Goal: Task Accomplishment & Management: Use online tool/utility

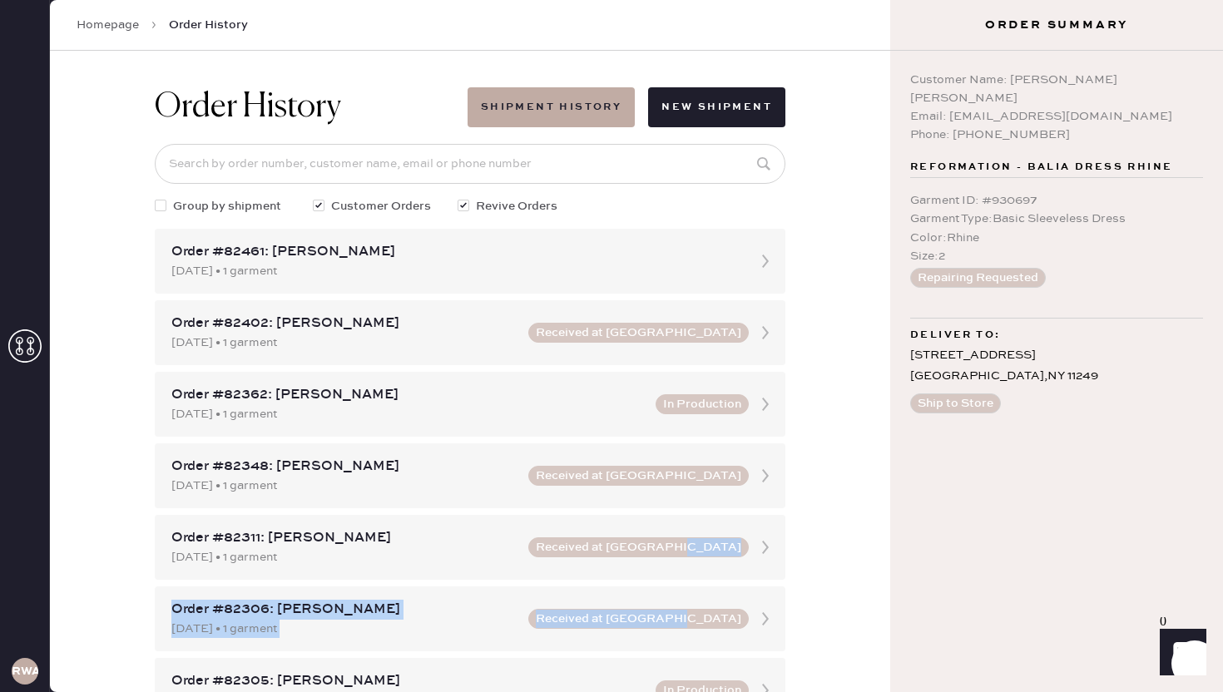
click at [136, 30] on link "Homepage" at bounding box center [108, 25] width 62 height 17
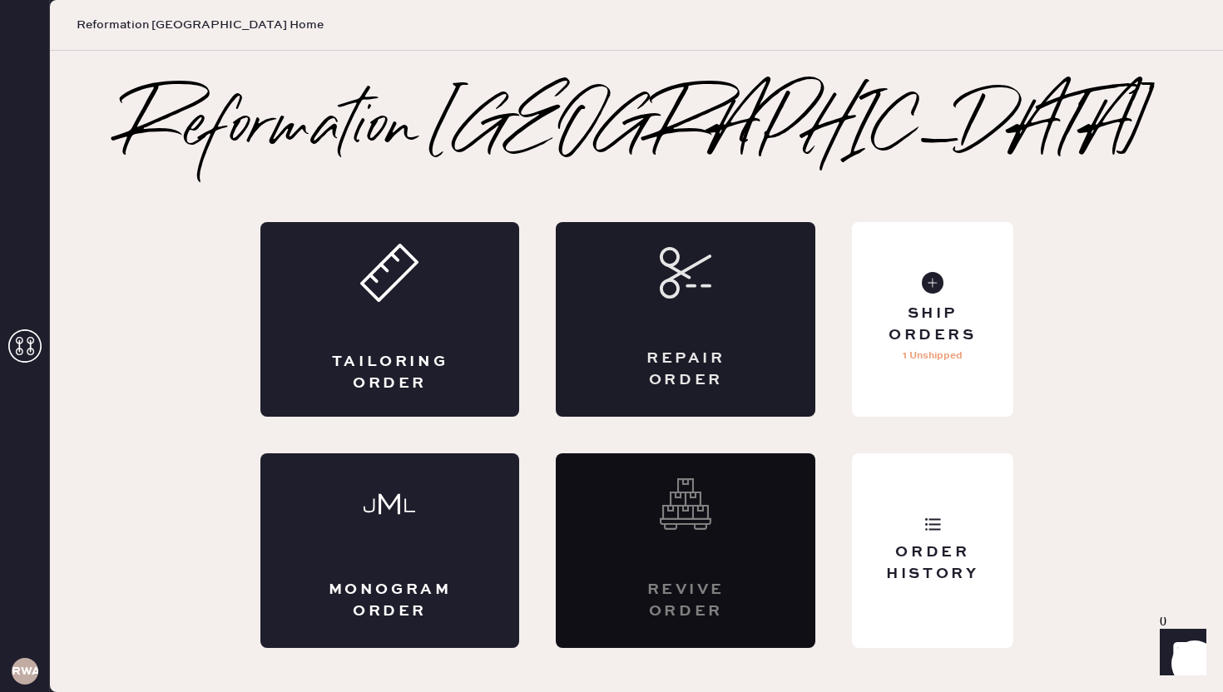
click at [634, 303] on div "Repair Order" at bounding box center [686, 319] width 260 height 195
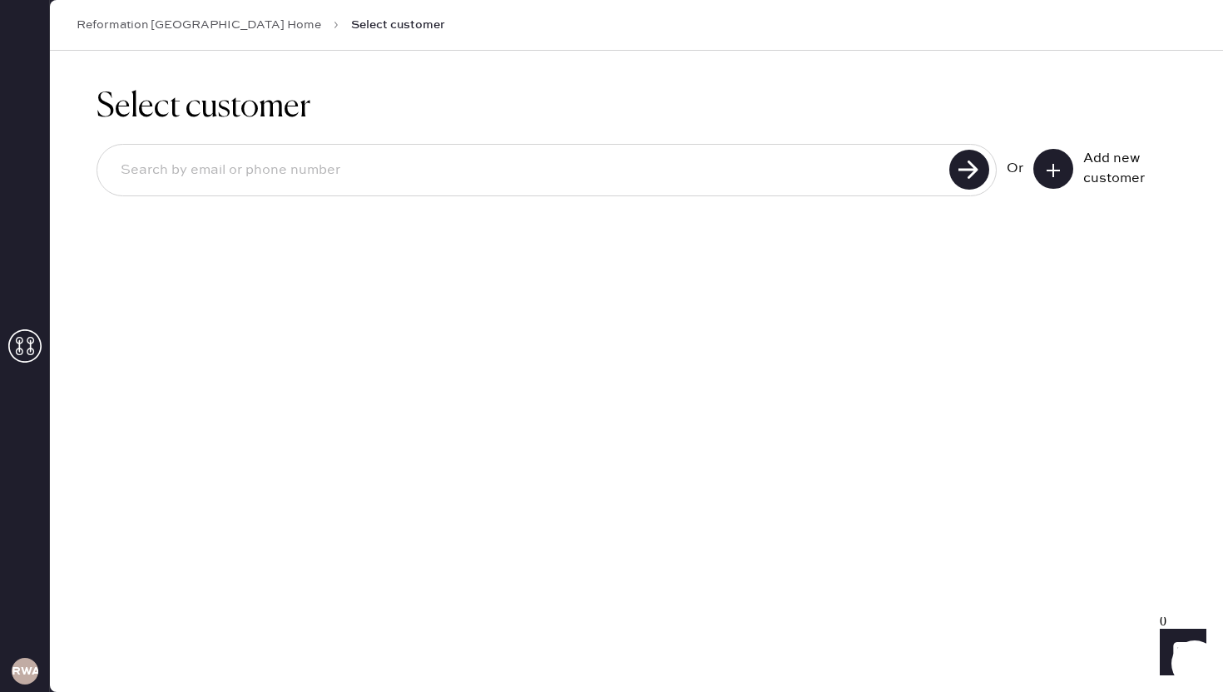
click at [569, 173] on input at bounding box center [525, 170] width 837 height 38
click at [1051, 151] on button at bounding box center [1054, 169] width 40 height 40
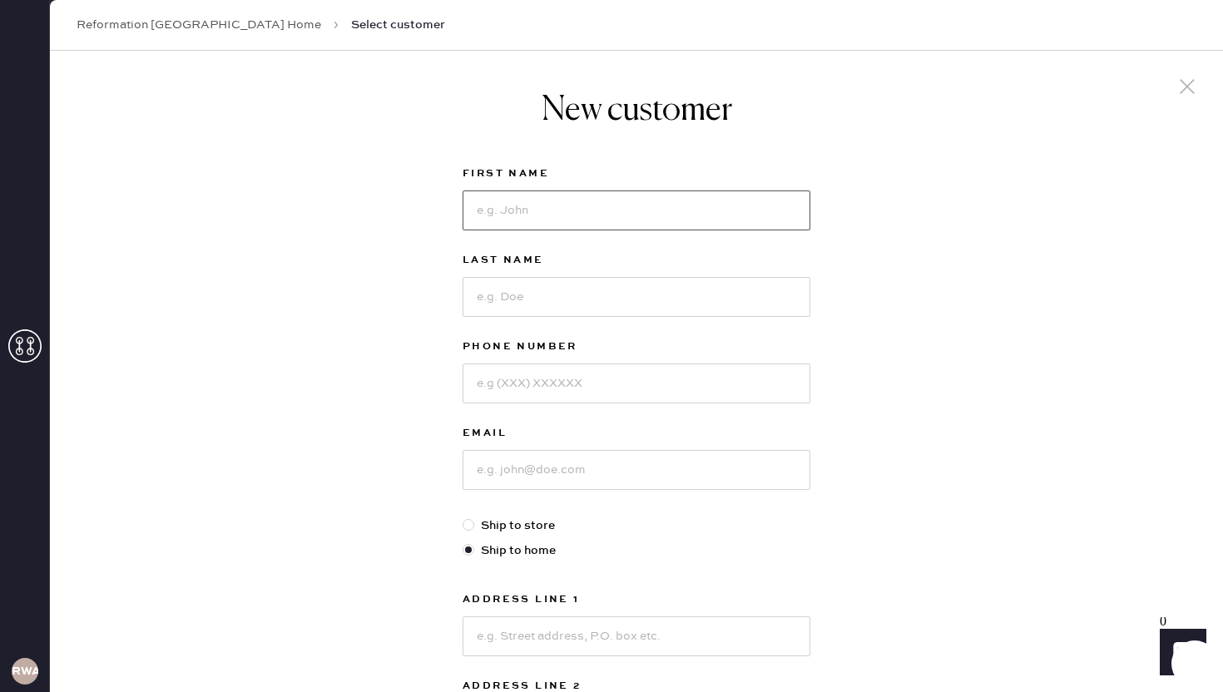
click at [583, 206] on input at bounding box center [637, 211] width 348 height 40
click at [975, 364] on div "New customer First Name Last Name Phone Number Email Ship to store Ship to home…" at bounding box center [636, 567] width 1173 height 1032
click at [670, 208] on input at bounding box center [637, 211] width 348 height 40
type input "sarah"
type input "kohlbeck"
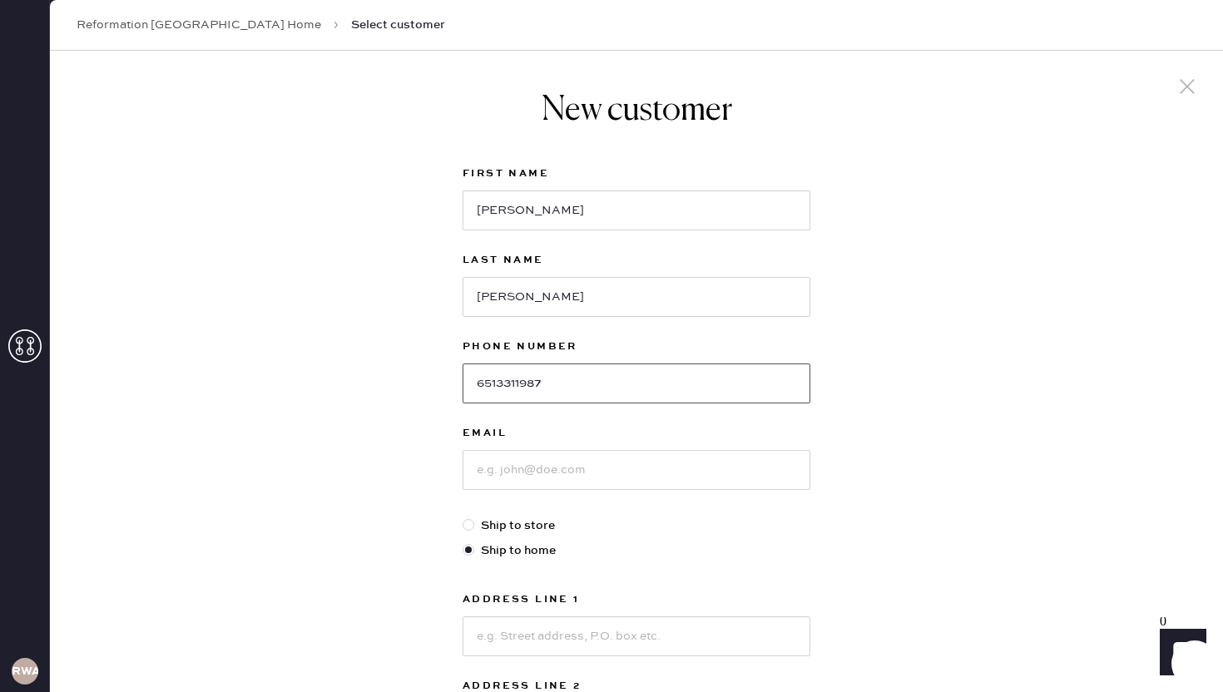
type input "6513311987"
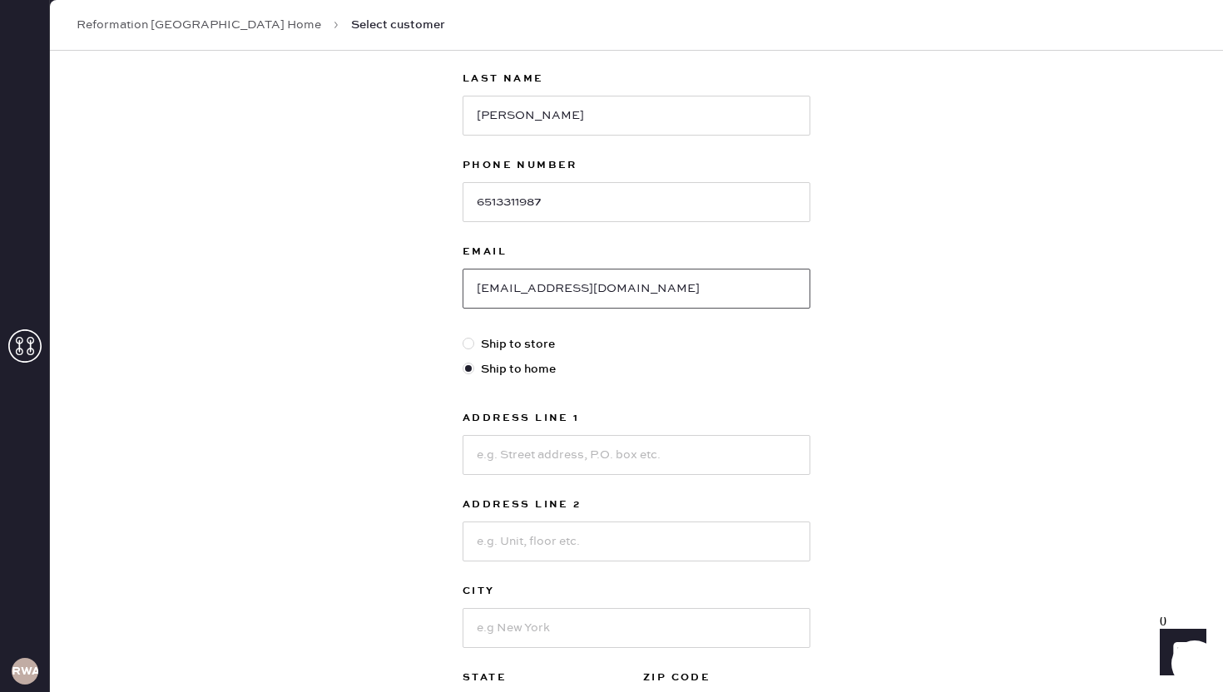
scroll to position [192, 0]
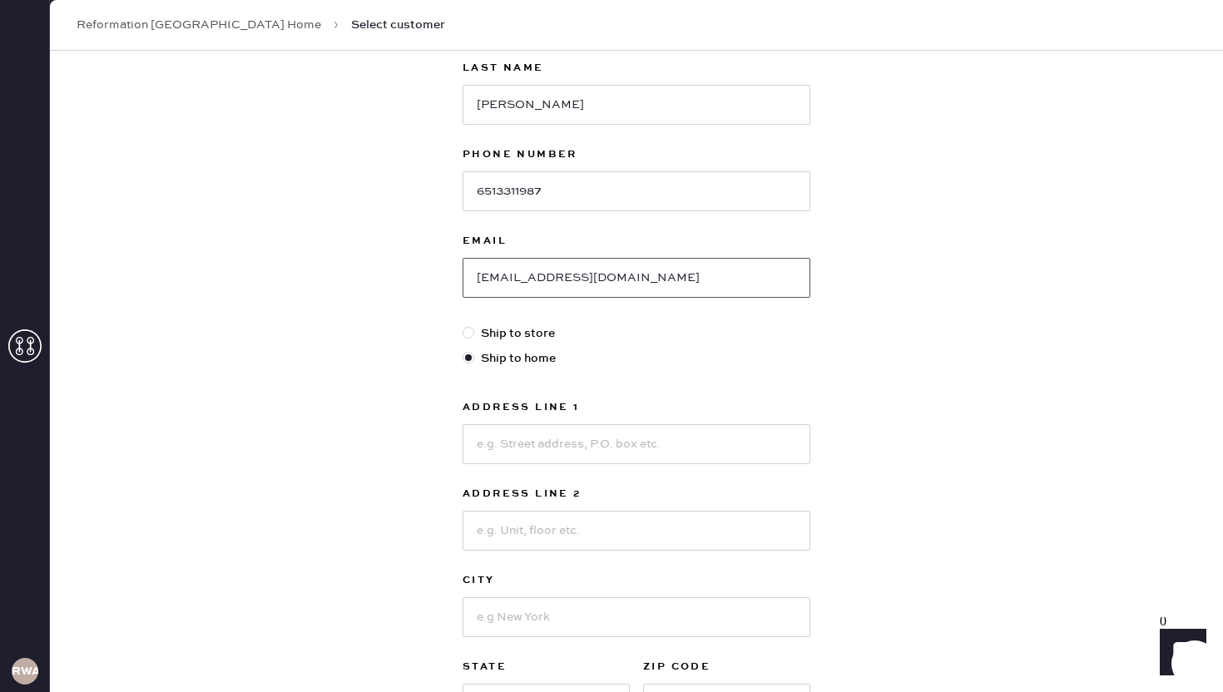
type input "sackohlbeck@gmail.com"
click at [691, 442] on input at bounding box center [637, 444] width 348 height 40
type input "240 3rd ave"
click at [656, 539] on input at bounding box center [637, 531] width 348 height 40
type input "apt 2D"
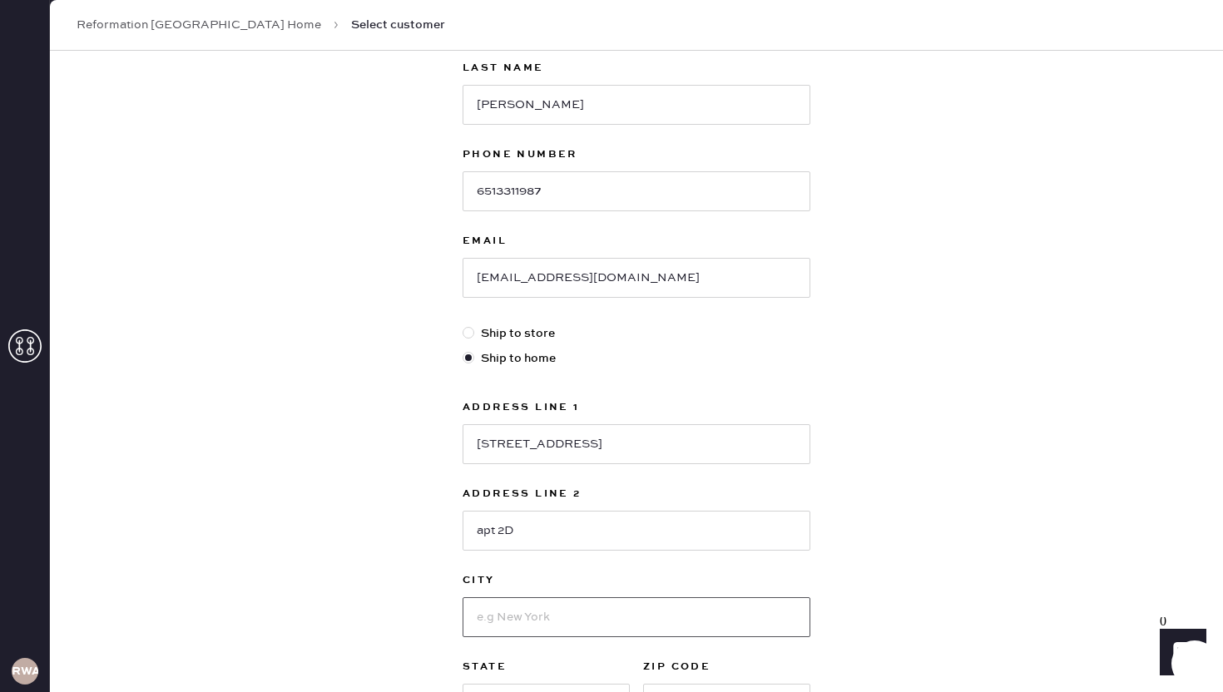
click at [611, 618] on input at bounding box center [637, 618] width 348 height 40
type input "B"
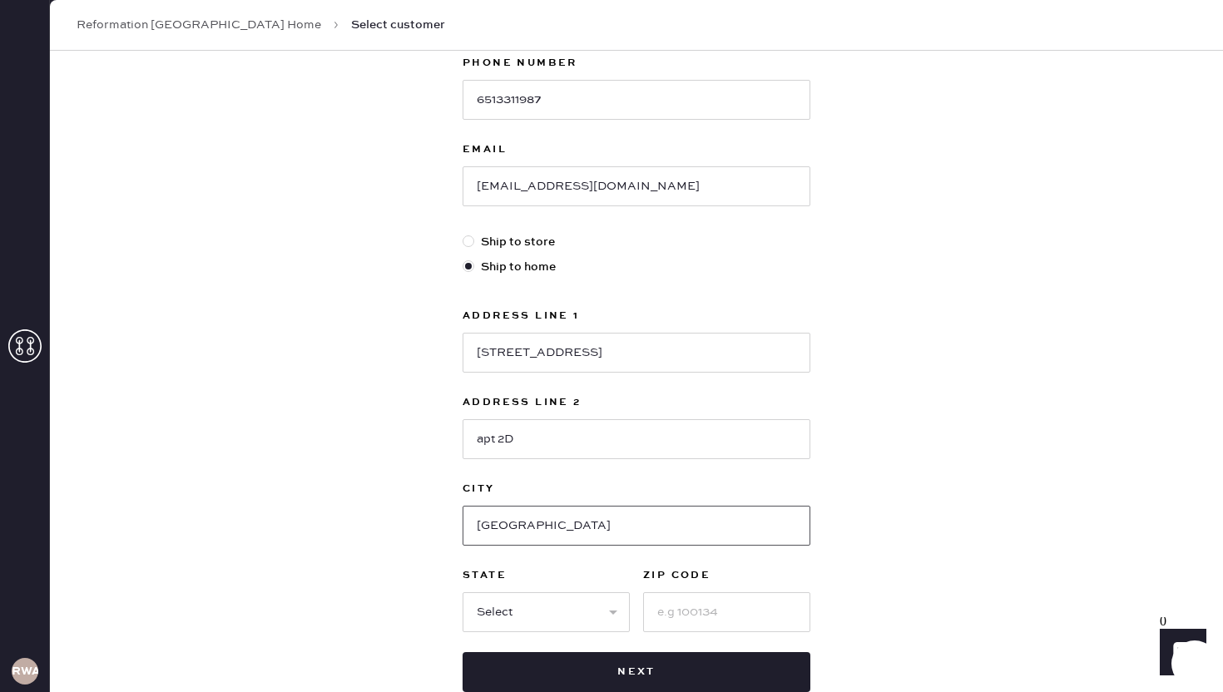
scroll to position [291, 0]
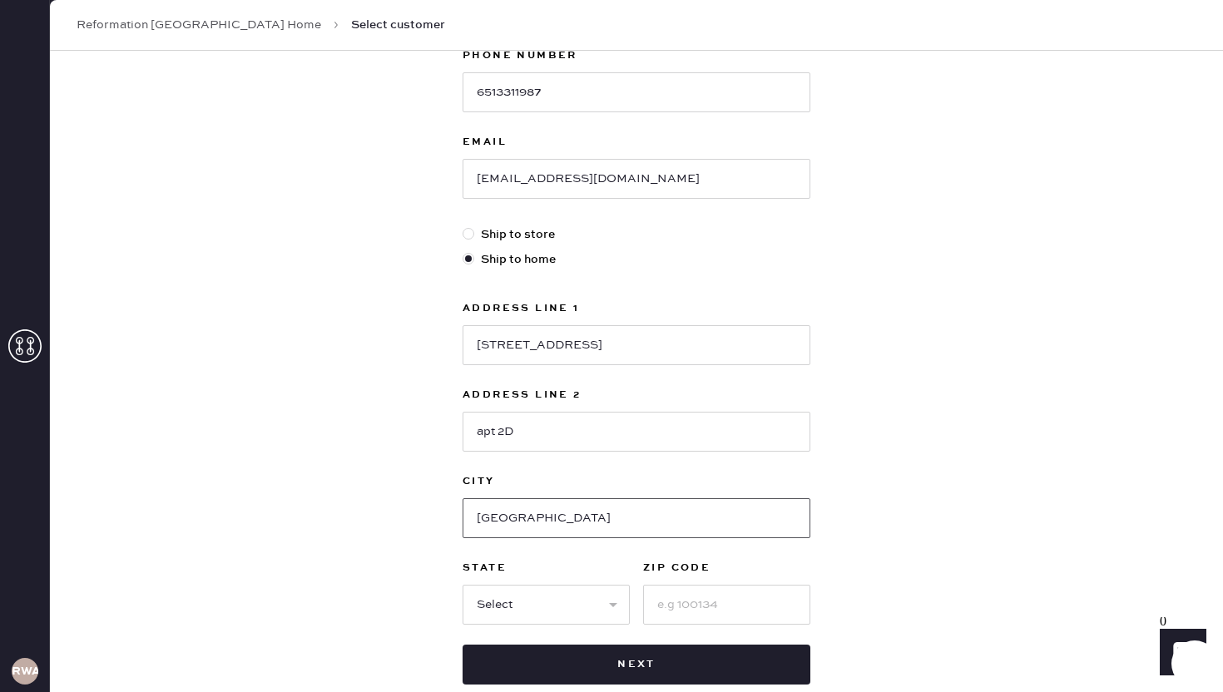
type input "brooklyn"
click at [514, 613] on select "Select AK AL AR AZ CA CO CT DC DE FL GA HI IA ID IL IN KS KY LA MA MD ME MI MN …" at bounding box center [546, 605] width 167 height 40
select select "NY"
click at [662, 603] on input at bounding box center [726, 605] width 167 height 40
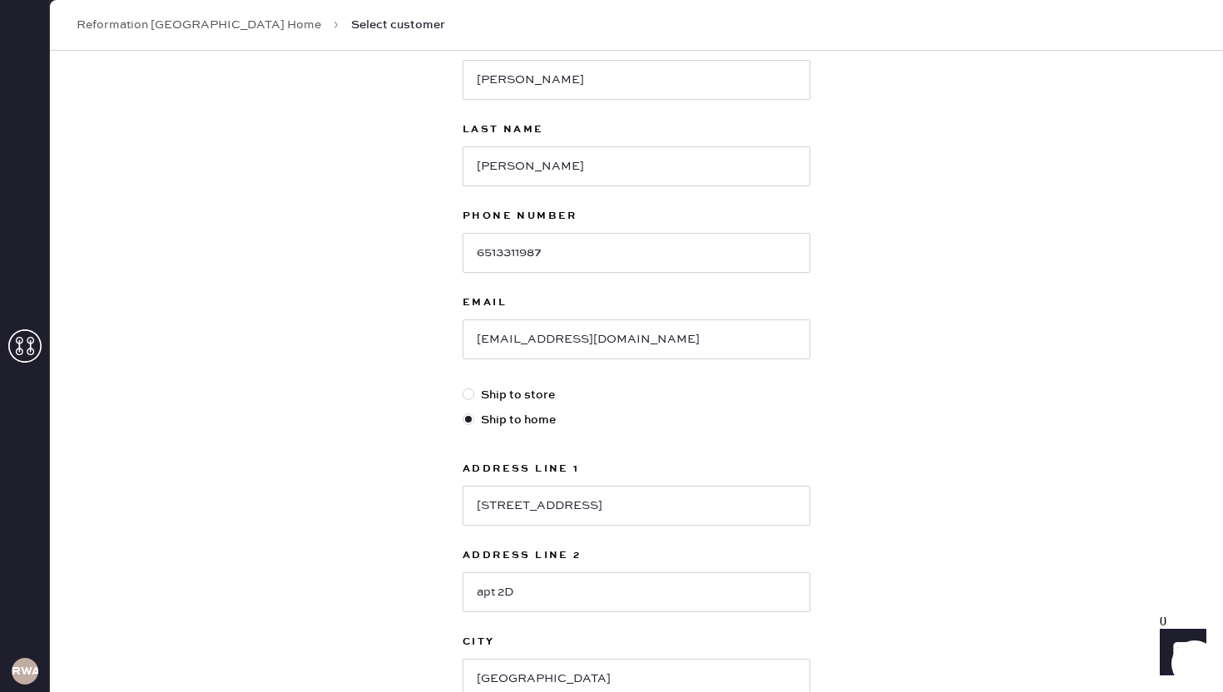
scroll to position [390, 0]
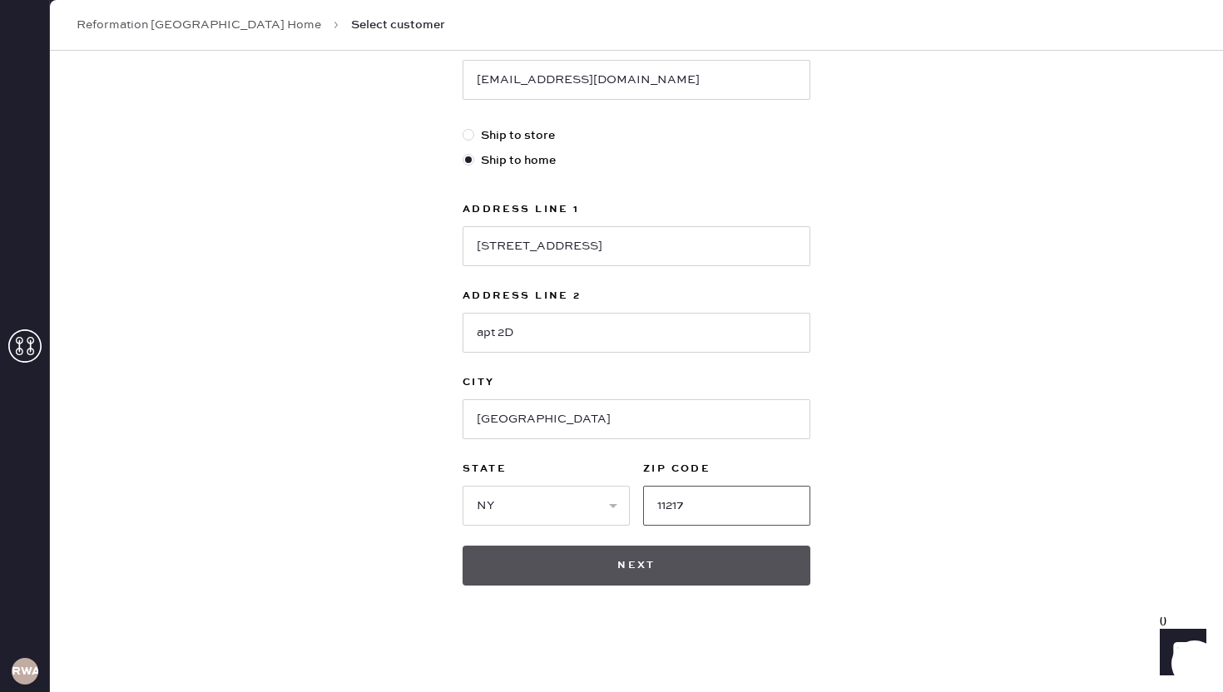
type input "11217"
click at [667, 566] on button "Next" at bounding box center [637, 566] width 348 height 40
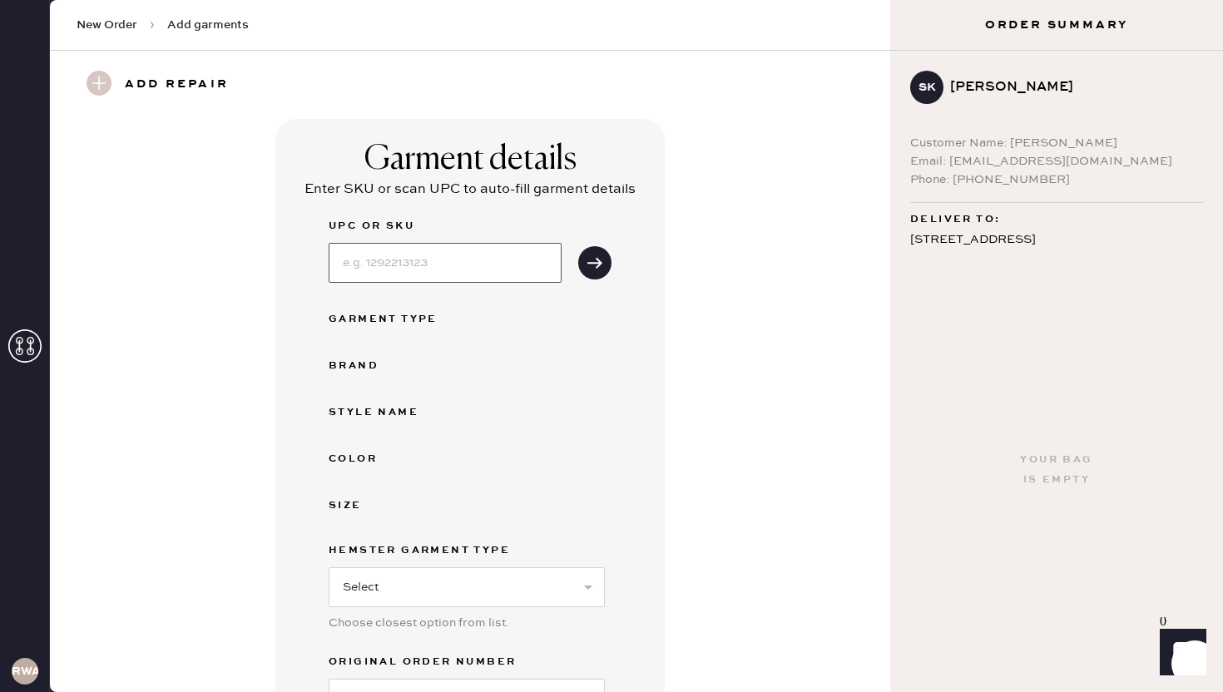
click at [432, 265] on input at bounding box center [445, 263] width 233 height 40
click at [578, 351] on div "UPC or SKU Garment Type Brand Style name Color Size Hemster Garment Type Select…" at bounding box center [470, 467] width 283 height 503
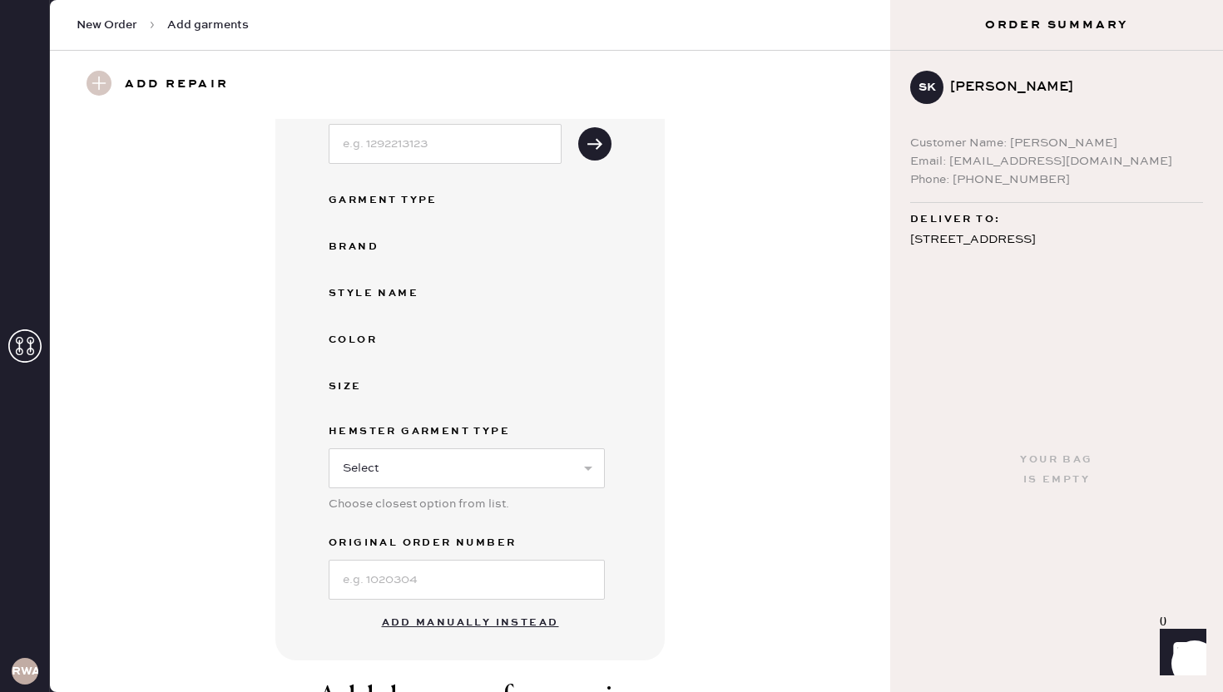
scroll to position [130, 0]
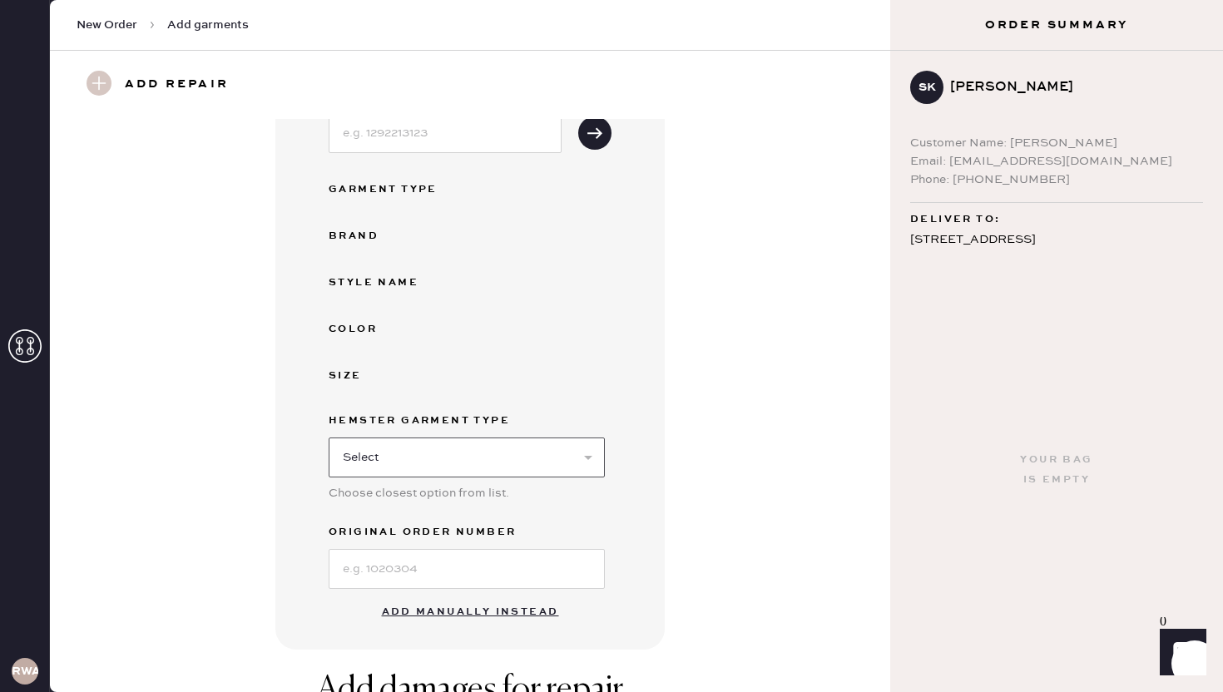
click at [404, 460] on select "Select Basic Skirt Jeans Leggings Pants Shorts Basic Sleeved Dress Basic Sleeve…" at bounding box center [467, 458] width 276 height 40
select select "4"
click at [403, 570] on input at bounding box center [467, 569] width 276 height 40
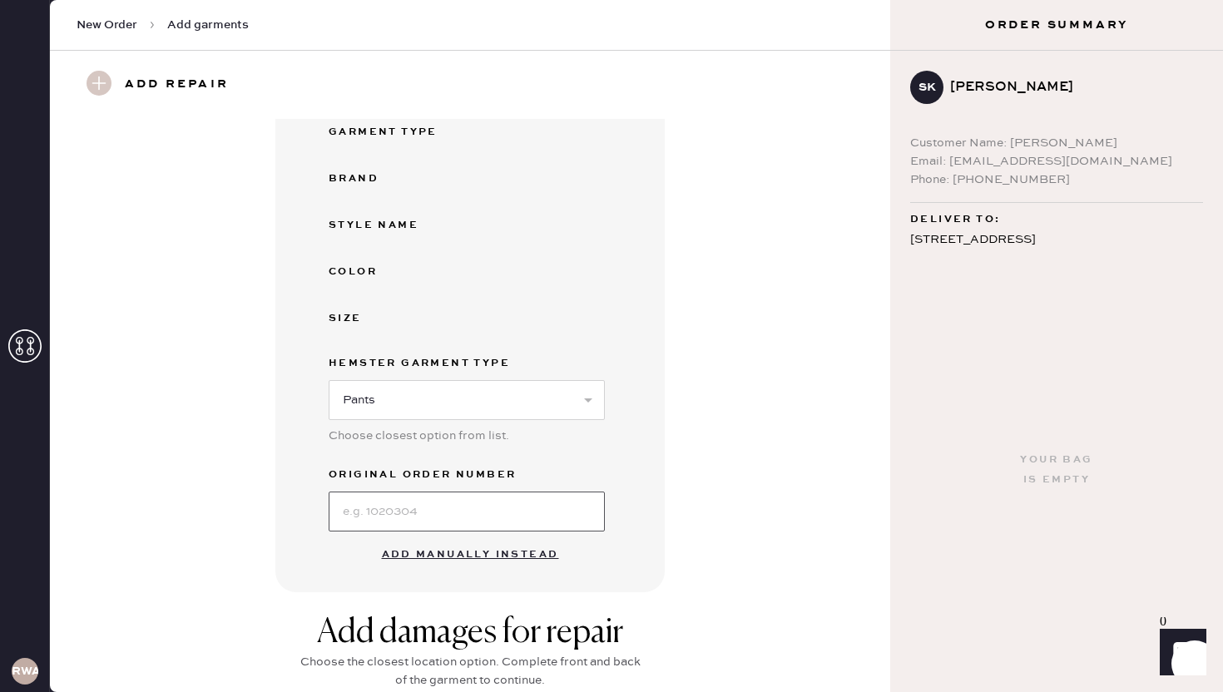
scroll to position [191, 0]
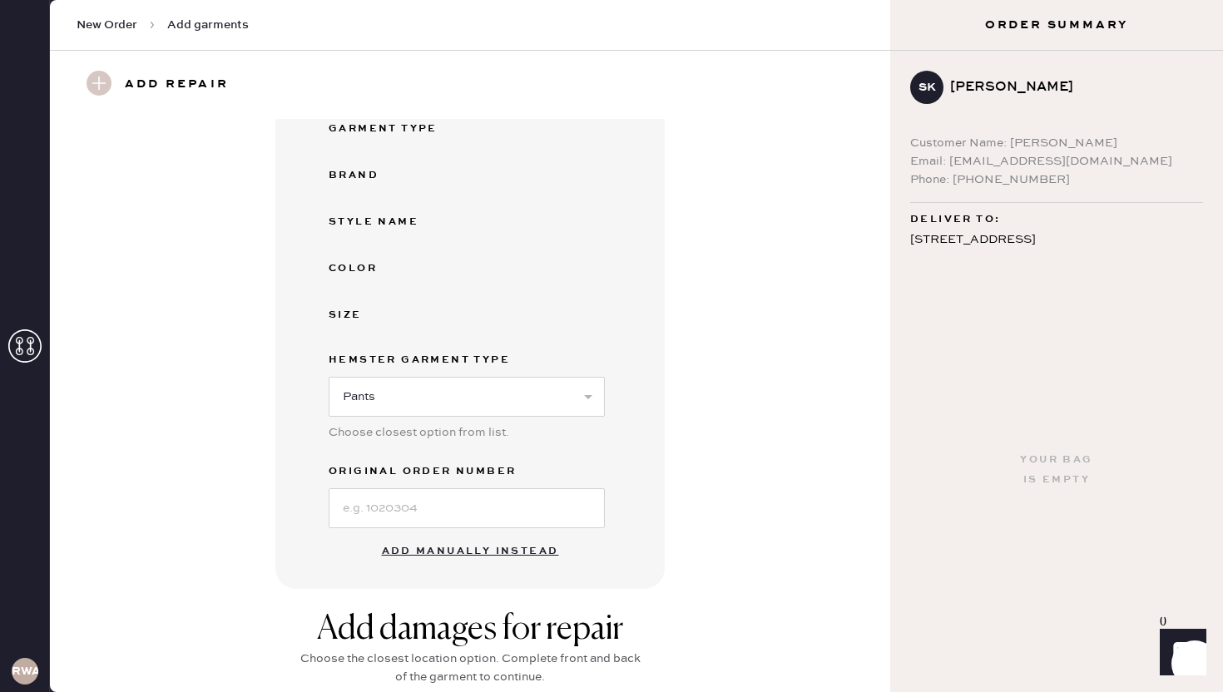
click at [678, 417] on div "Garment details Enter SKU or scan UPC to auto-fill garment details UPC or SKU G…" at bounding box center [470, 258] width 781 height 661
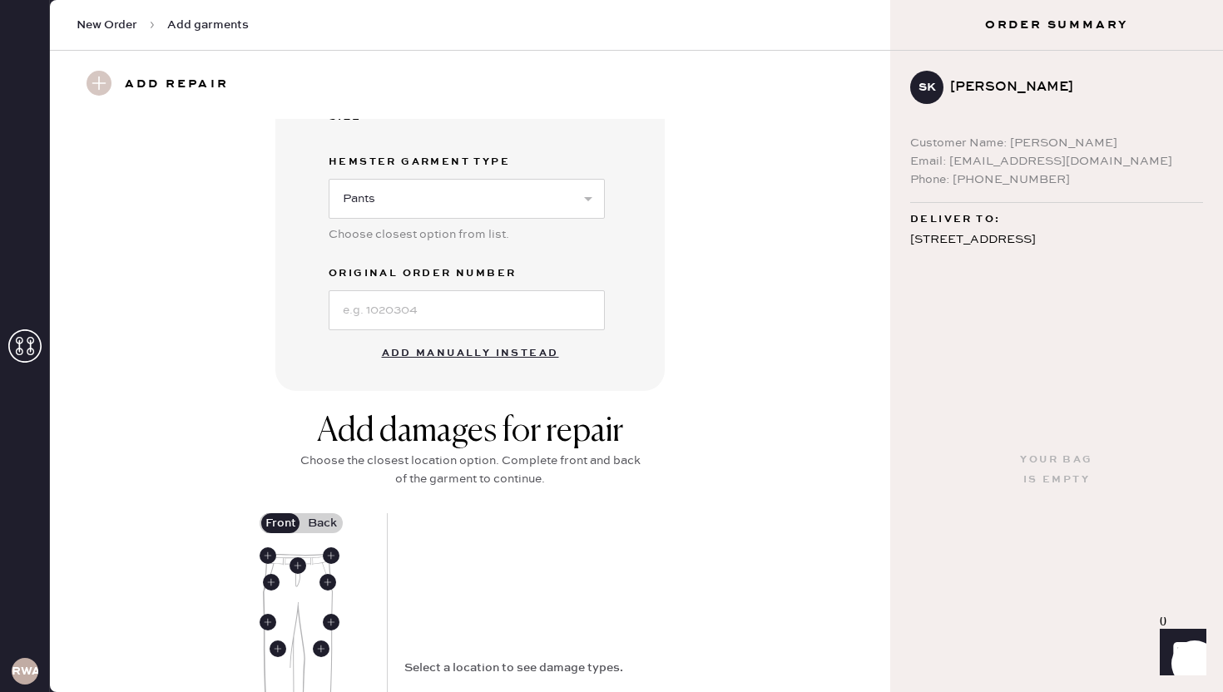
scroll to position [374, 0]
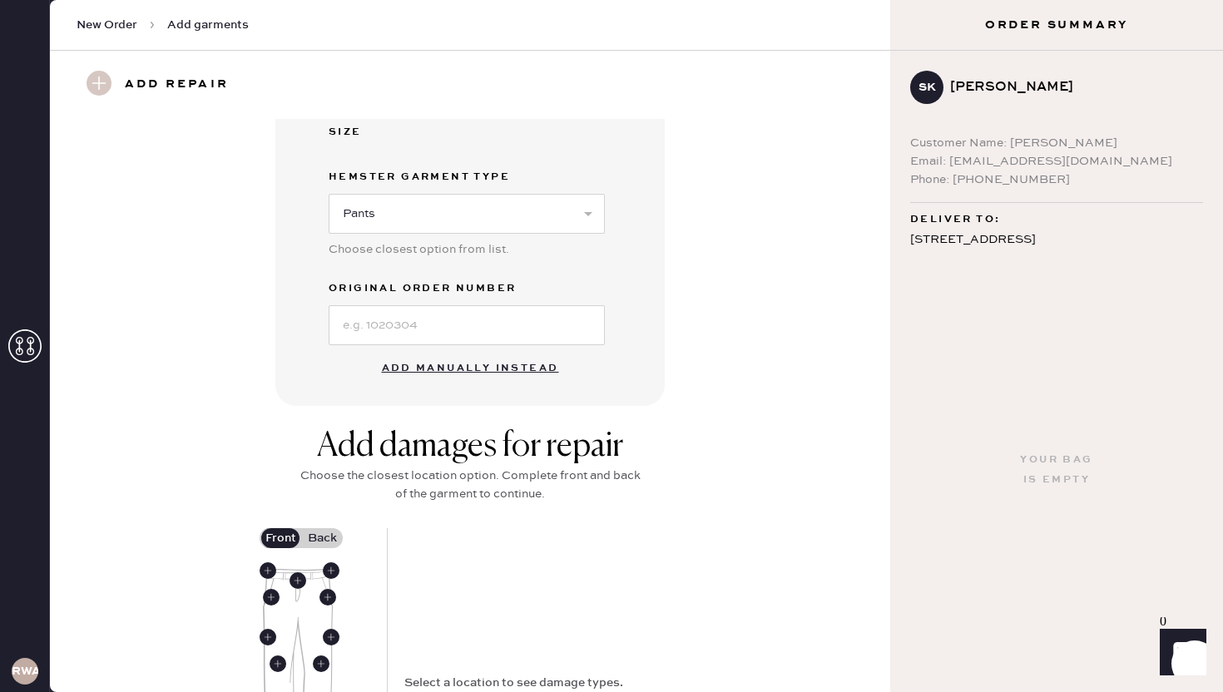
click at [439, 368] on button "Add manually instead" at bounding box center [470, 368] width 197 height 33
select select "4"
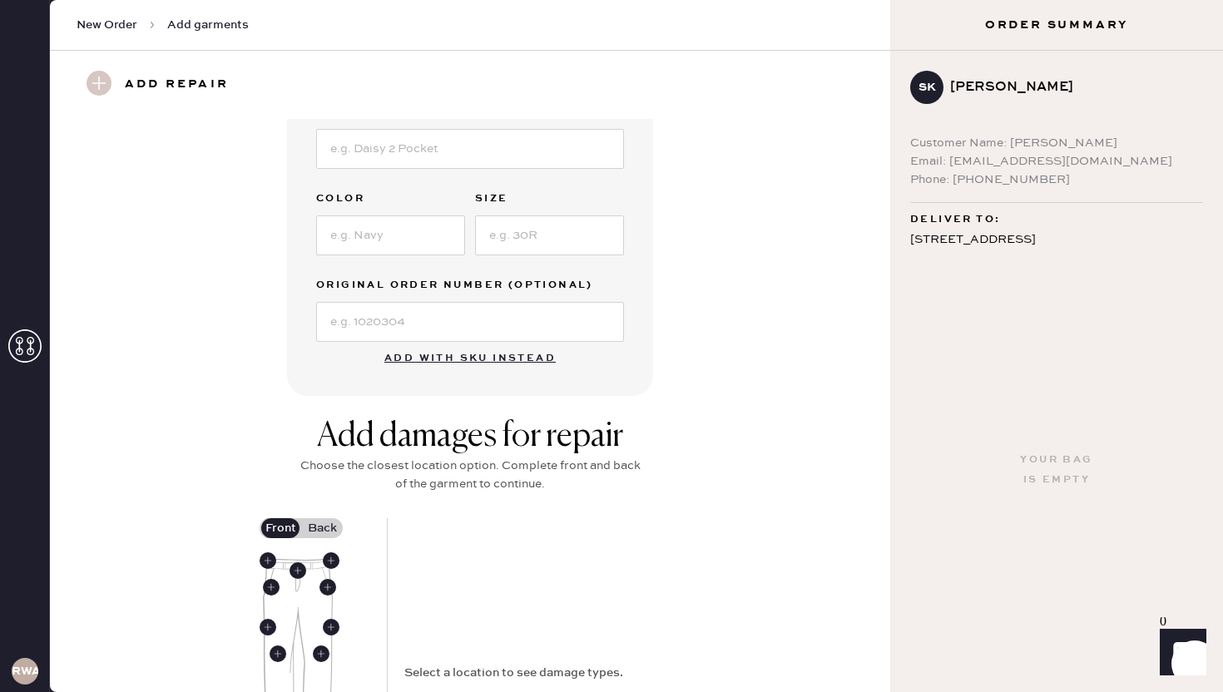
scroll to position [0, 0]
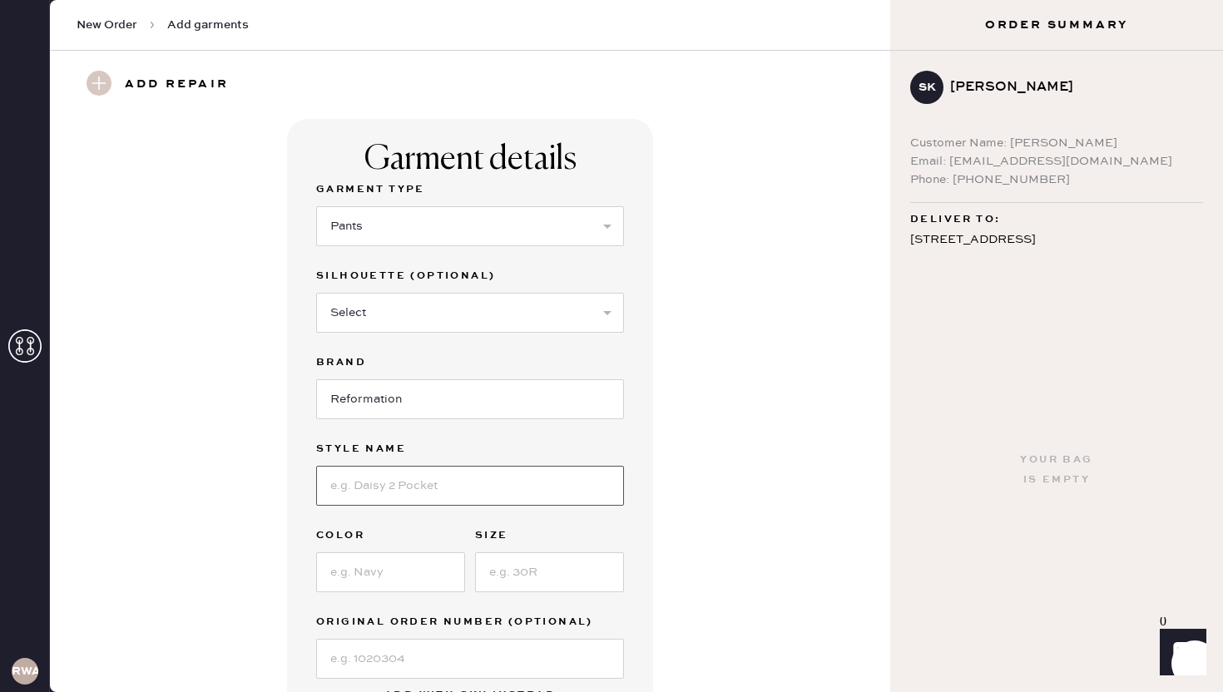
click at [484, 491] on input at bounding box center [470, 486] width 308 height 40
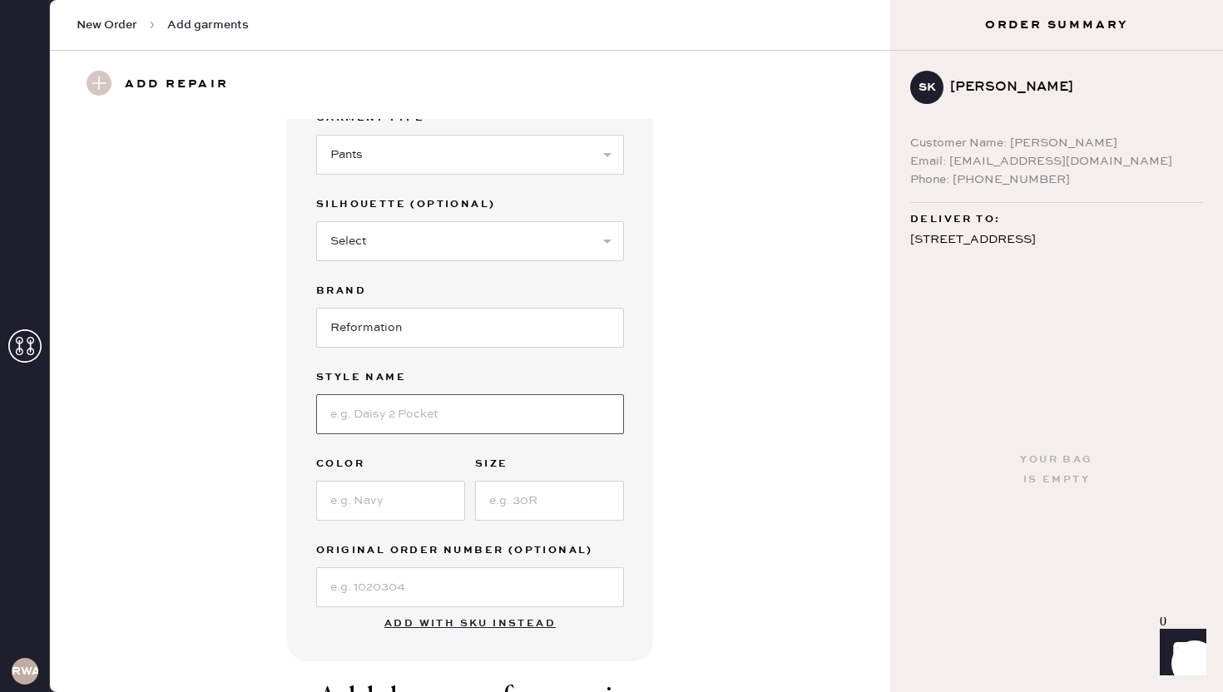
scroll to position [72, 0]
click at [389, 493] on input at bounding box center [390, 500] width 149 height 40
type input "Green"
click at [523, 501] on input at bounding box center [549, 500] width 149 height 40
type input "Large"
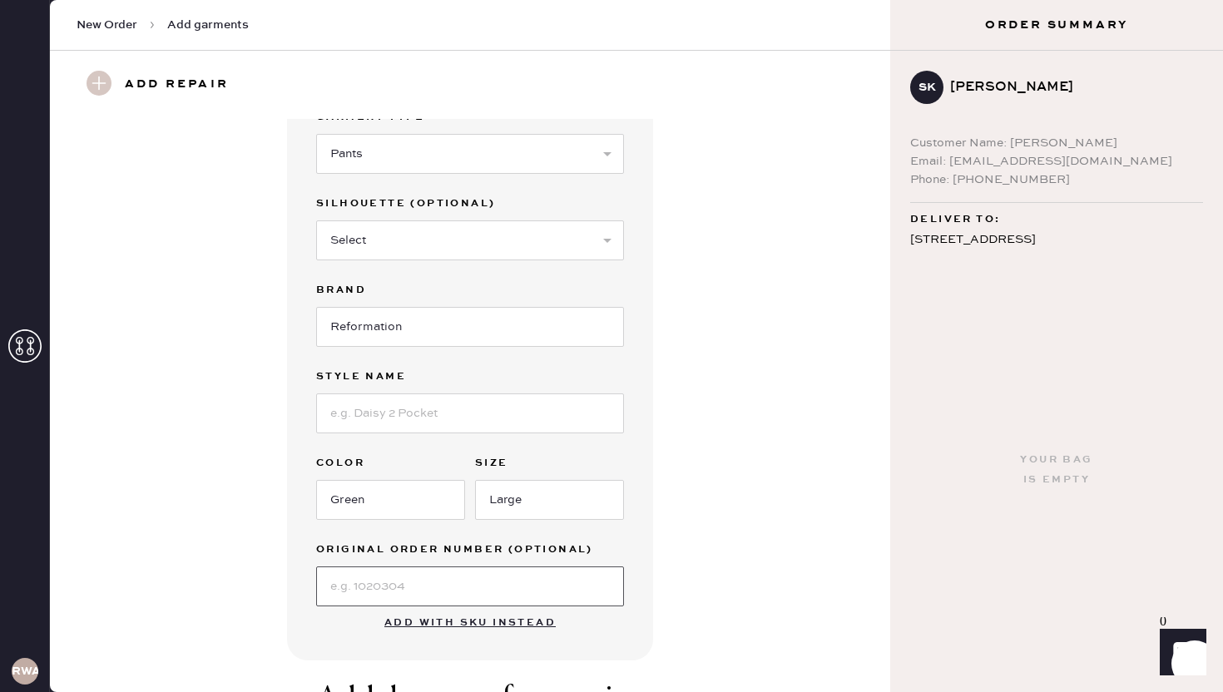
click at [437, 590] on input at bounding box center [470, 587] width 308 height 40
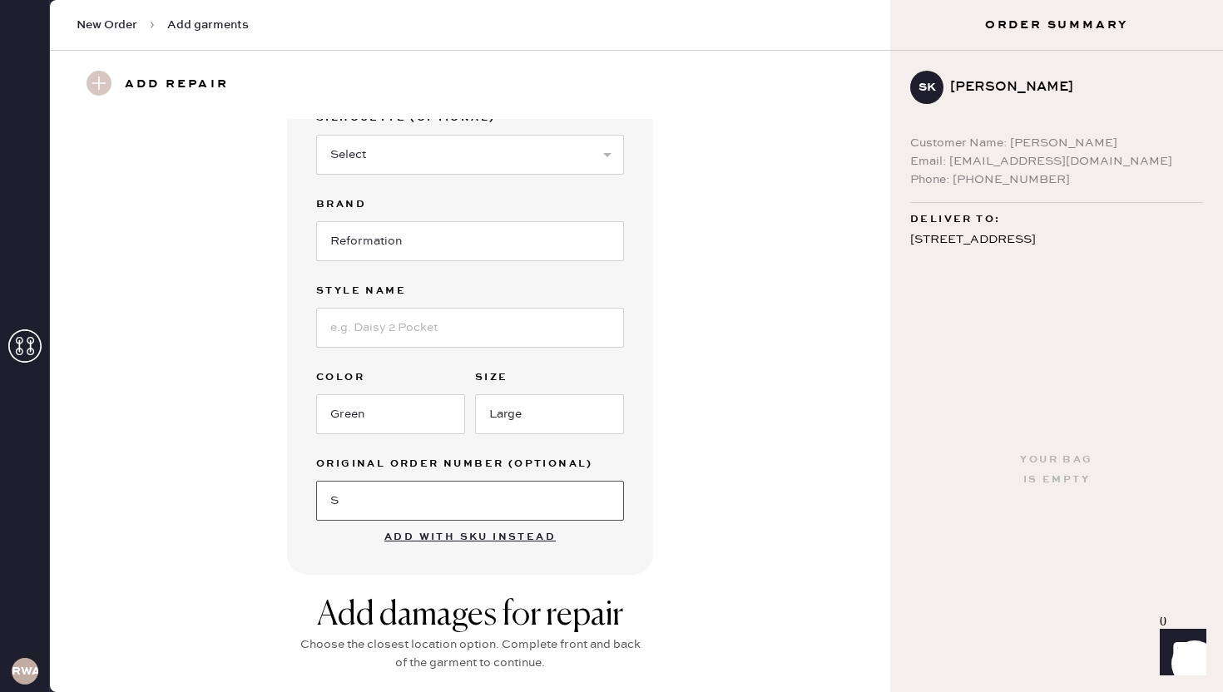
scroll to position [159, 0]
type input "S"
click at [472, 325] on input at bounding box center [470, 327] width 308 height 40
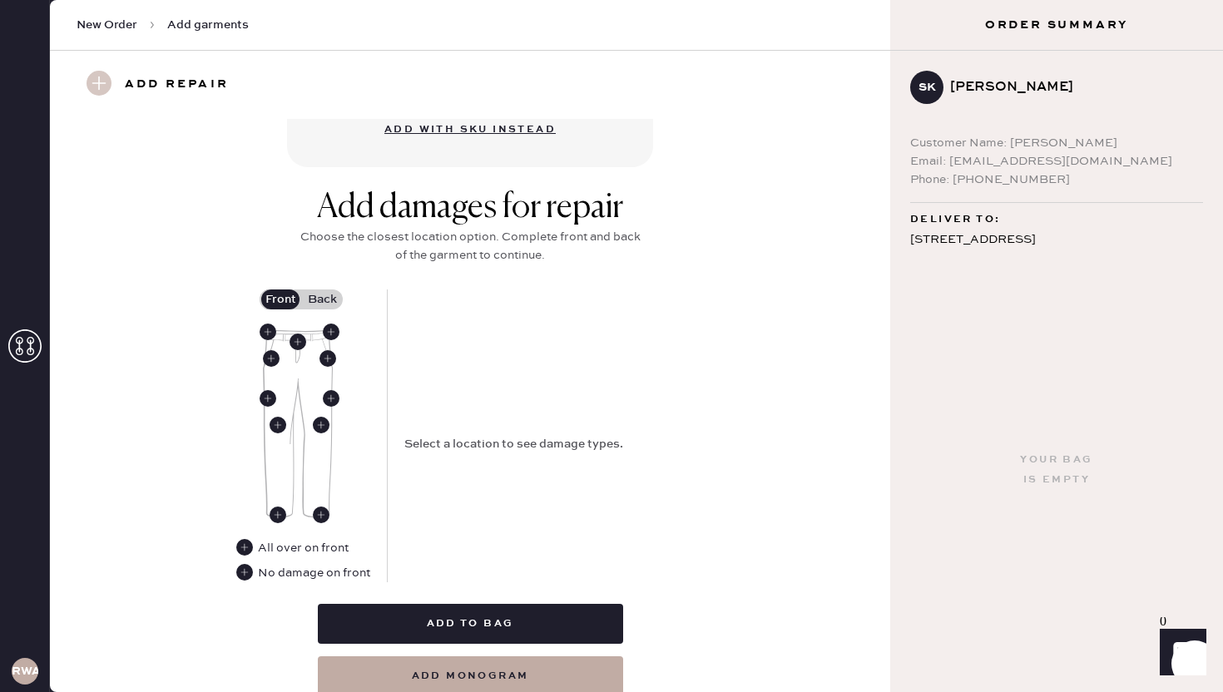
scroll to position [630, 0]
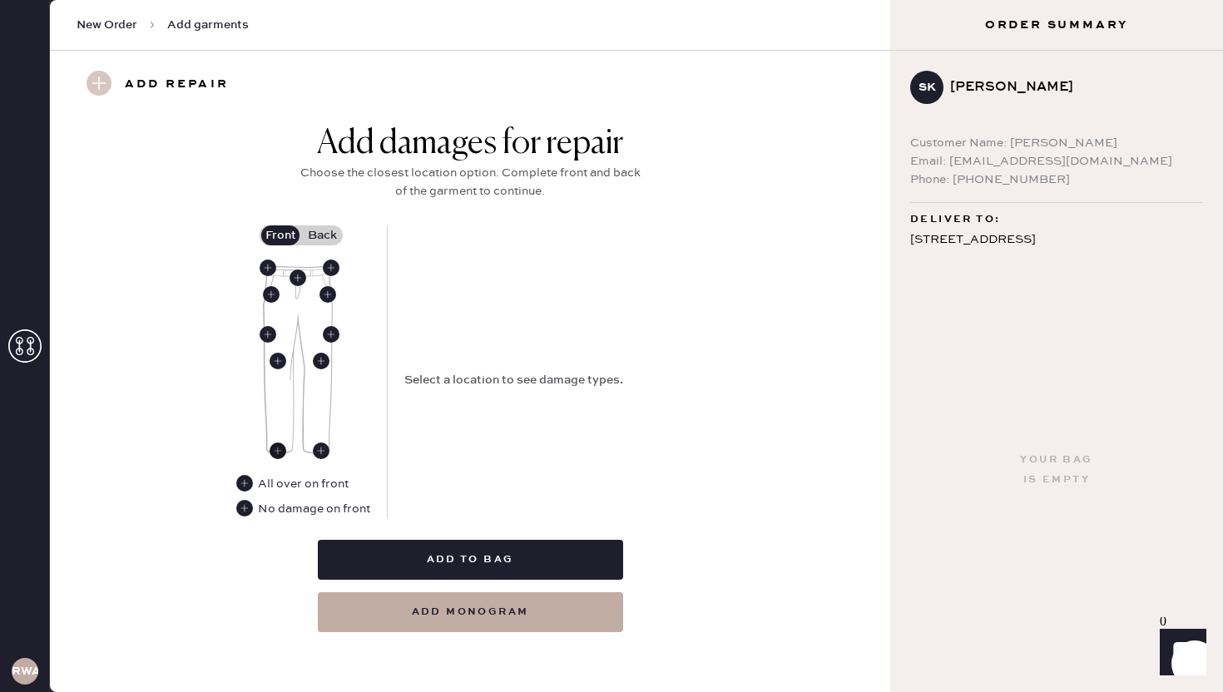
click at [280, 450] on use at bounding box center [278, 451] width 17 height 17
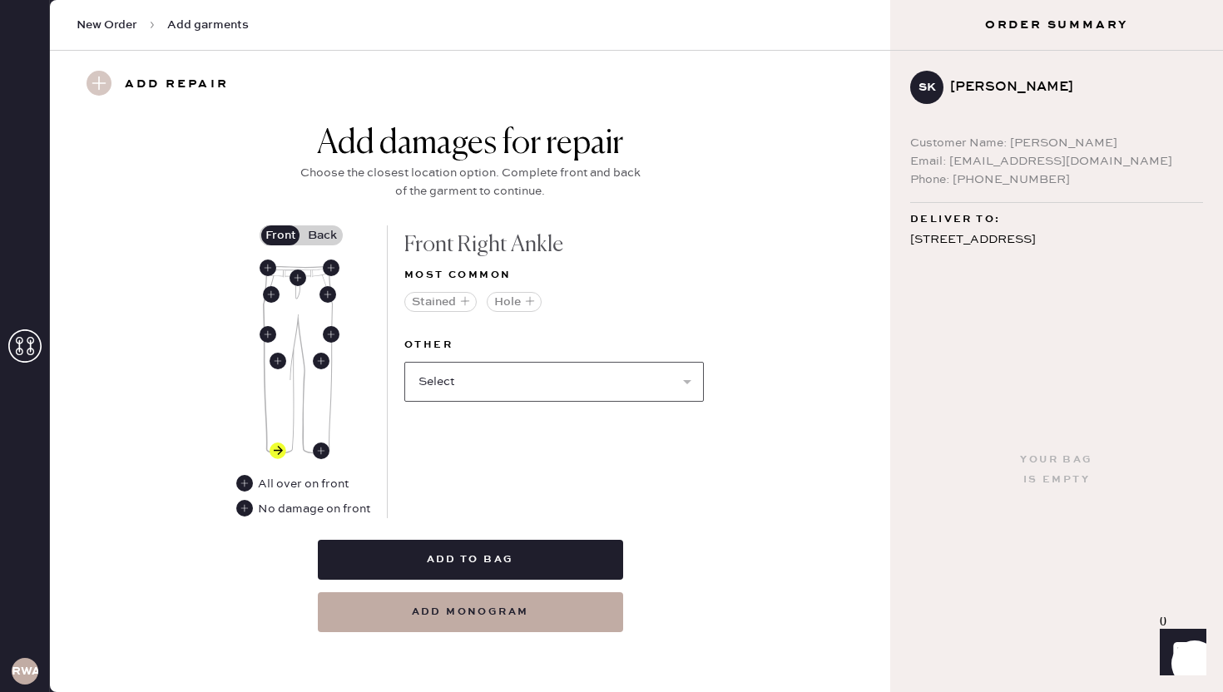
click at [469, 373] on select "Select Broken / Ripped Hem Broken Beads Broken Belt Loop Broken Button Broken E…" at bounding box center [554, 382] width 300 height 40
select select "1756"
select select
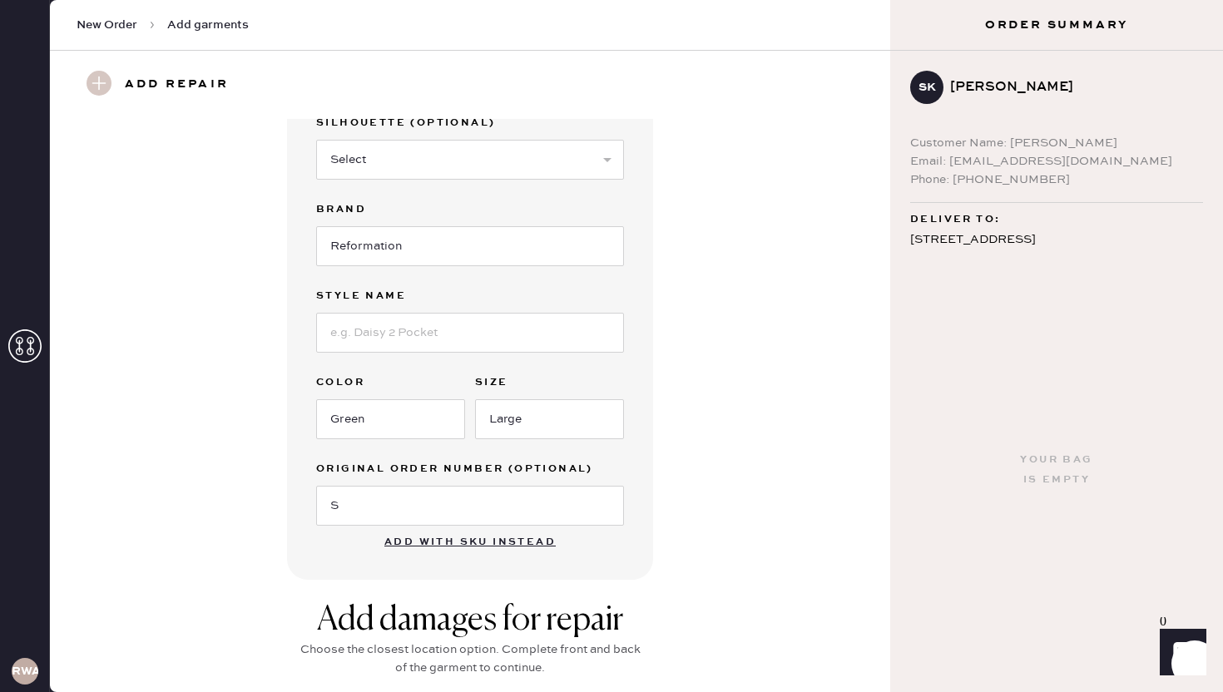
scroll to position [181, 0]
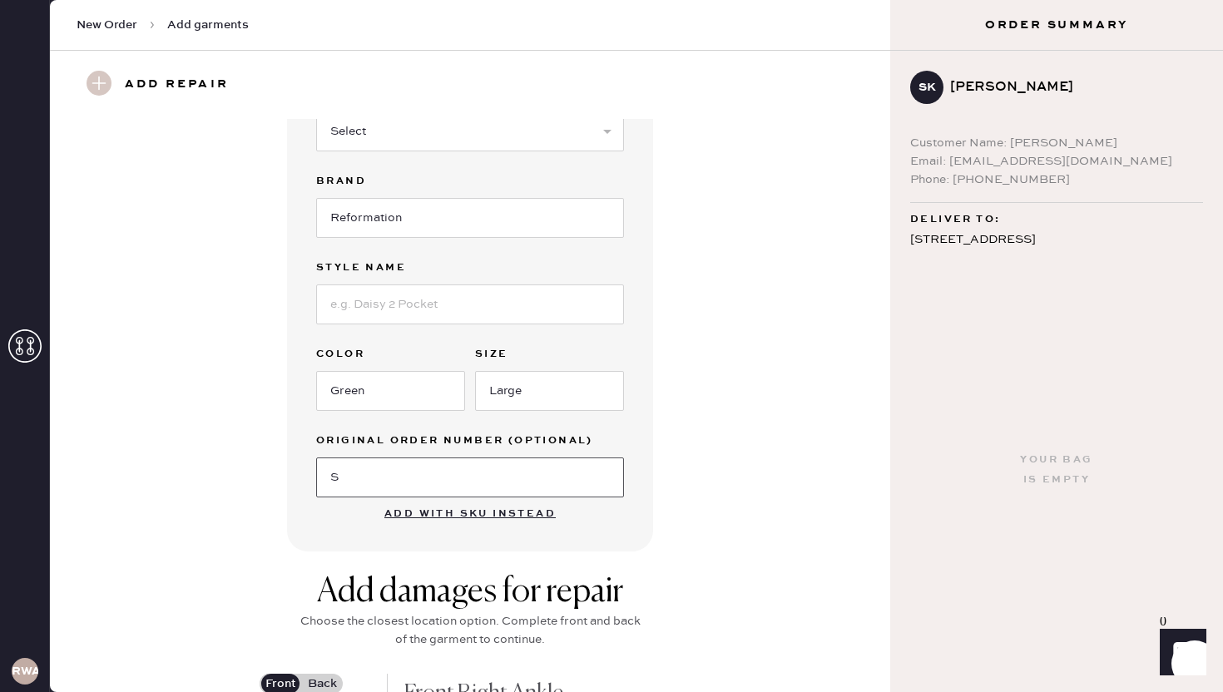
click at [474, 466] on input "S" at bounding box center [470, 478] width 308 height 40
click at [371, 487] on input "S" at bounding box center [470, 478] width 308 height 40
type input "S21032022"
click at [702, 427] on div "Garment details Garment Type Select Basic Skirt Jeans Leggings Pants Shorts Bas…" at bounding box center [470, 245] width 781 height 614
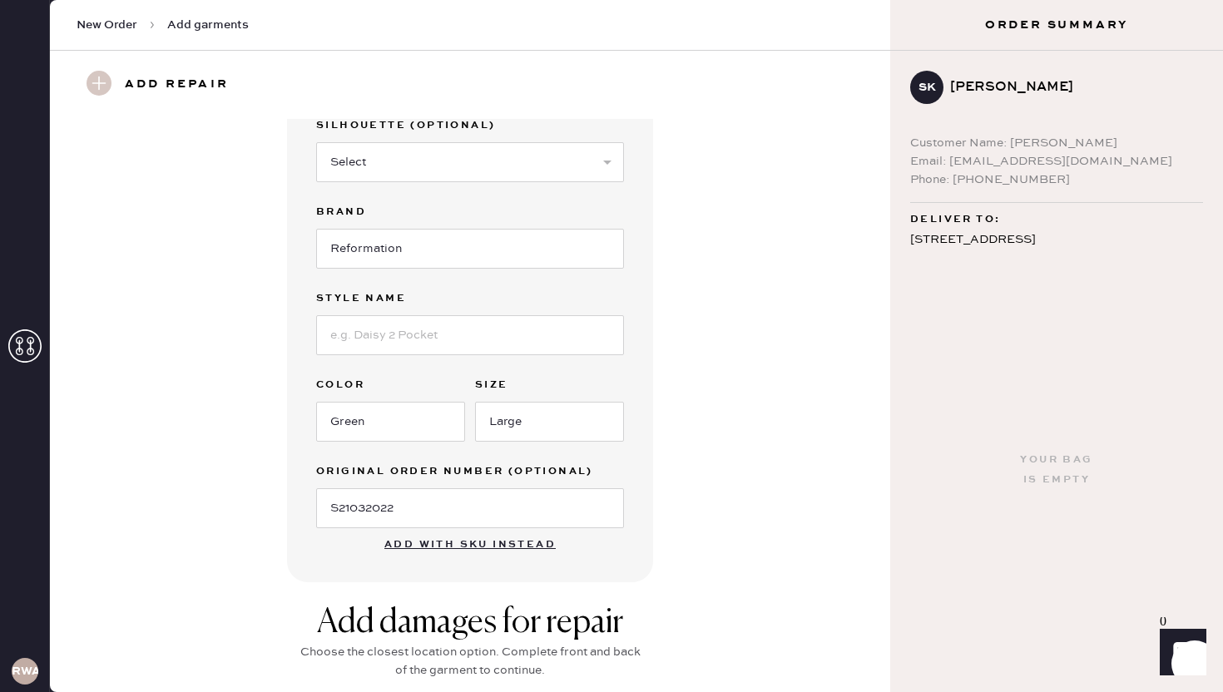
scroll to position [146, 0]
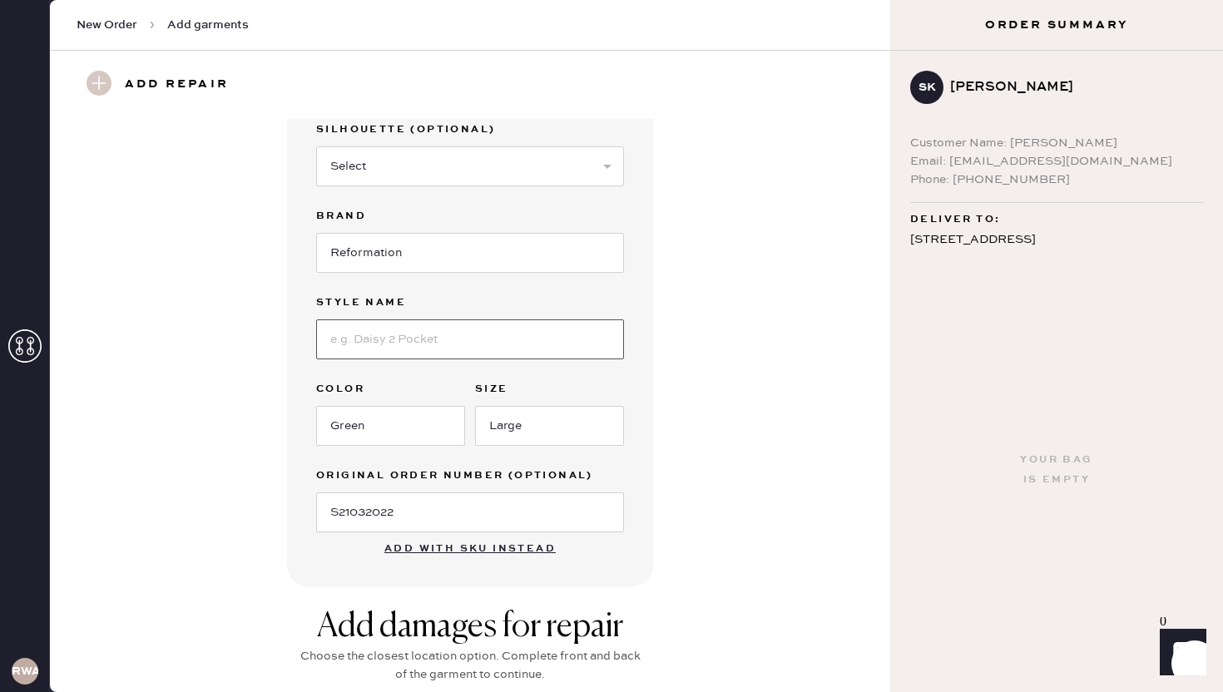
click at [539, 340] on input at bounding box center [470, 340] width 308 height 40
type input "Julien Poplin Pants"
click at [733, 302] on div "Garment details Garment Type Select Basic Skirt Jeans Leggings Pants Shorts Bas…" at bounding box center [470, 280] width 781 height 614
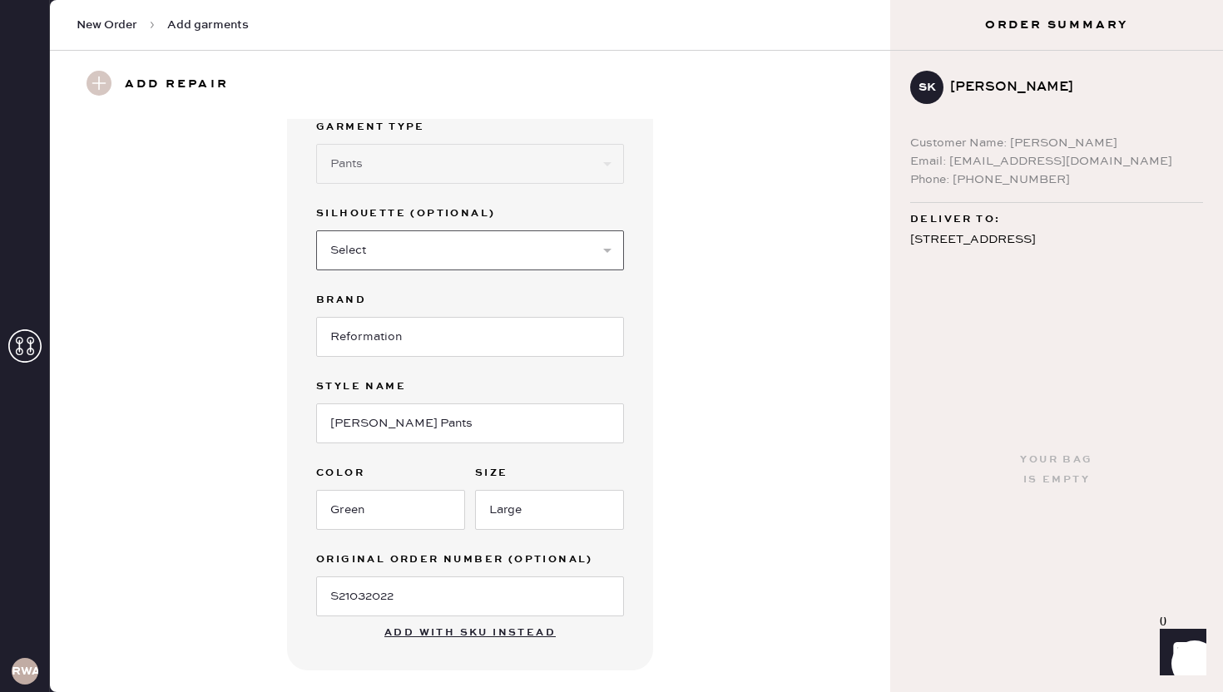
click at [561, 253] on select "Select Joggers Shorts Cropped Flare Boot Cut Straight Skinny Other" at bounding box center [470, 251] width 308 height 40
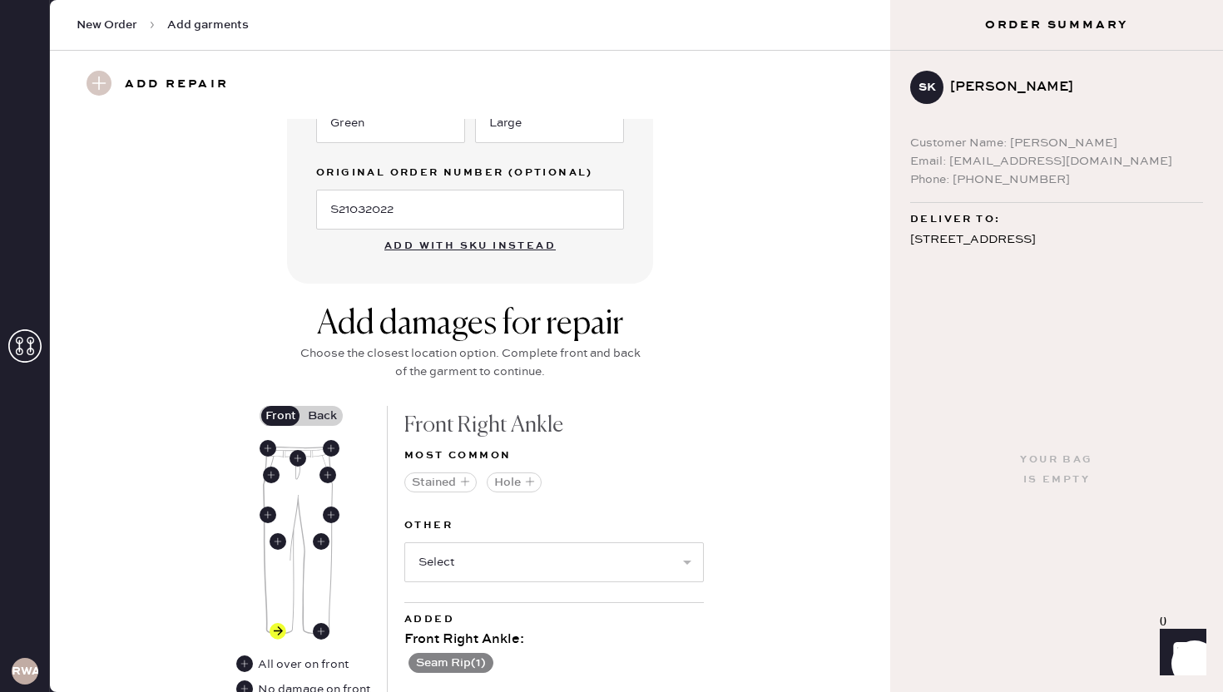
scroll to position [618, 0]
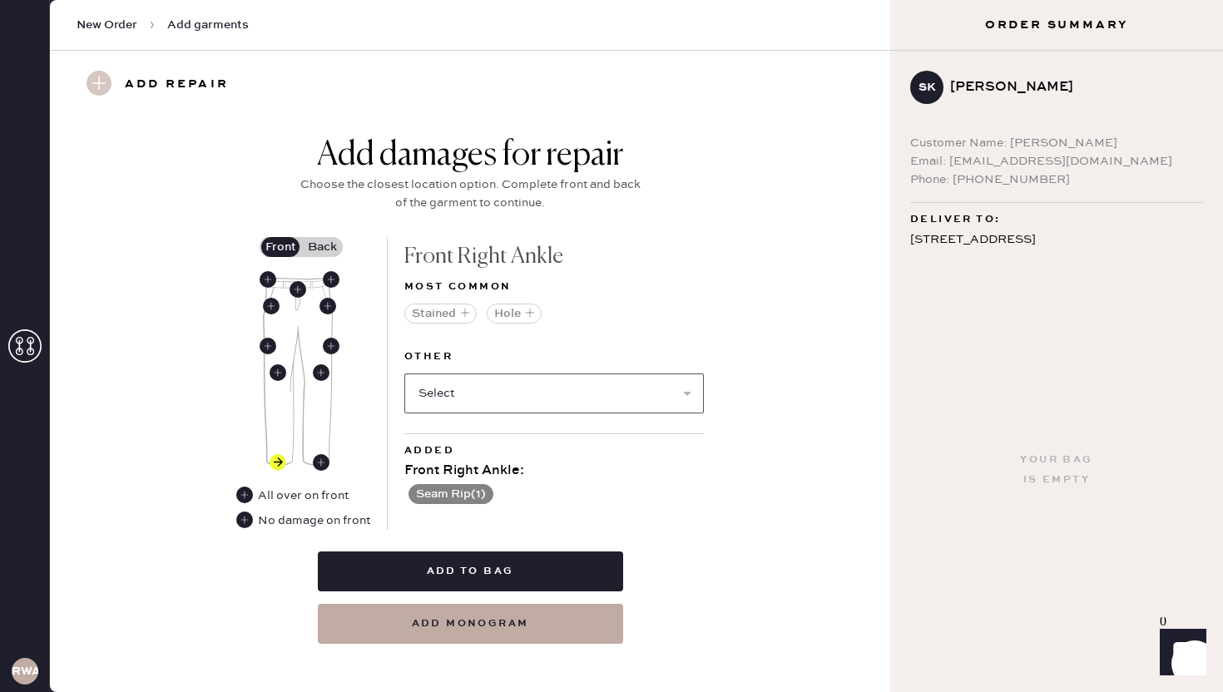
click at [552, 390] on select "Select Broken / Ripped Hem Broken Beads Broken Belt Loop Broken Button Broken E…" at bounding box center [554, 394] width 300 height 40
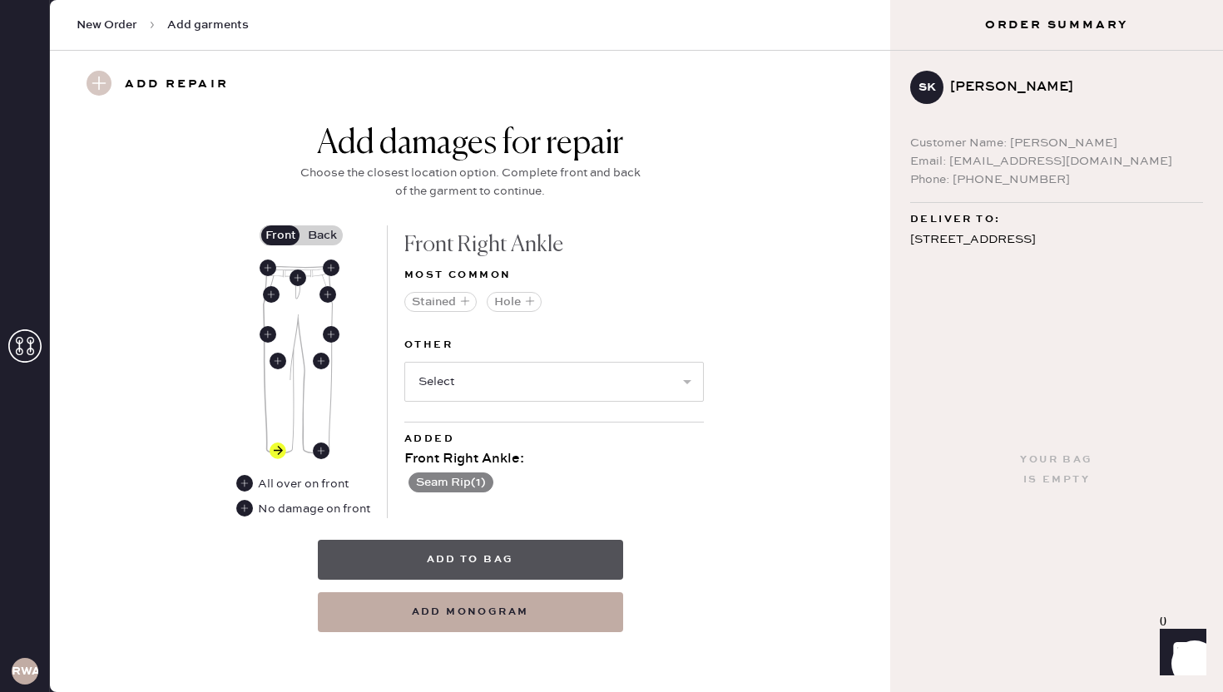
click at [509, 552] on button "Add to bag" at bounding box center [470, 560] width 305 height 40
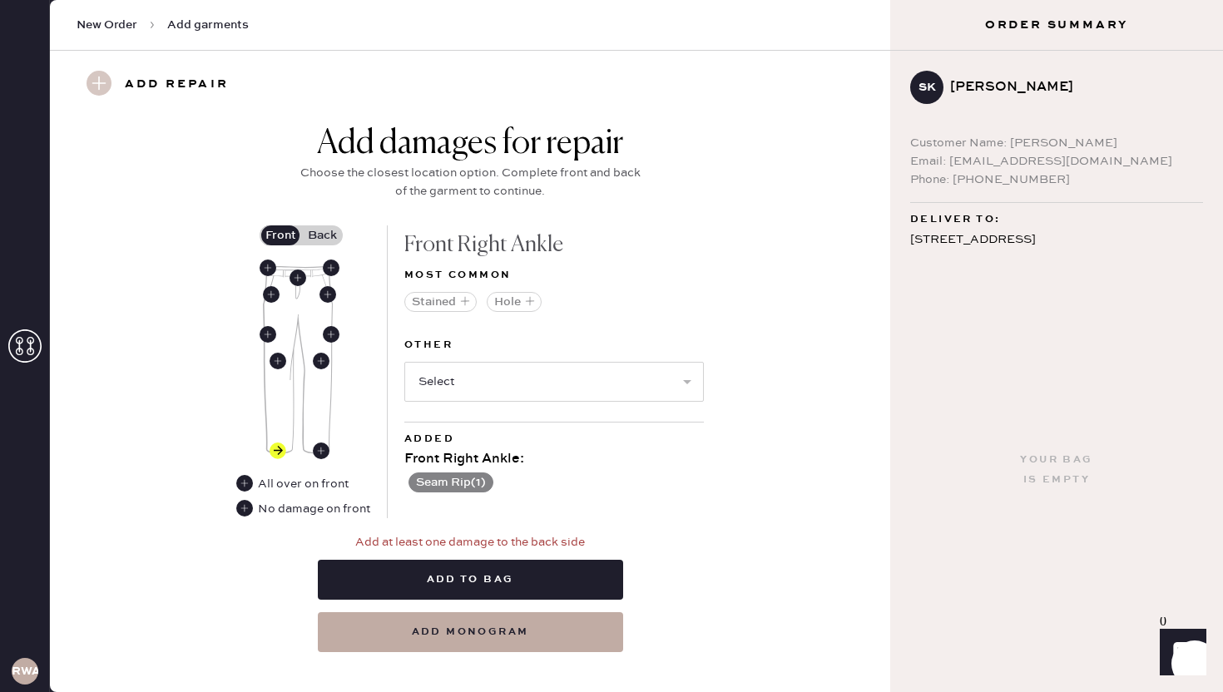
click at [325, 241] on label "Back" at bounding box center [322, 236] width 42 height 20
click at [322, 236] on input "Back" at bounding box center [322, 236] width 0 height 0
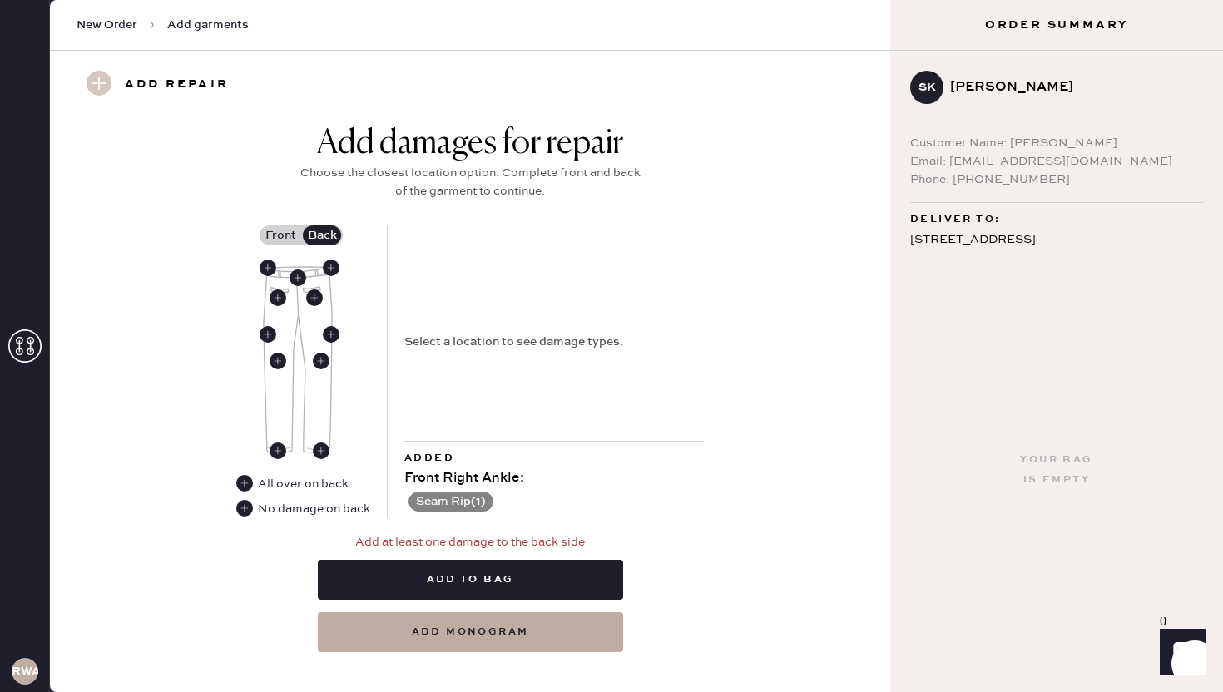
click at [474, 415] on div "Select a location to see damage types." at bounding box center [554, 334] width 300 height 216
click at [275, 454] on use at bounding box center [278, 451] width 17 height 17
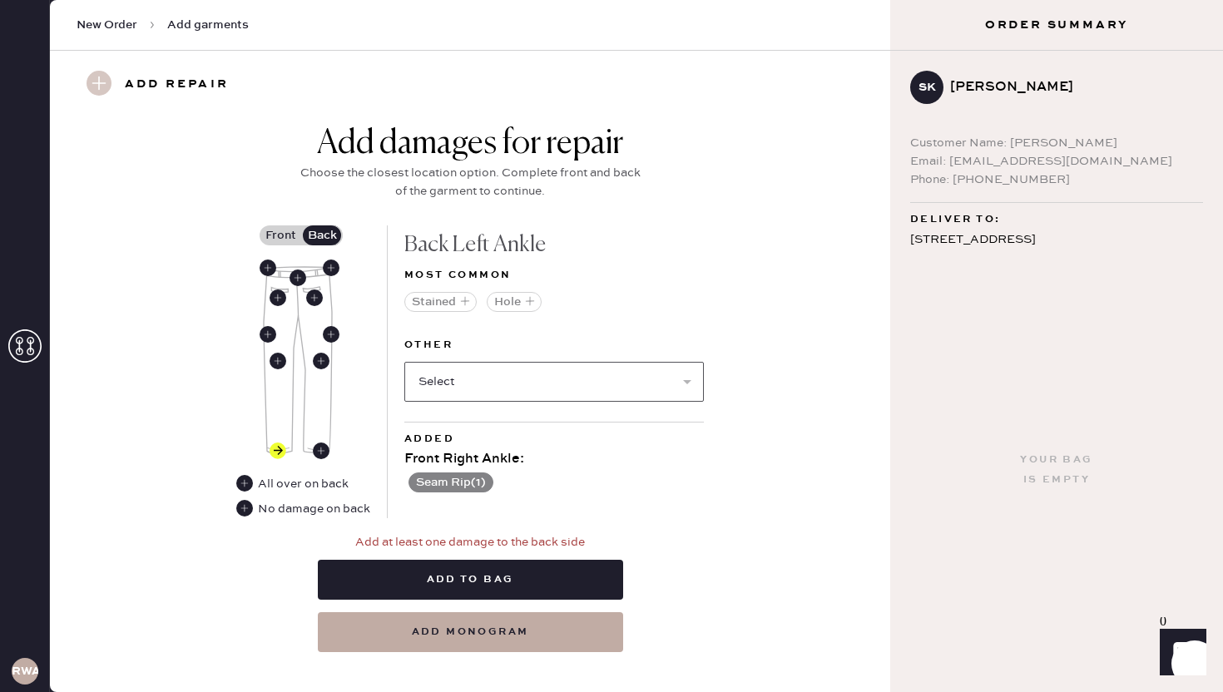
click at [518, 379] on select "Select Broken / Ripped Hem Broken Beads Broken Belt Loop Broken Button Broken E…" at bounding box center [554, 382] width 300 height 40
select select "1708"
select select
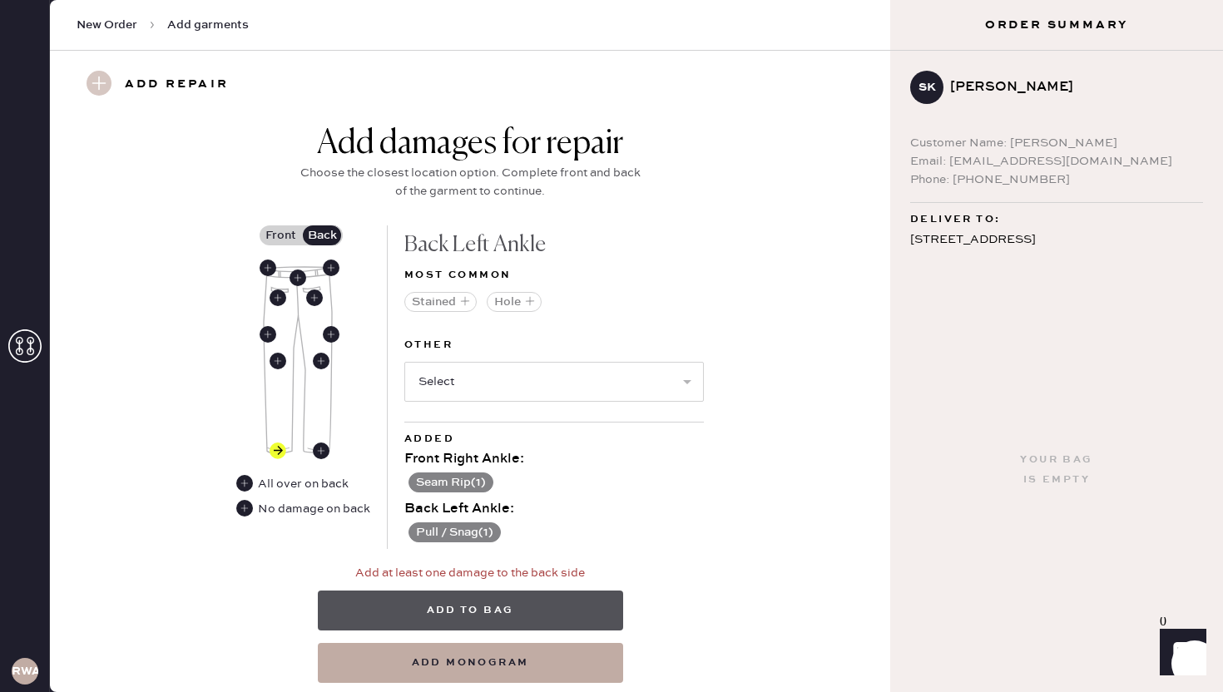
click at [529, 609] on button "Add to bag" at bounding box center [470, 611] width 305 height 40
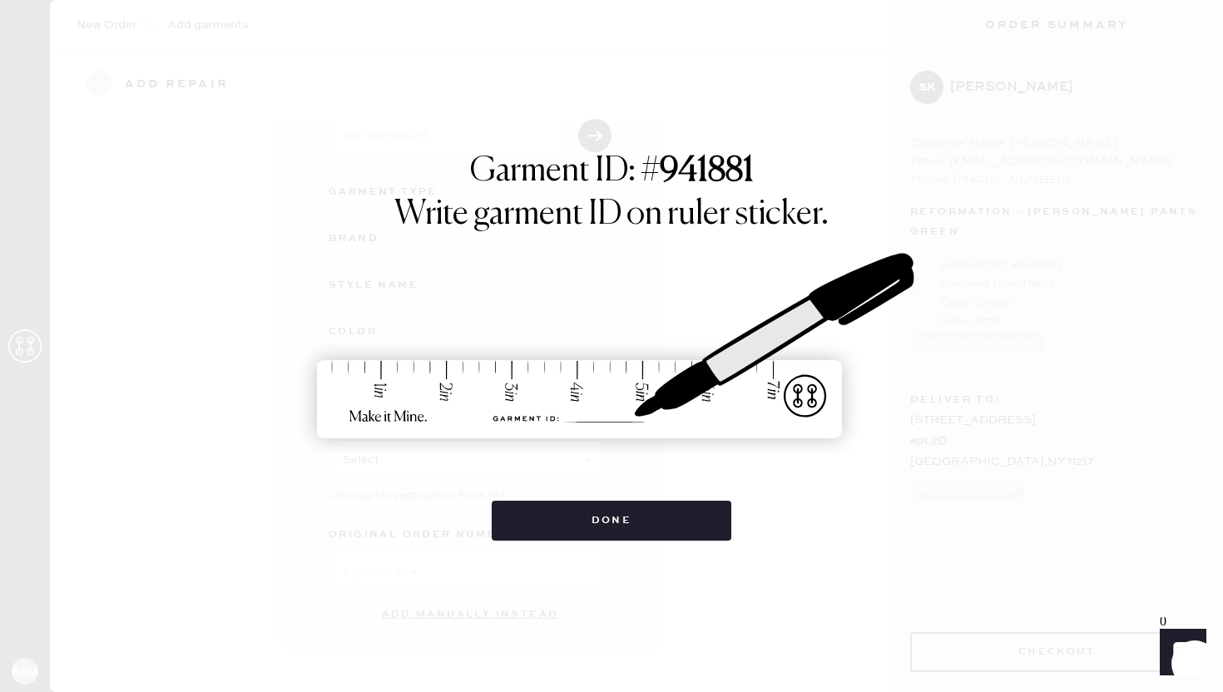
scroll to position [127, 0]
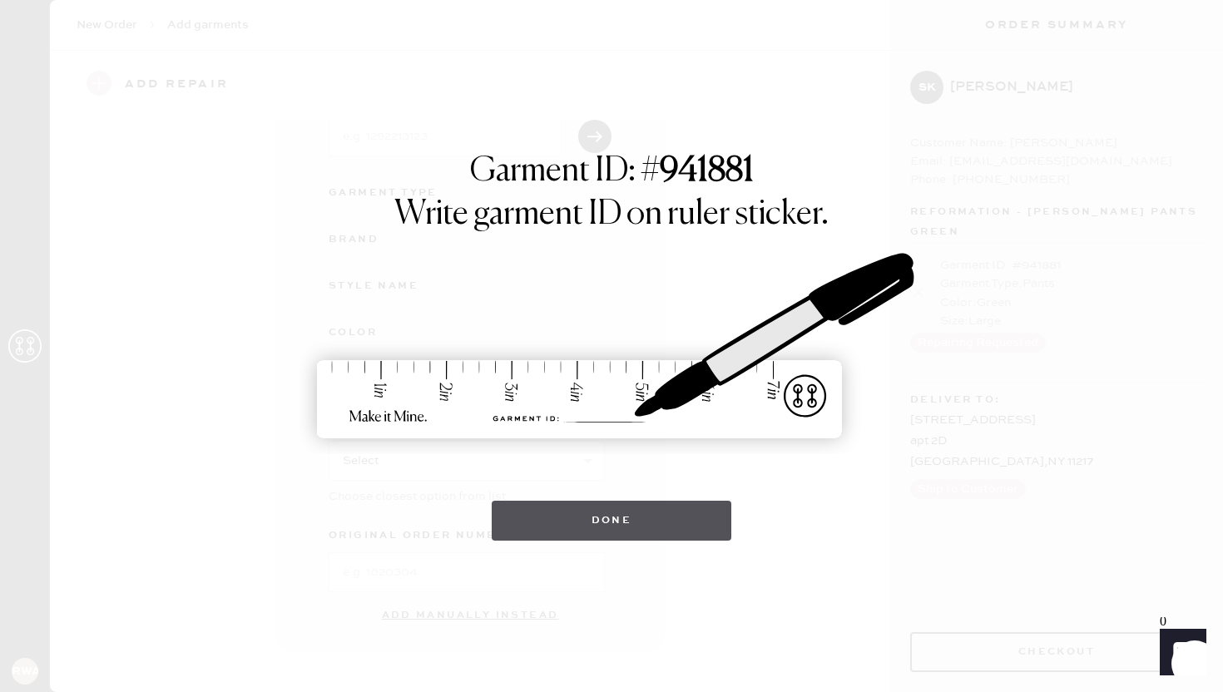
click at [616, 517] on button "Done" at bounding box center [612, 521] width 241 height 40
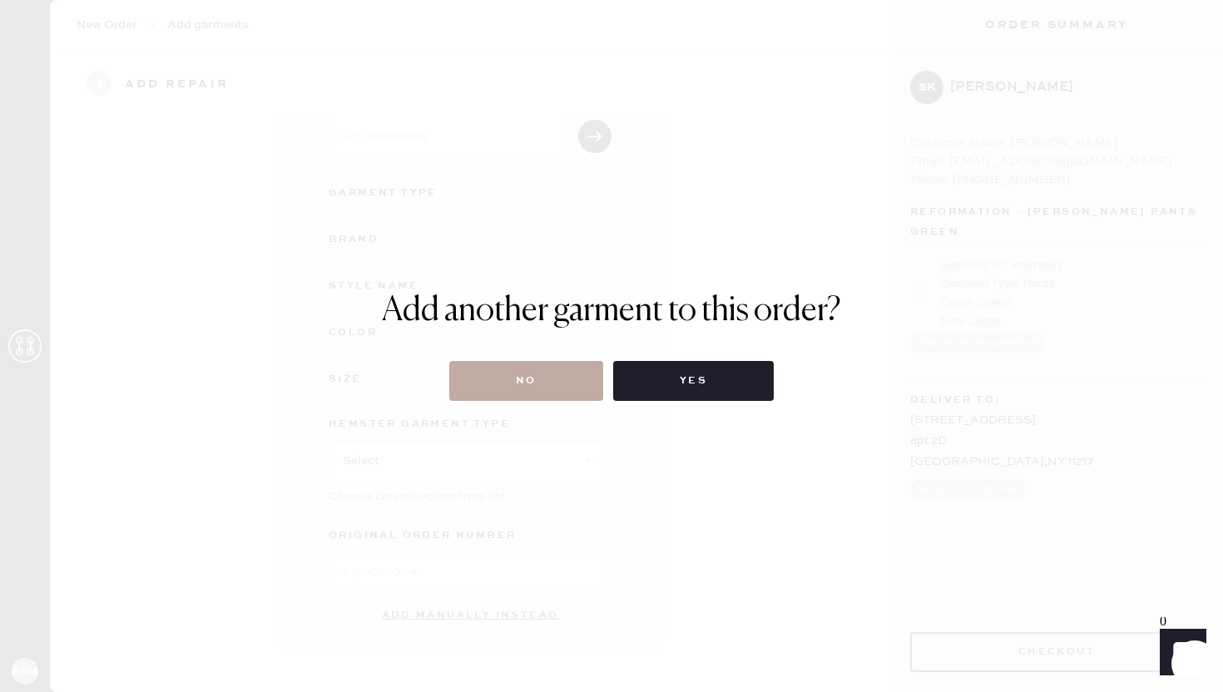
click at [546, 365] on button "No" at bounding box center [526, 381] width 154 height 40
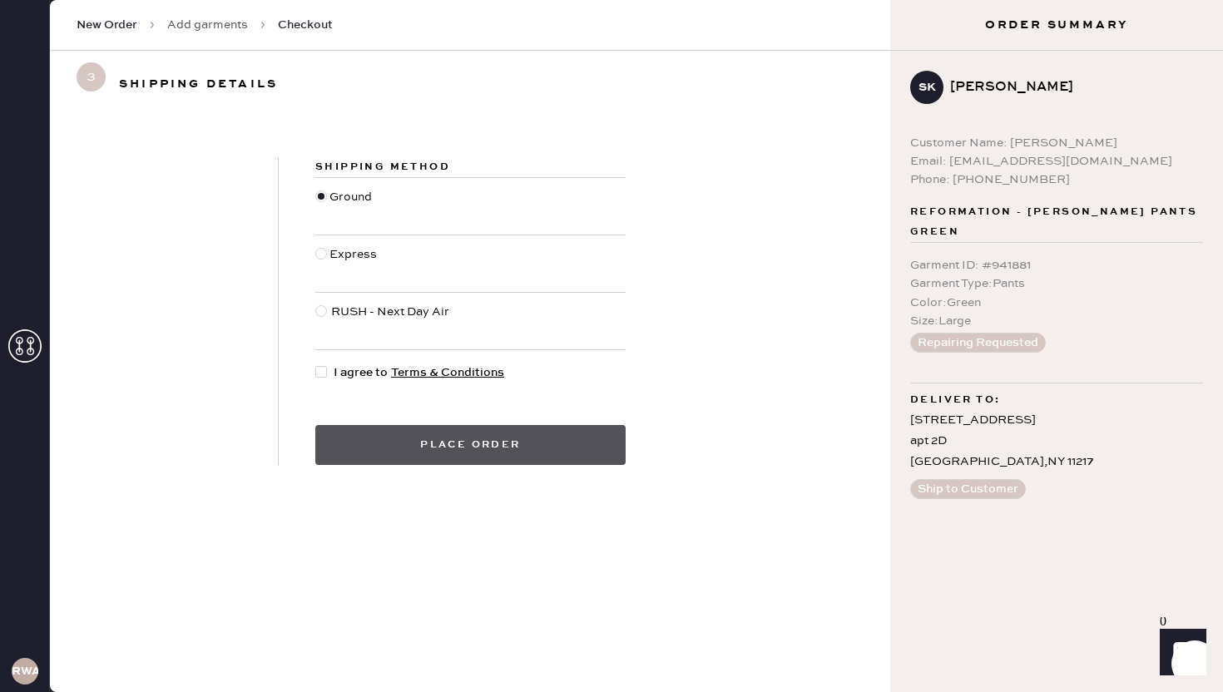
click at [459, 442] on button "Place order" at bounding box center [470, 445] width 310 height 40
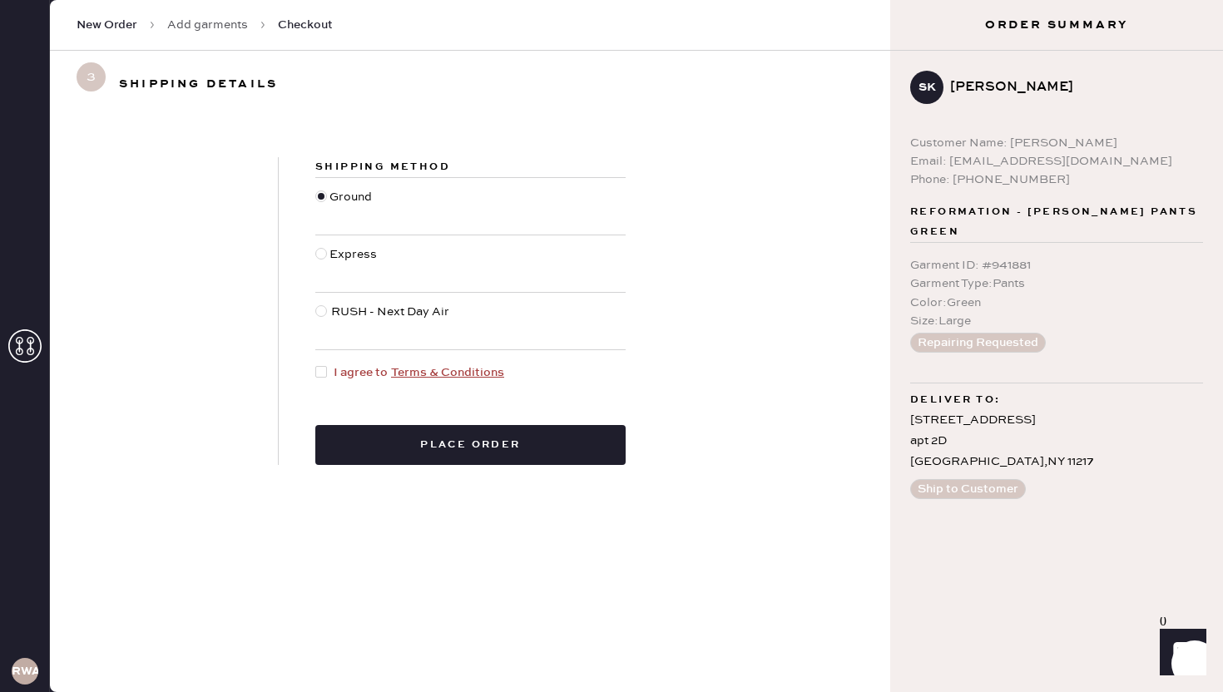
click at [321, 372] on div at bounding box center [321, 372] width 12 height 12
click at [316, 365] on input "I agree to Terms & Conditions" at bounding box center [315, 364] width 1 height 1
checkbox input "true"
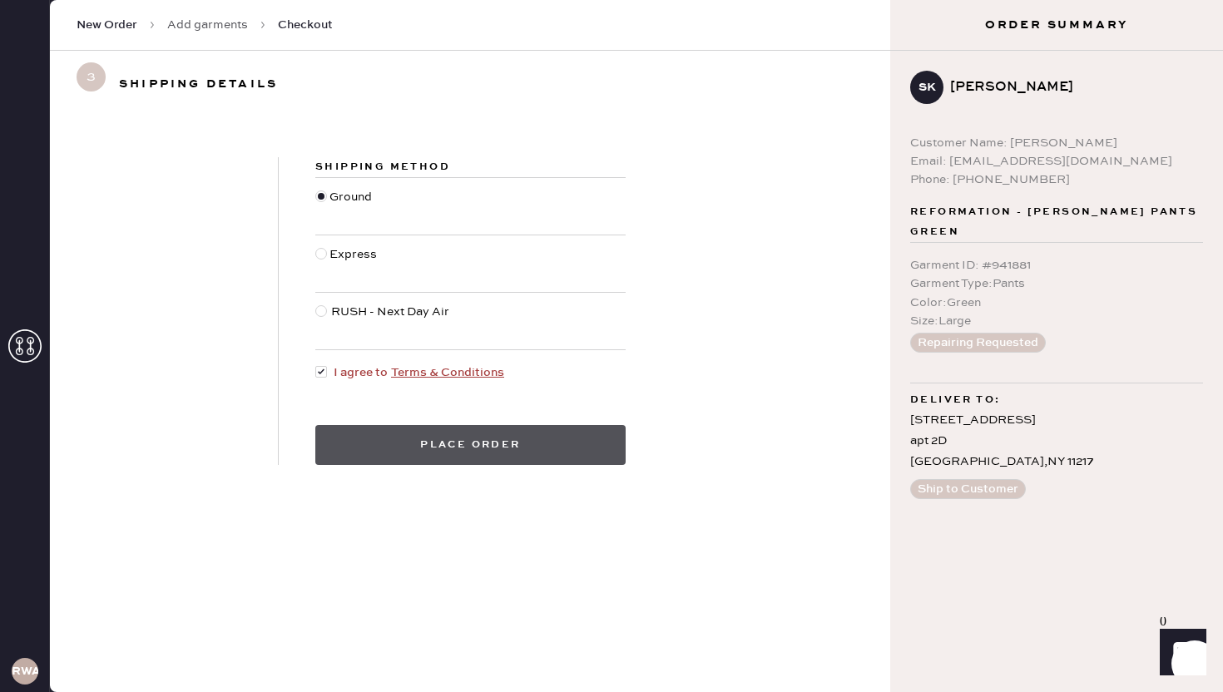
click at [434, 439] on button "Place order" at bounding box center [470, 445] width 310 height 40
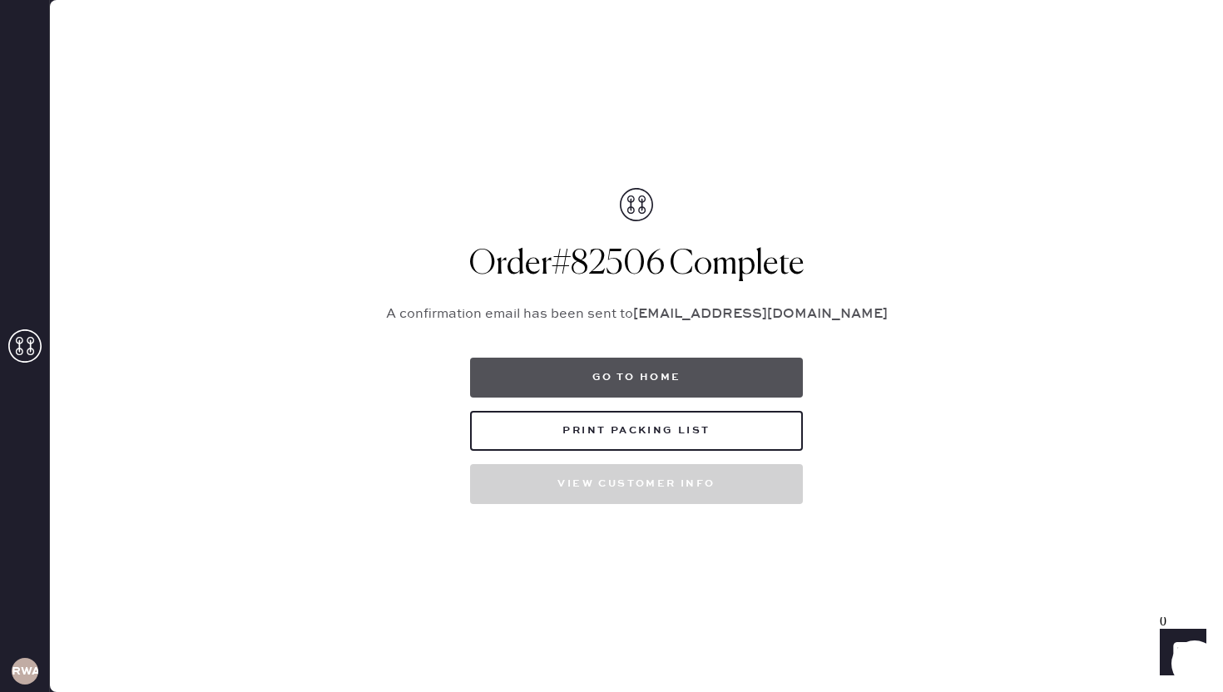
click at [671, 384] on button "Go to home" at bounding box center [636, 378] width 333 height 40
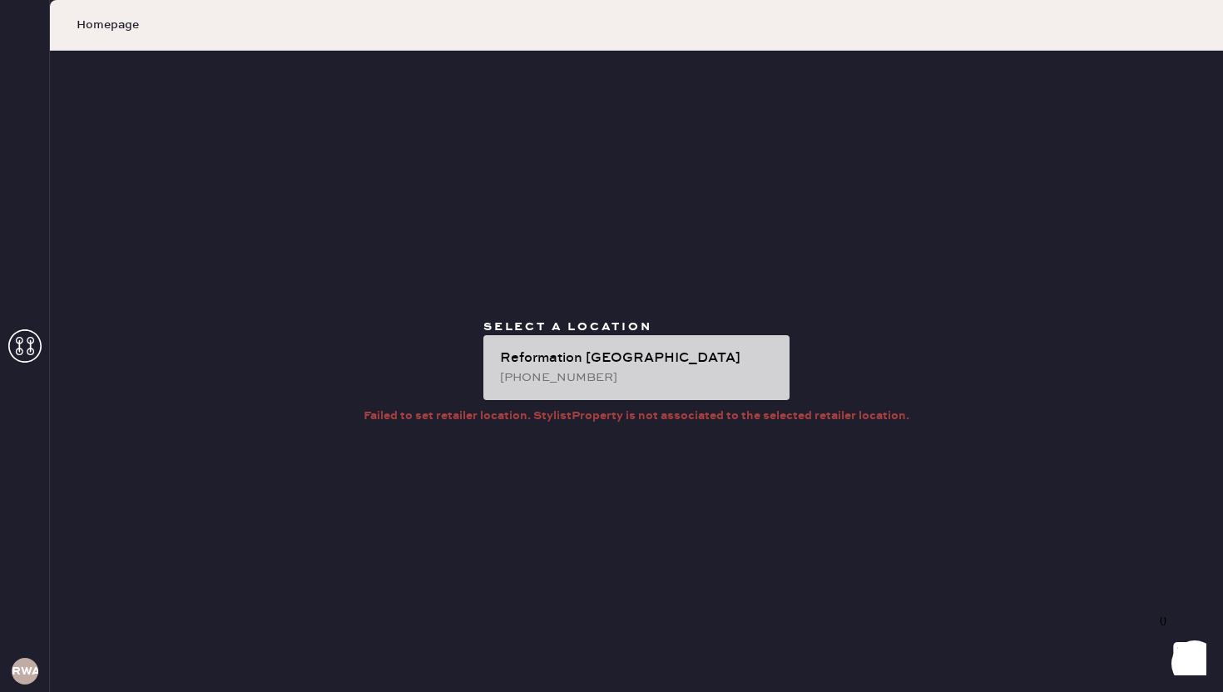
click at [621, 354] on div "Reformation [GEOGRAPHIC_DATA]" at bounding box center [638, 359] width 276 height 20
click at [633, 365] on div "Reformation [GEOGRAPHIC_DATA]" at bounding box center [638, 359] width 276 height 20
click at [689, 361] on div "Reformation [GEOGRAPHIC_DATA]" at bounding box center [638, 359] width 276 height 20
click at [677, 361] on div "Reformation [GEOGRAPHIC_DATA]" at bounding box center [638, 359] width 276 height 20
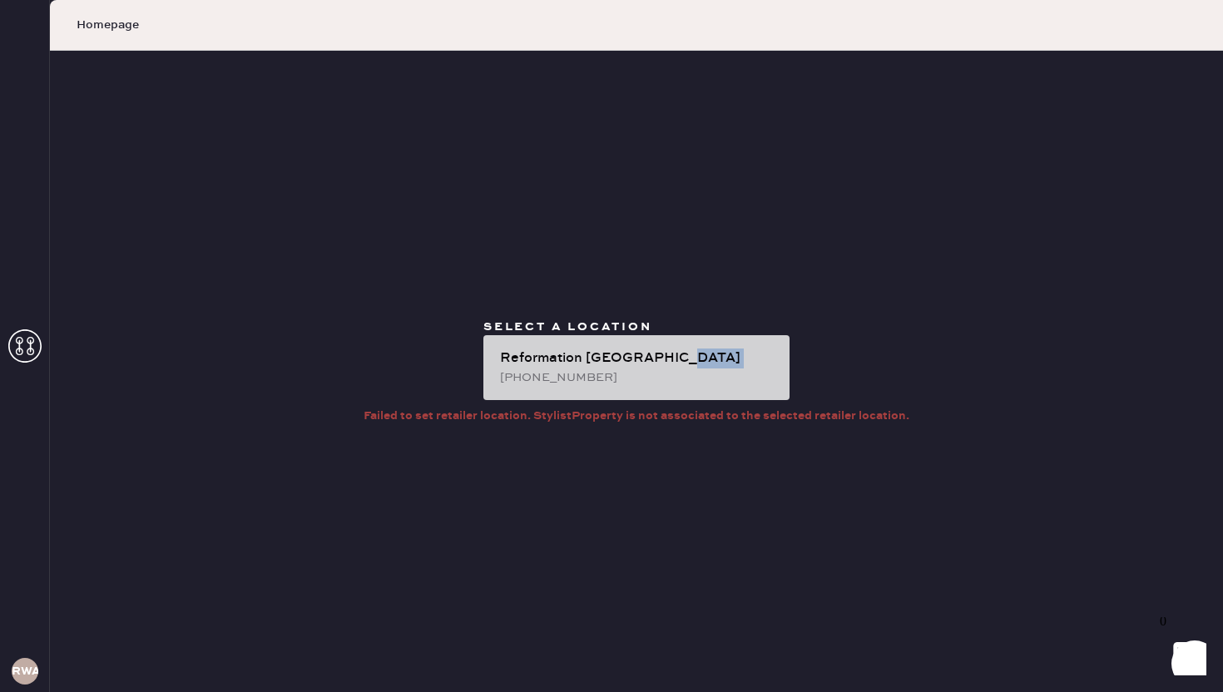
click at [677, 361] on div "Reformation [GEOGRAPHIC_DATA]" at bounding box center [638, 359] width 276 height 20
click at [711, 356] on div "Reformation [GEOGRAPHIC_DATA]" at bounding box center [638, 359] width 276 height 20
click at [617, 359] on div "Reformation [GEOGRAPHIC_DATA]" at bounding box center [638, 359] width 276 height 20
click at [593, 375] on div "[PHONE_NUMBER]" at bounding box center [638, 378] width 276 height 18
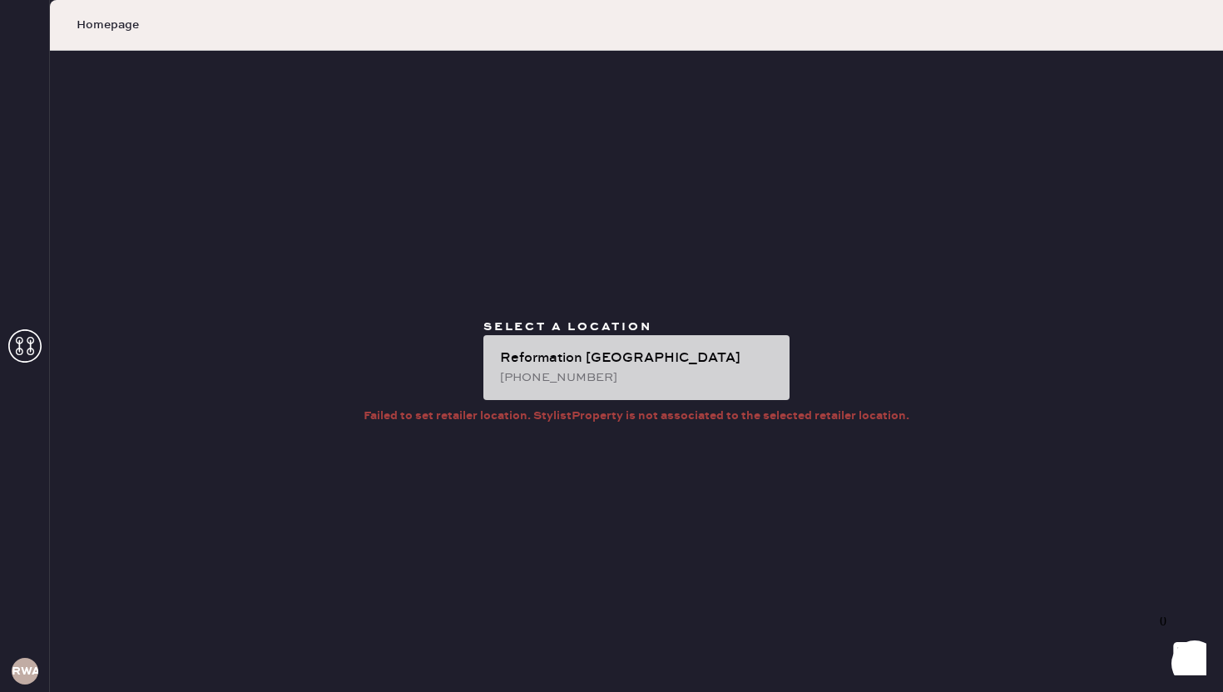
click at [593, 375] on div "[PHONE_NUMBER]" at bounding box center [638, 378] width 276 height 18
click at [593, 372] on div "[PHONE_NUMBER]" at bounding box center [638, 378] width 276 height 18
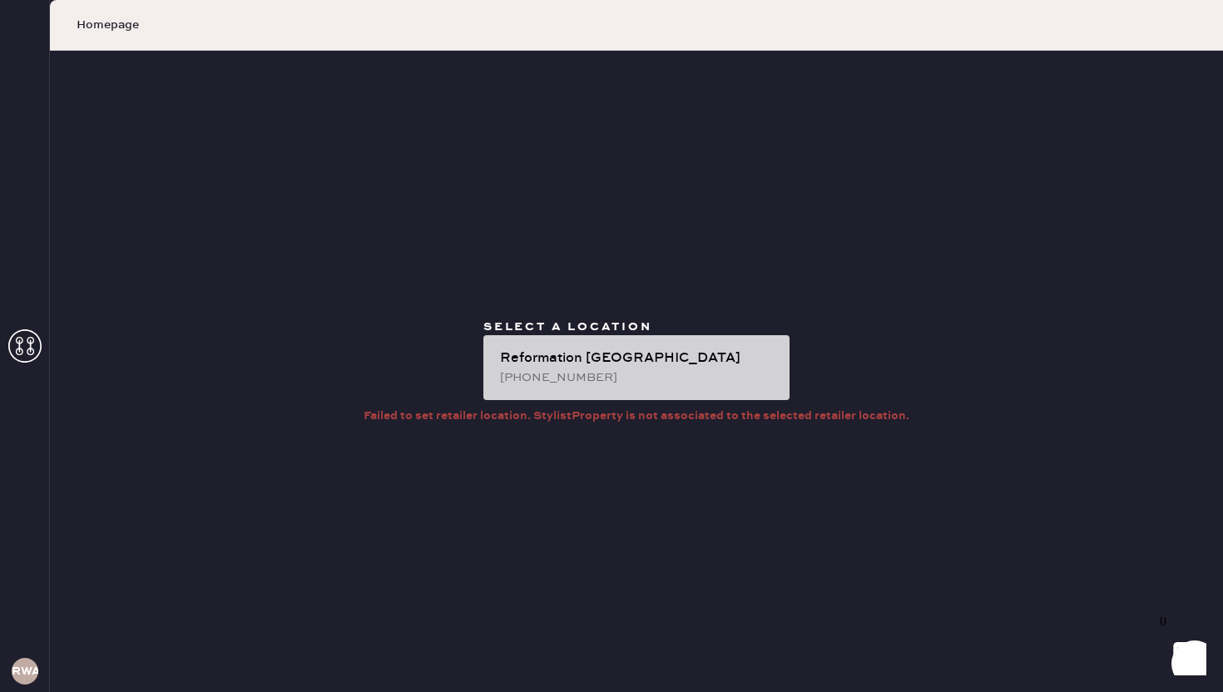
click at [593, 360] on div "Reformation [GEOGRAPHIC_DATA]" at bounding box center [638, 359] width 276 height 20
click at [593, 351] on div "Reformation [GEOGRAPHIC_DATA]" at bounding box center [638, 359] width 276 height 20
click at [589, 374] on div "[PHONE_NUMBER]" at bounding box center [638, 378] width 276 height 18
click at [600, 364] on div "Reformation [GEOGRAPHIC_DATA]" at bounding box center [638, 359] width 276 height 20
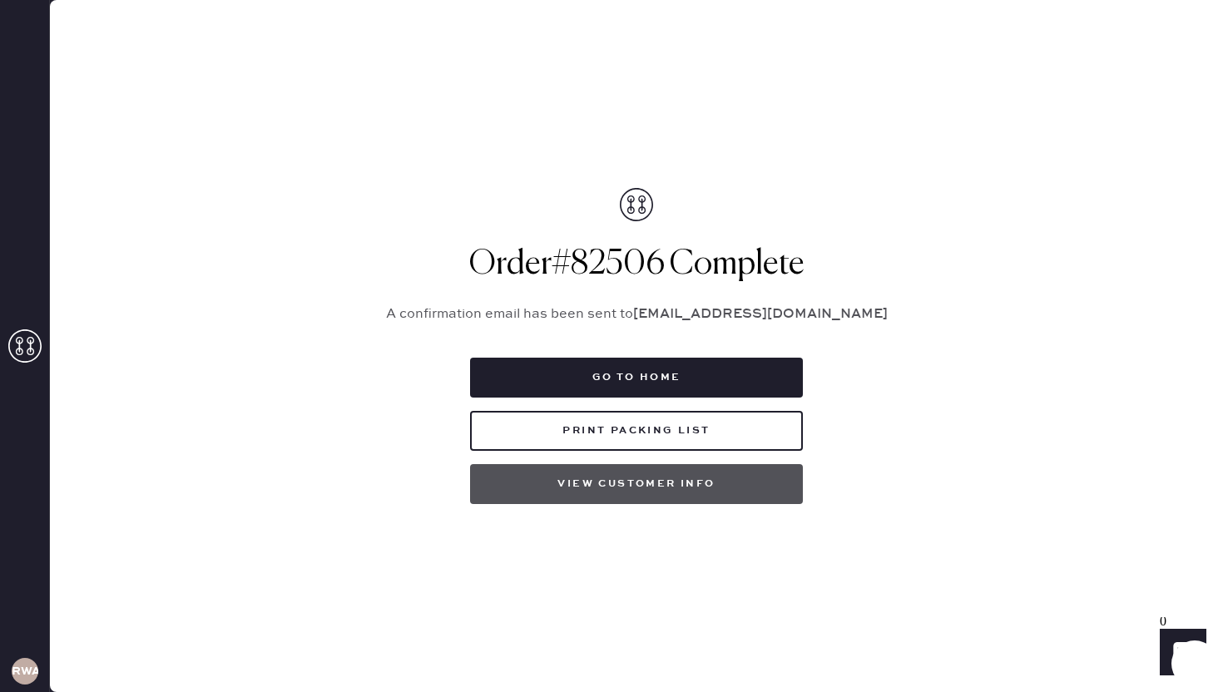
click at [650, 485] on button "View customer info" at bounding box center [636, 484] width 333 height 40
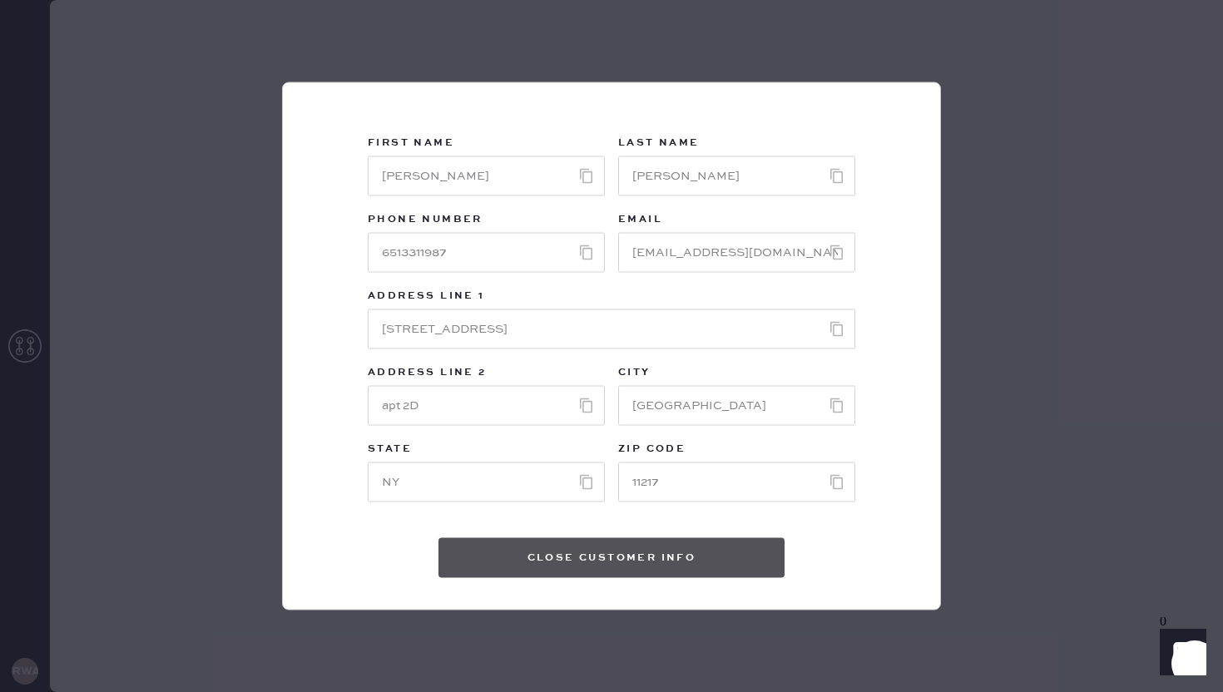
click at [633, 553] on button "Close Customer Info" at bounding box center [612, 558] width 346 height 40
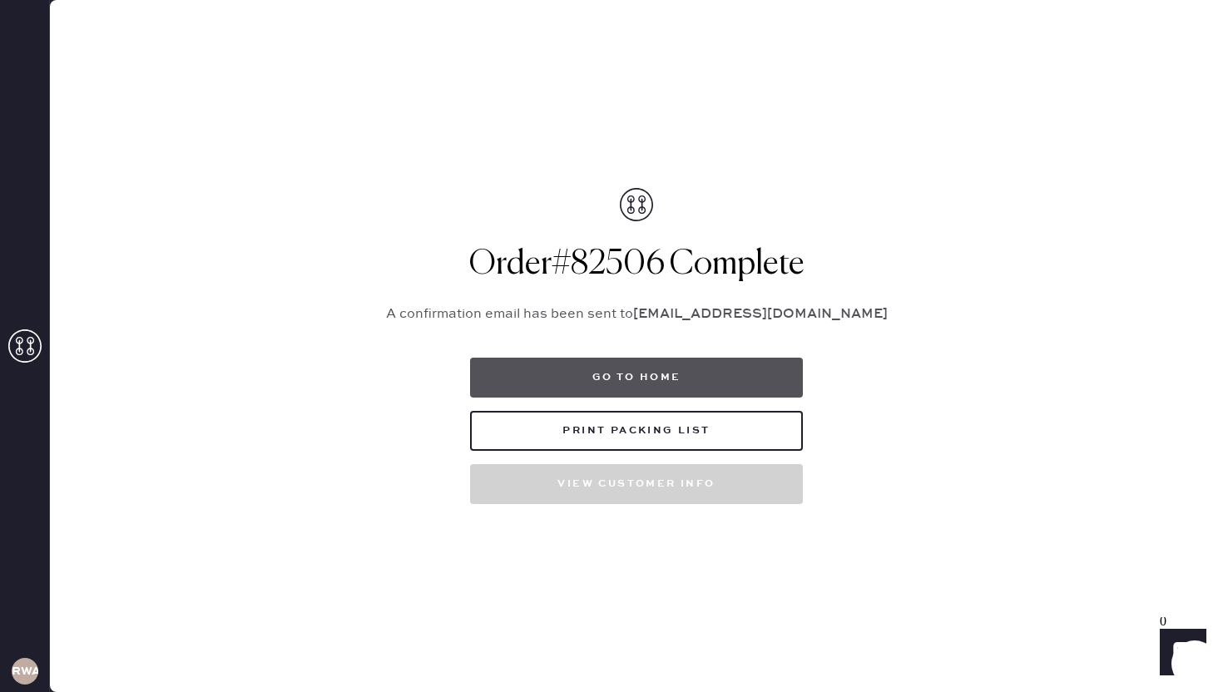
click at [669, 383] on button "Go to home" at bounding box center [636, 378] width 333 height 40
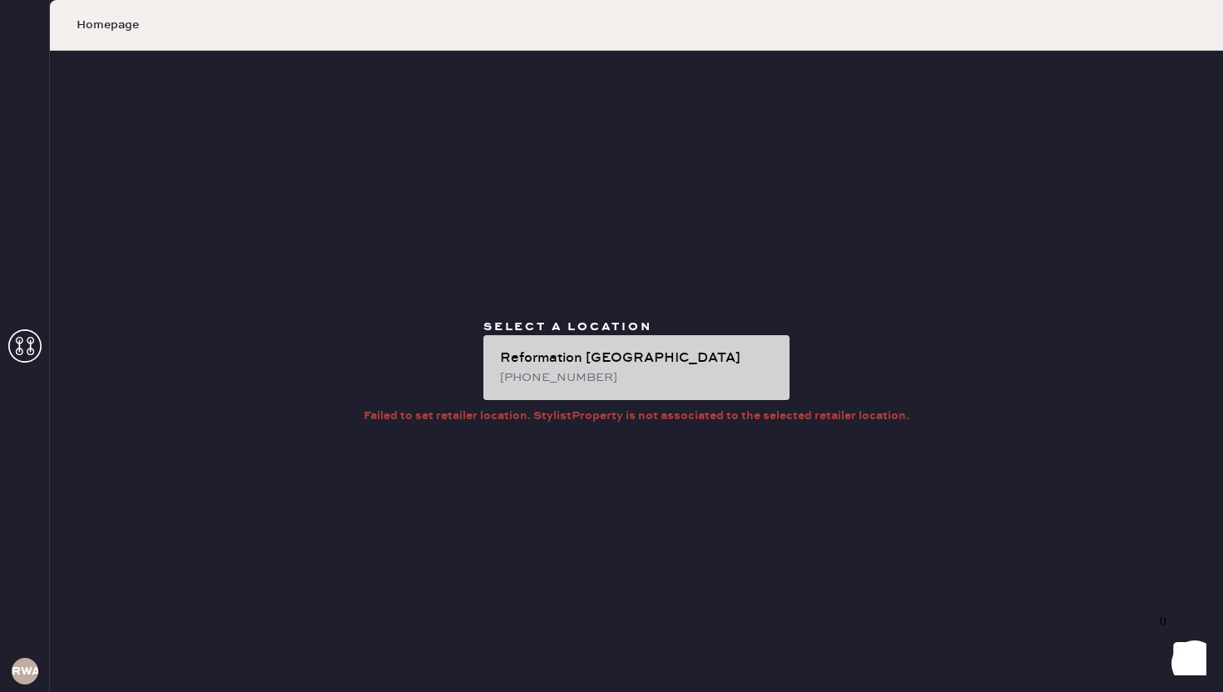
click at [660, 377] on div "[PHONE_NUMBER]" at bounding box center [638, 378] width 276 height 18
click at [652, 359] on div "Reformation [GEOGRAPHIC_DATA]" at bounding box center [638, 359] width 276 height 20
click at [651, 349] on div "Reformation [GEOGRAPHIC_DATA]" at bounding box center [638, 359] width 276 height 20
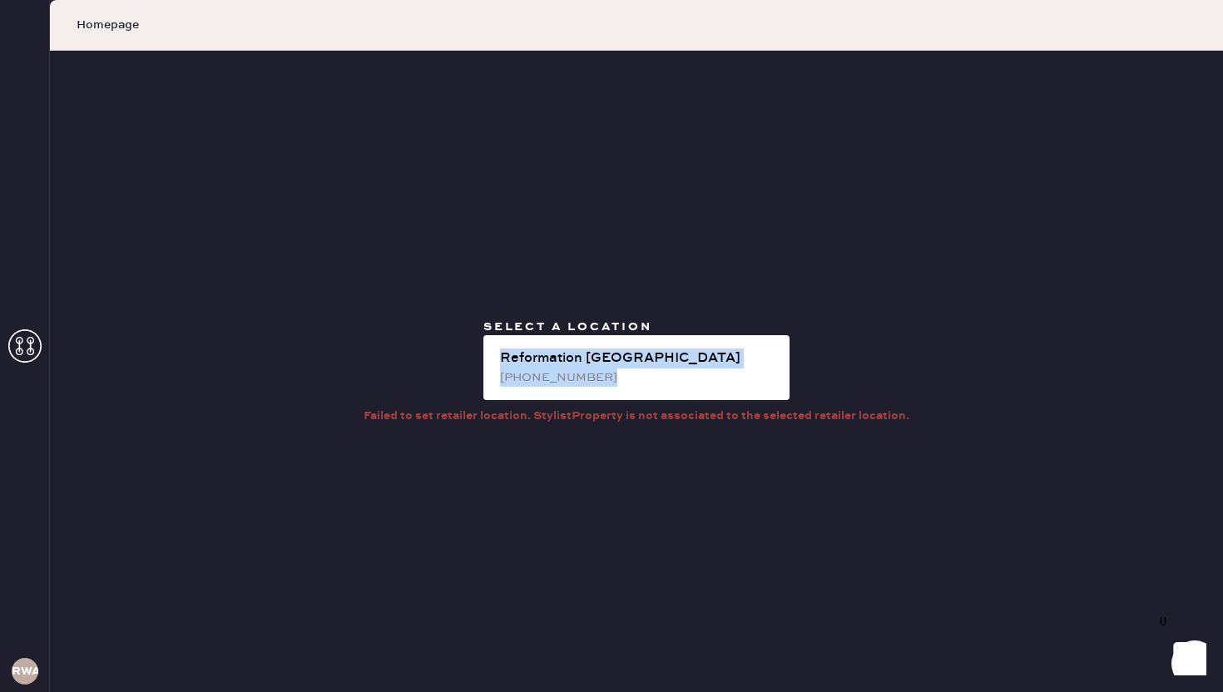
drag, startPoint x: 601, startPoint y: 375, endPoint x: 471, endPoint y: 341, distance: 134.2
click at [471, 341] on div "Select a location Reformation Williamsburg (315) 537-8632" at bounding box center [636, 363] width 333 height 88
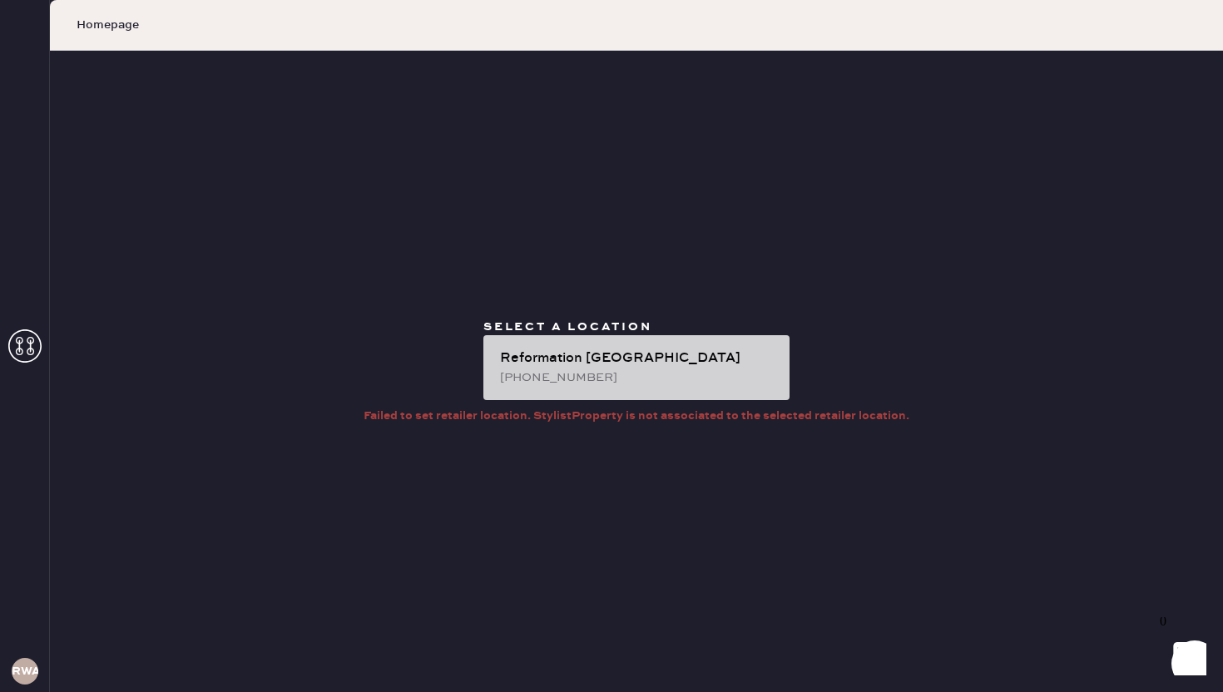
click at [599, 370] on div "[PHONE_NUMBER]" at bounding box center [638, 378] width 276 height 18
click at [611, 364] on div "Reformation [GEOGRAPHIC_DATA]" at bounding box center [638, 359] width 276 height 20
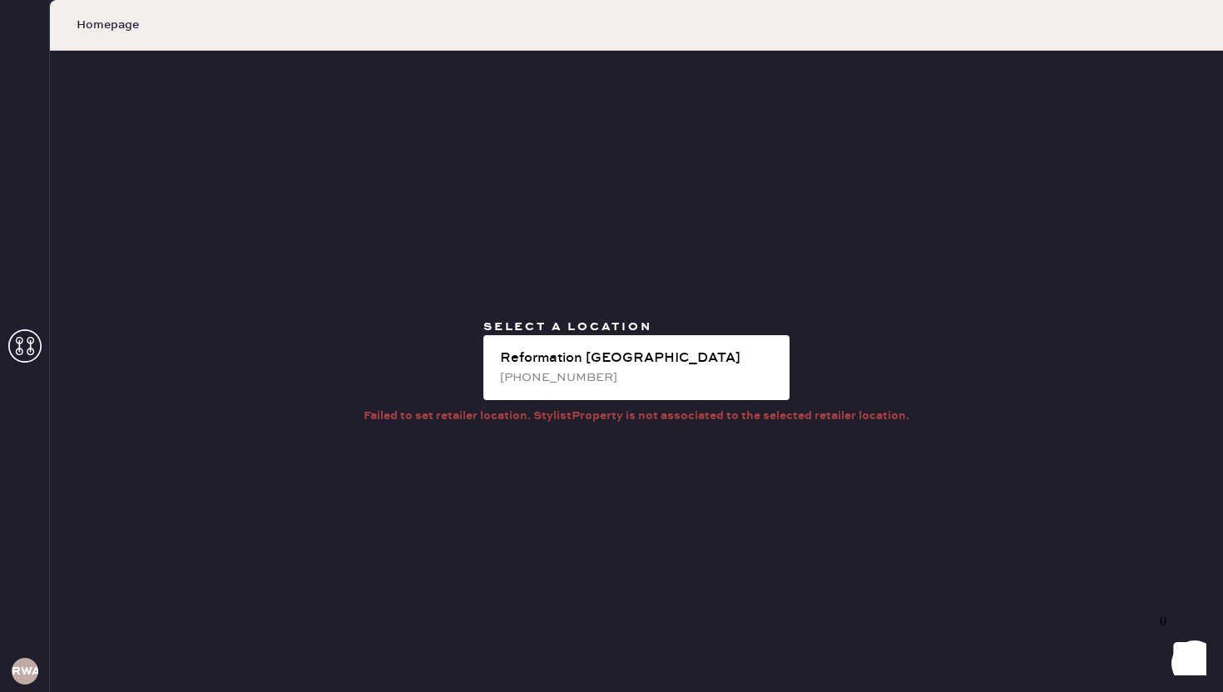
click at [667, 530] on div "Select a location Reformation Williamsburg (315) 537-8632 Failed to set retaile…" at bounding box center [636, 372] width 1173 height 642
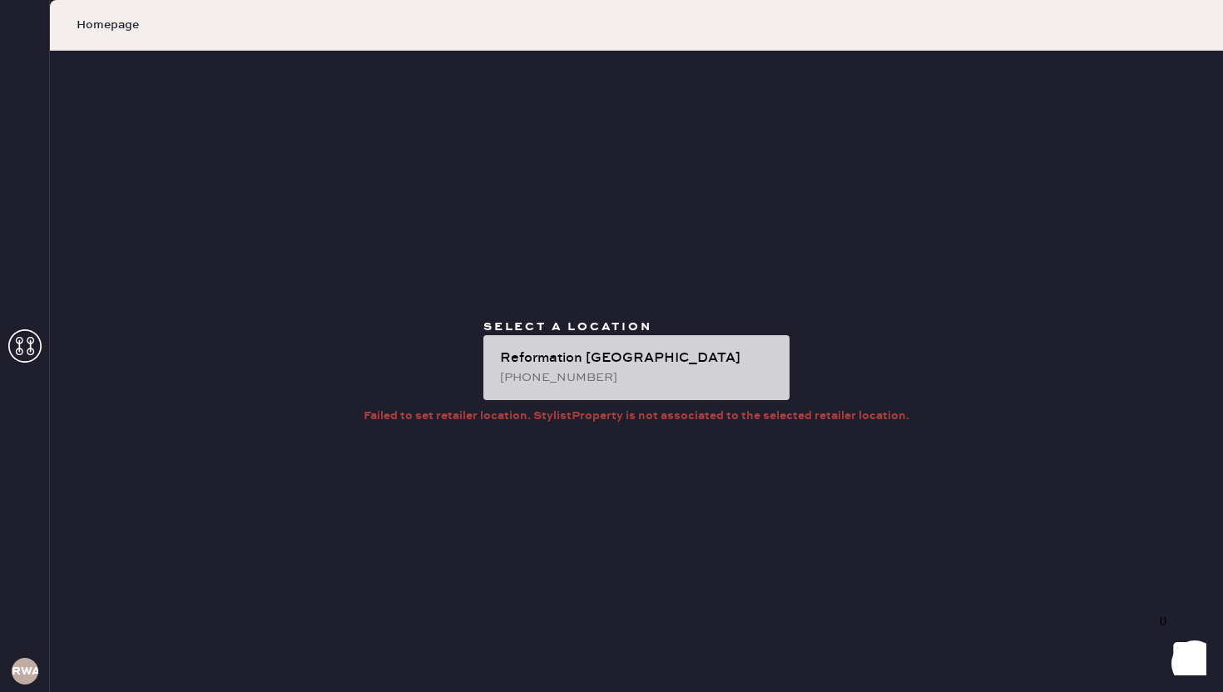
click at [660, 386] on div "Reformation Williamsburg (315) 537-8632" at bounding box center [637, 367] width 306 height 65
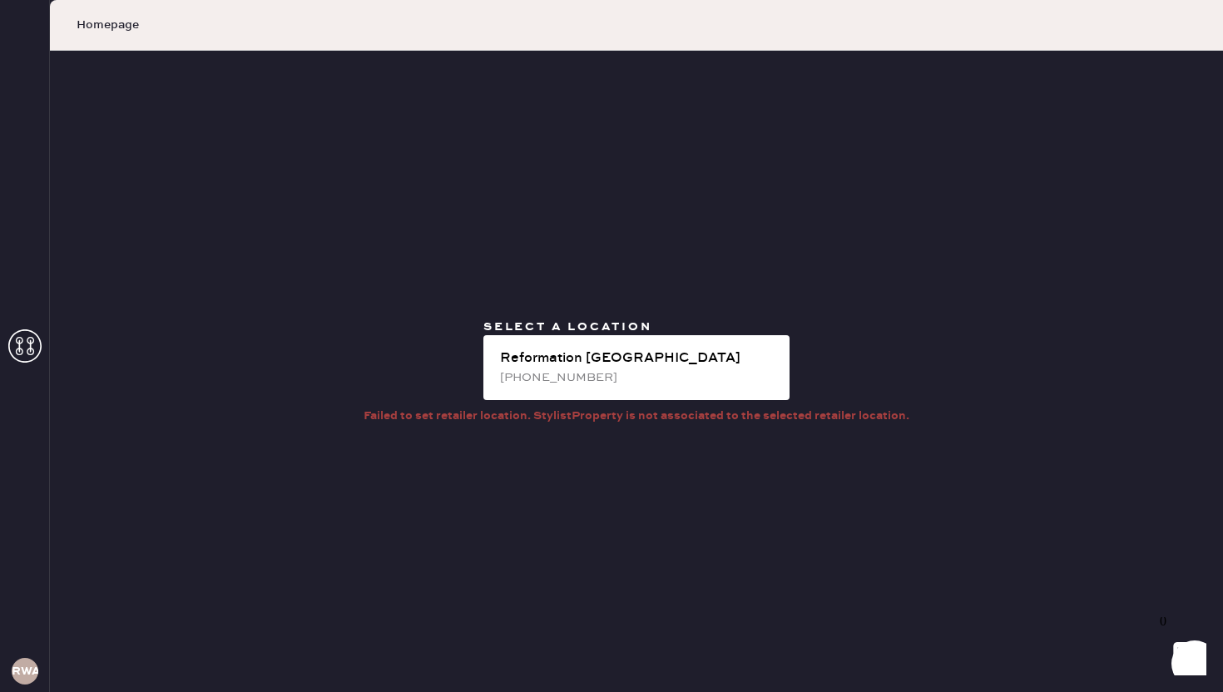
click at [715, 309] on div "Select a location Reformation Williamsburg (315) 537-8632 Failed to set retaile…" at bounding box center [636, 372] width 1173 height 642
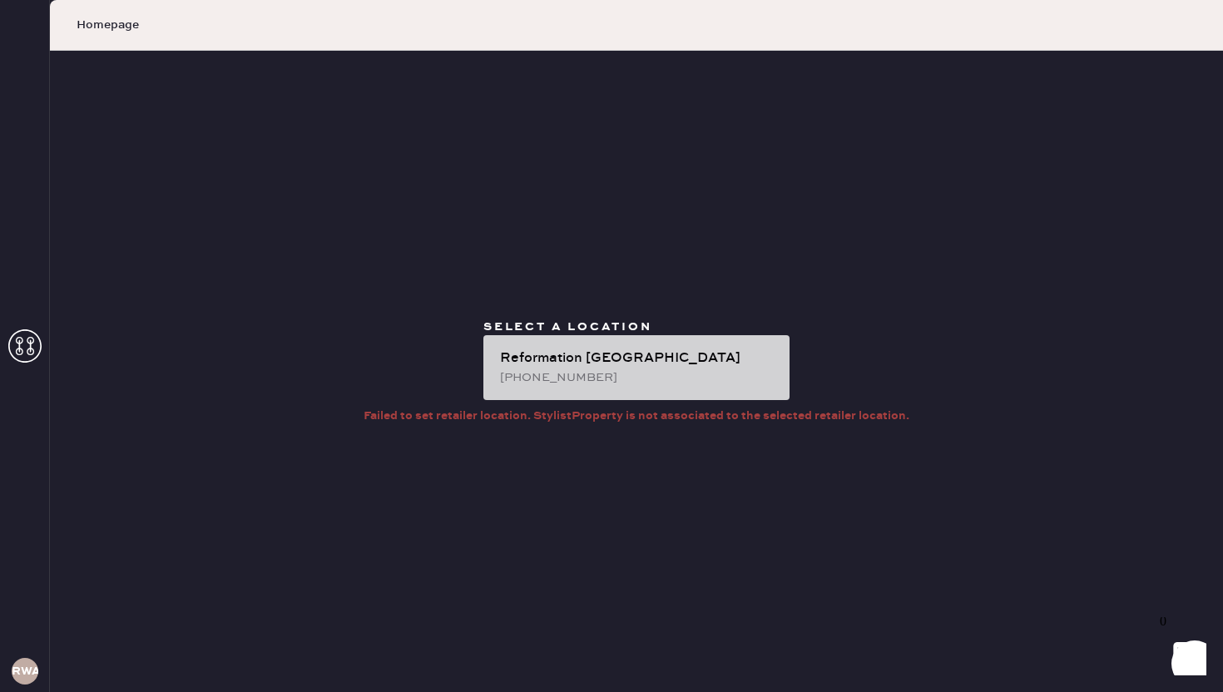
click at [645, 361] on div "Reformation [GEOGRAPHIC_DATA]" at bounding box center [638, 359] width 276 height 20
click at [598, 370] on div "[PHONE_NUMBER]" at bounding box center [638, 378] width 276 height 18
click at [697, 355] on div "Reformation [GEOGRAPHIC_DATA]" at bounding box center [638, 359] width 276 height 20
click at [726, 354] on div "Reformation [GEOGRAPHIC_DATA]" at bounding box center [638, 359] width 276 height 20
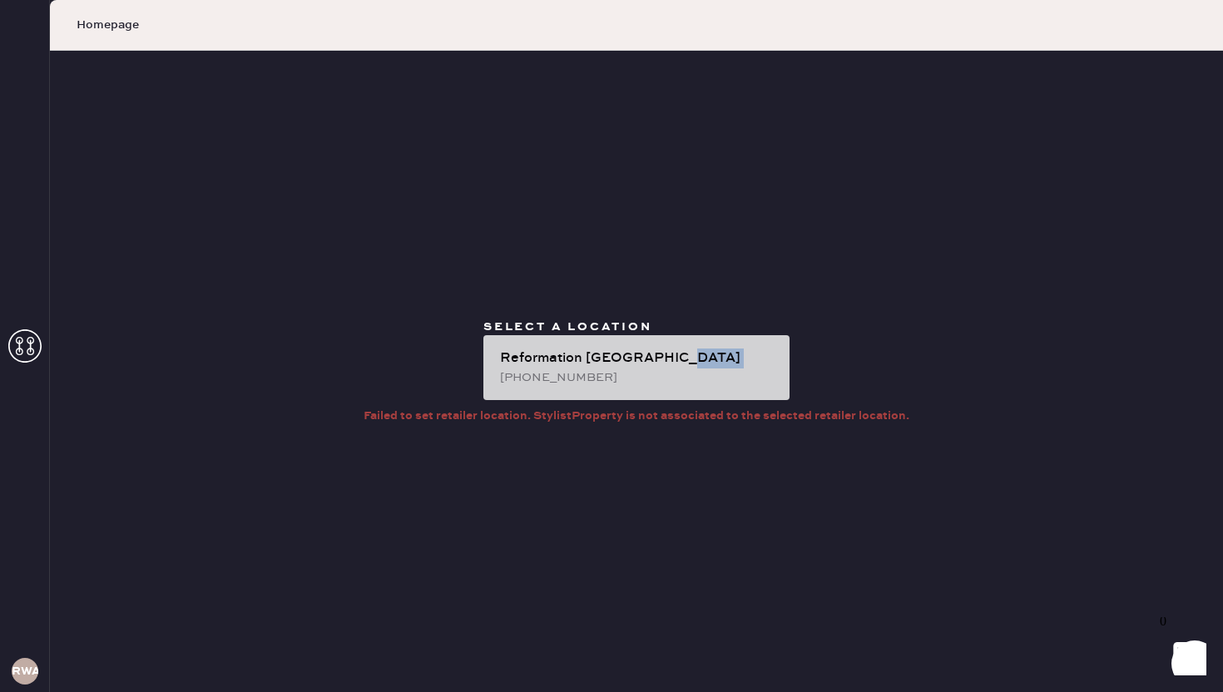
click at [726, 354] on div "Reformation [GEOGRAPHIC_DATA]" at bounding box center [638, 359] width 276 height 20
click at [667, 390] on div "Reformation Williamsburg (315) 537-8632" at bounding box center [637, 367] width 306 height 65
click at [632, 367] on div "Reformation [GEOGRAPHIC_DATA]" at bounding box center [638, 359] width 276 height 20
click at [628, 350] on div "Reformation [GEOGRAPHIC_DATA]" at bounding box center [638, 359] width 276 height 20
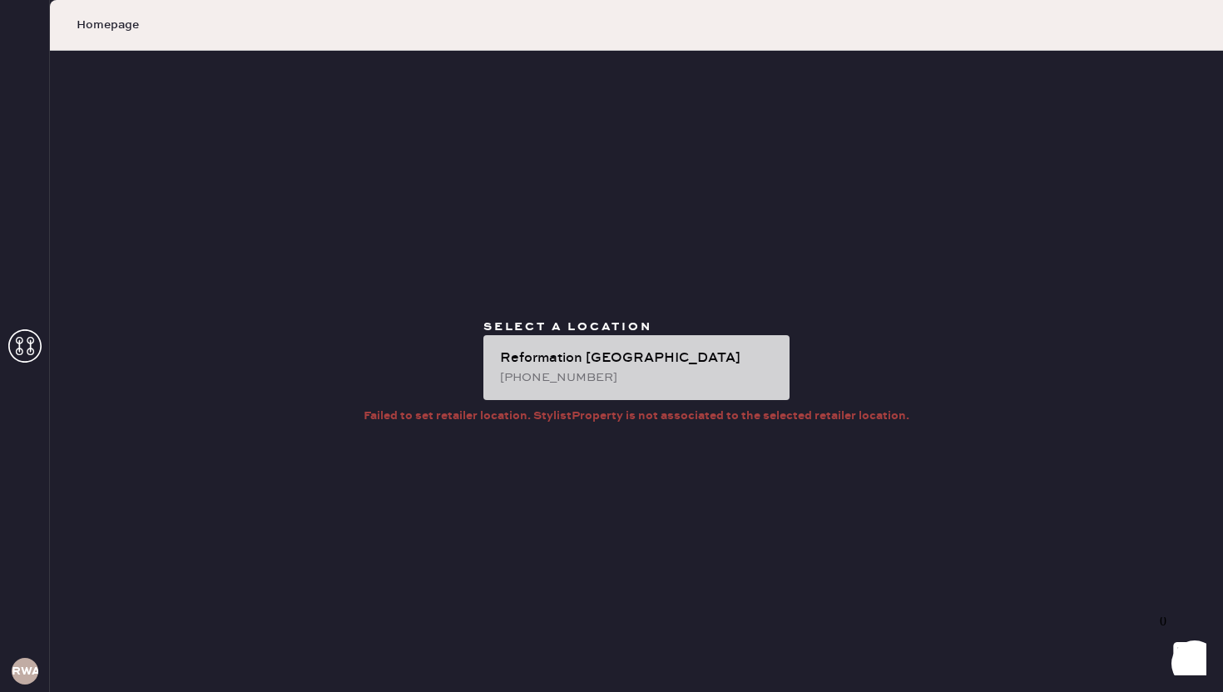
click at [656, 366] on div "Reformation [GEOGRAPHIC_DATA]" at bounding box center [638, 359] width 276 height 20
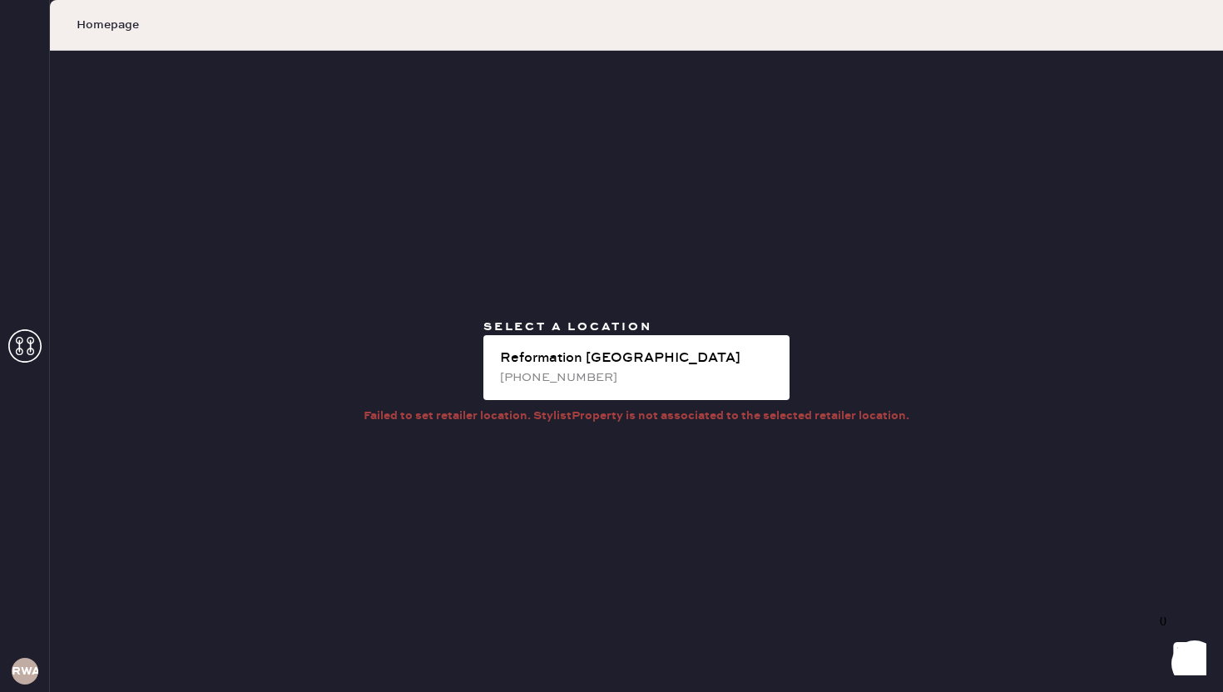
click at [662, 572] on div "Select a location Reformation Williamsburg (315) 537-8632 Failed to set retaile…" at bounding box center [636, 372] width 1173 height 642
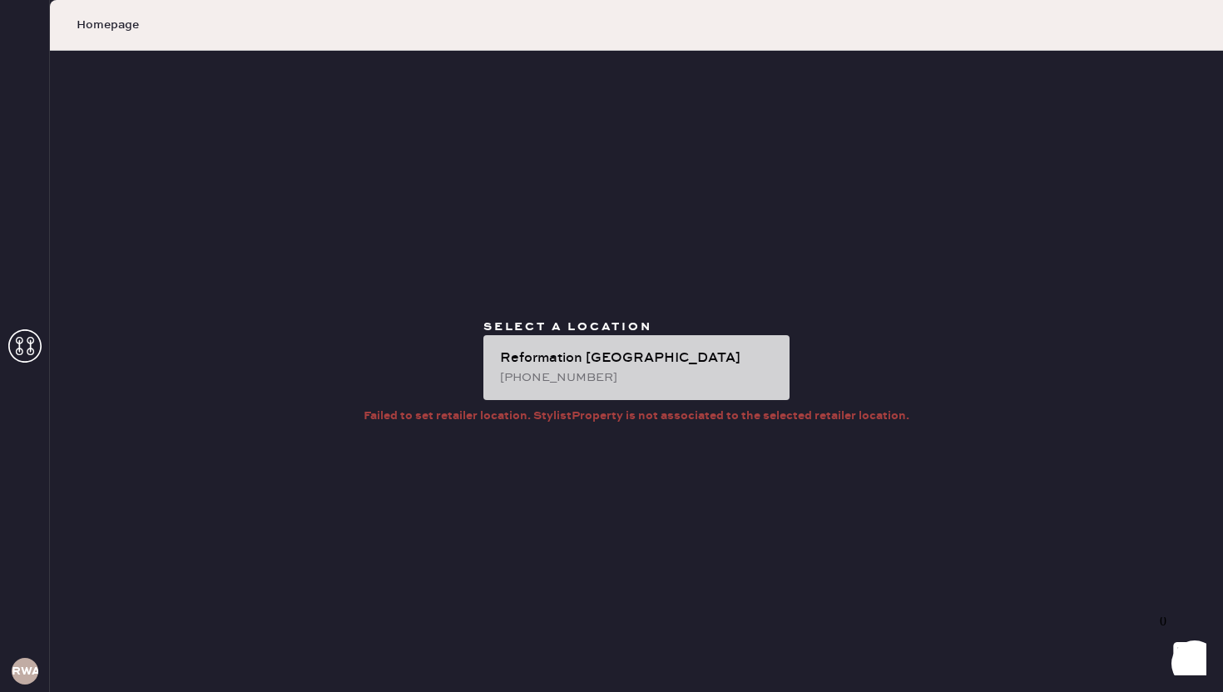
click at [533, 347] on div "Reformation Williamsburg (315) 537-8632" at bounding box center [637, 367] width 306 height 65
click at [525, 377] on div "[PHONE_NUMBER]" at bounding box center [638, 378] width 276 height 18
click at [577, 375] on div "[PHONE_NUMBER]" at bounding box center [638, 378] width 276 height 18
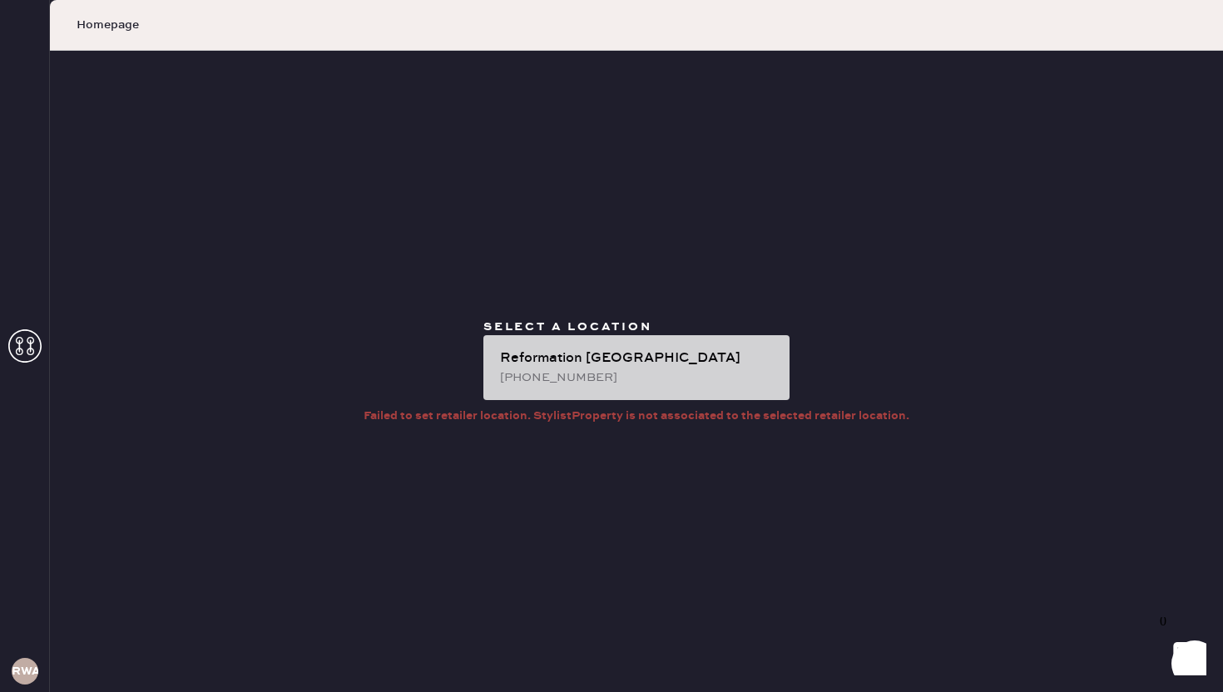
click at [640, 371] on div "[PHONE_NUMBER]" at bounding box center [638, 378] width 276 height 18
click at [632, 353] on div "Reformation [GEOGRAPHIC_DATA]" at bounding box center [638, 359] width 276 height 20
click at [684, 380] on div "[PHONE_NUMBER]" at bounding box center [638, 378] width 276 height 18
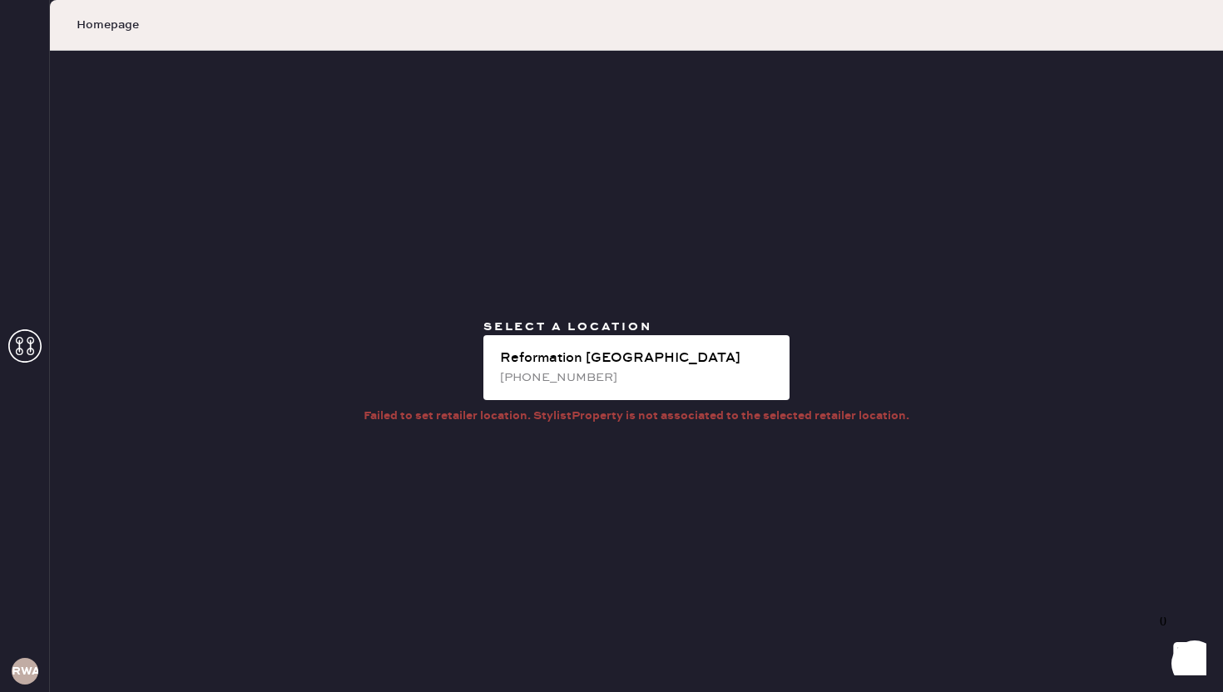
click at [653, 526] on div "Select a location Reformation Williamsburg (315) 537-8632 Failed to set retaile…" at bounding box center [636, 372] width 1173 height 642
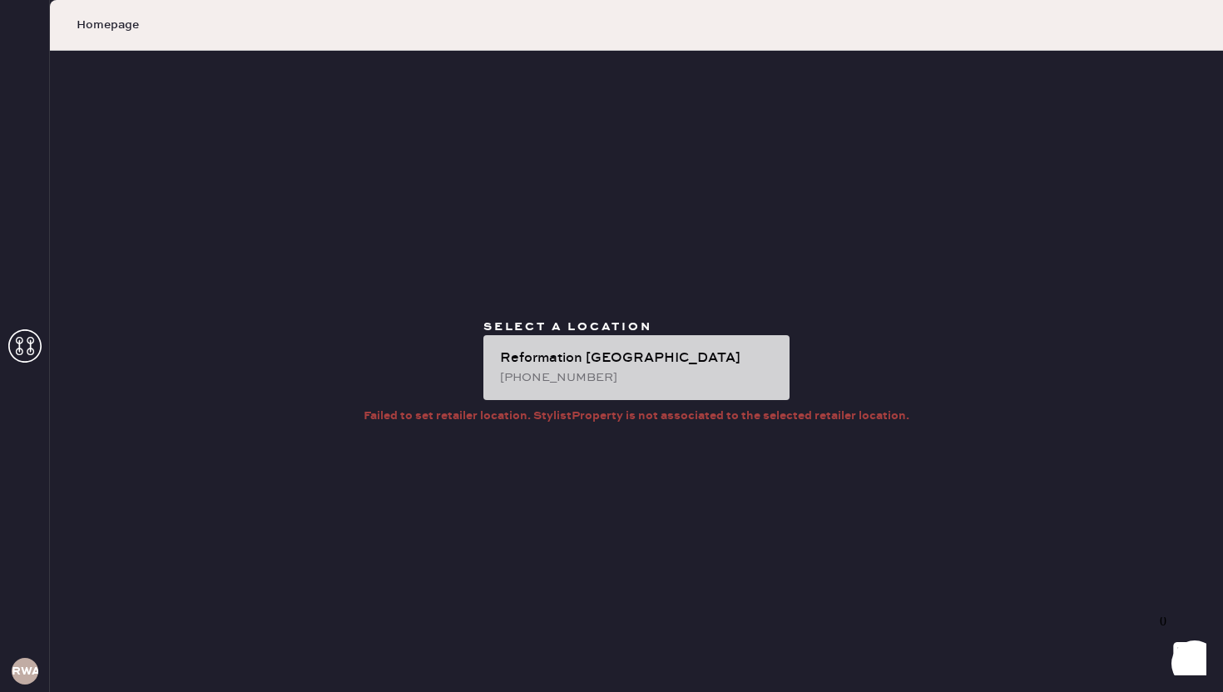
click at [583, 384] on div "[PHONE_NUMBER]" at bounding box center [638, 378] width 276 height 18
click at [692, 372] on div "[PHONE_NUMBER]" at bounding box center [638, 378] width 276 height 18
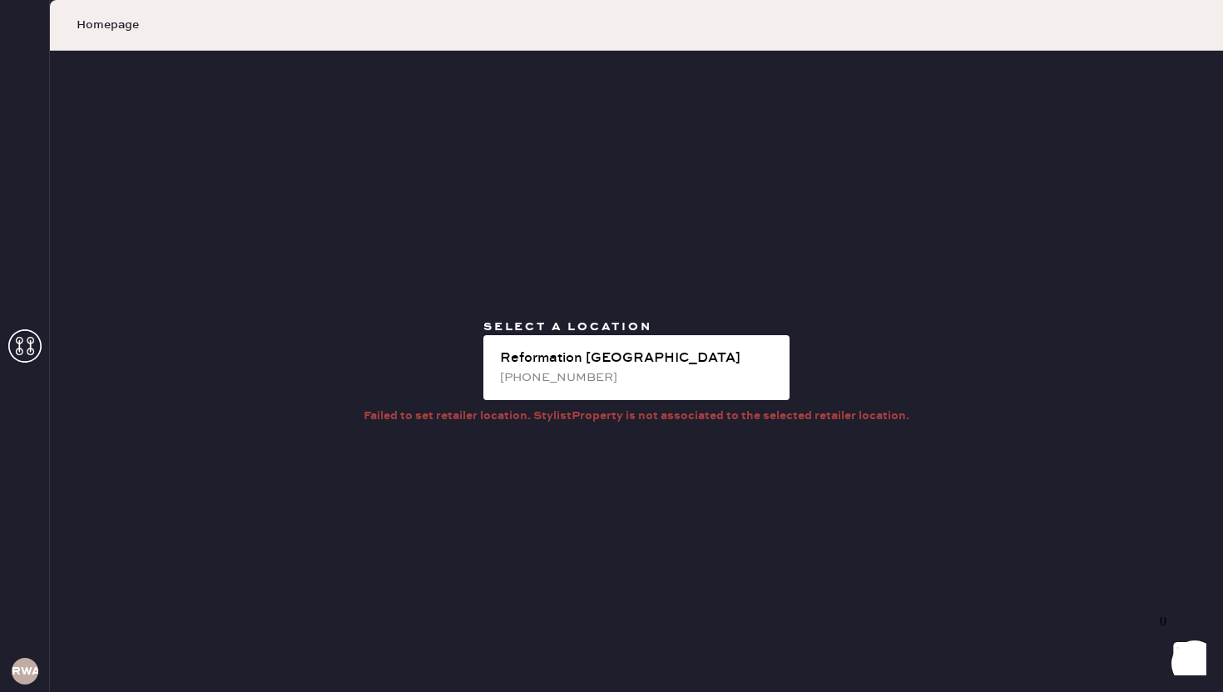
click at [705, 465] on div "Select a location Reformation Williamsburg (315) 537-8632 Failed to set retaile…" at bounding box center [636, 372] width 1173 height 642
click at [732, 418] on div "Failed to set retailer location. StylistProperty is not associated to the selec…" at bounding box center [637, 416] width 546 height 18
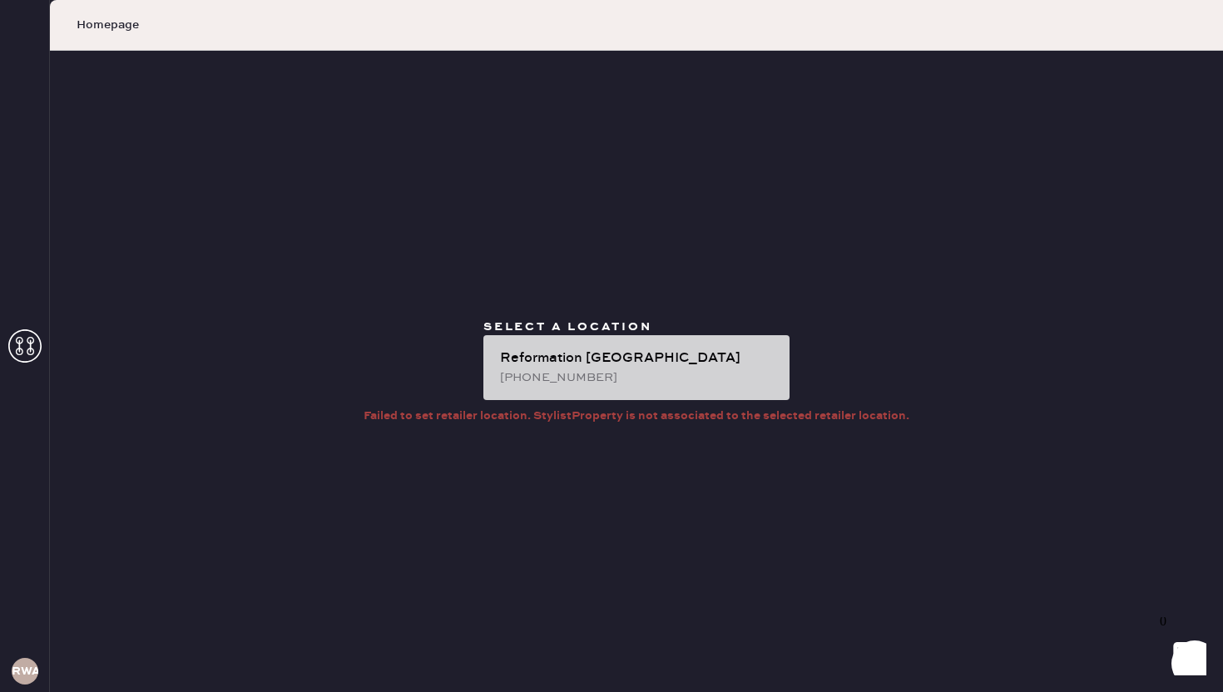
click at [670, 367] on div "Reformation [GEOGRAPHIC_DATA]" at bounding box center [638, 359] width 276 height 20
click at [720, 350] on div "Reformation [GEOGRAPHIC_DATA]" at bounding box center [638, 359] width 276 height 20
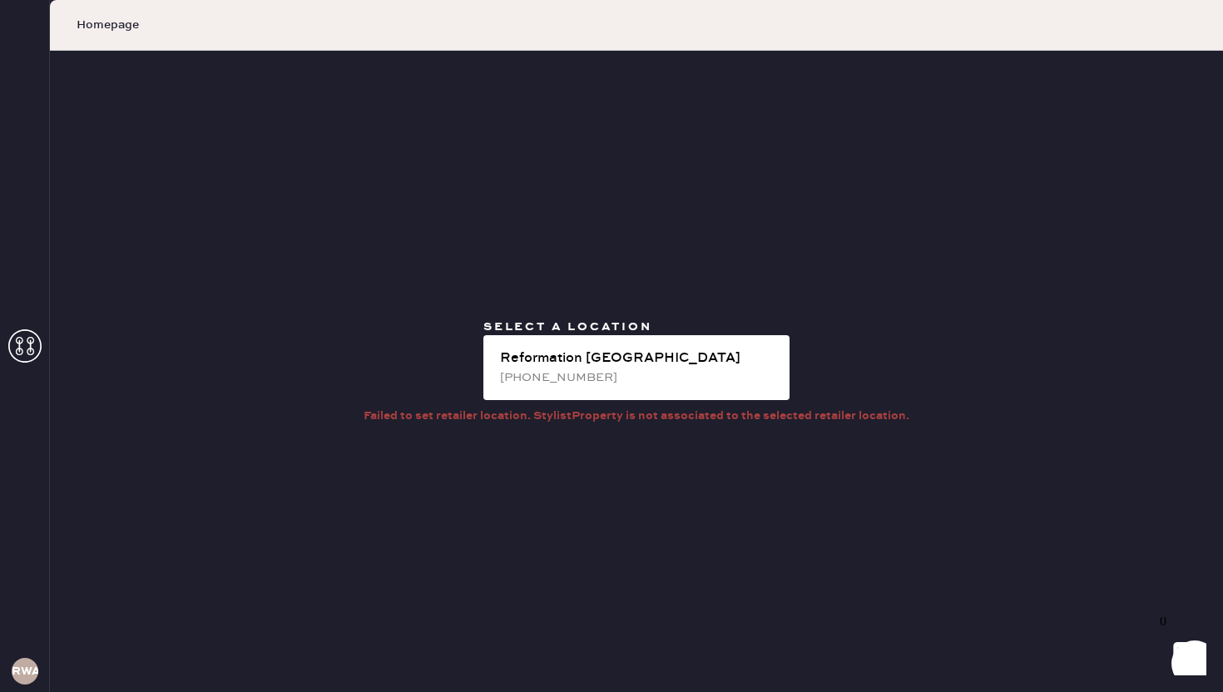
click at [735, 249] on div "Select a location Reformation Williamsburg (315) 537-8632 Failed to set retaile…" at bounding box center [636, 372] width 1173 height 642
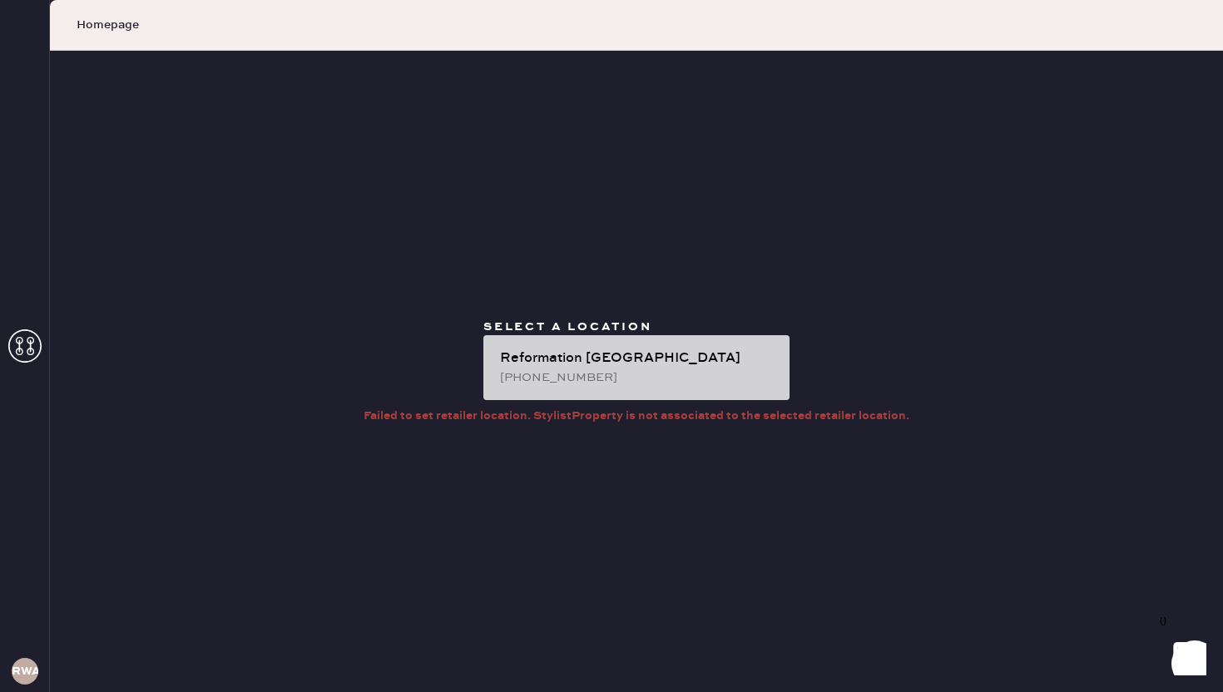
click at [623, 365] on div "Reformation [GEOGRAPHIC_DATA]" at bounding box center [638, 359] width 276 height 20
click at [546, 344] on div "Reformation Williamsburg (315) 537-8632" at bounding box center [637, 367] width 306 height 65
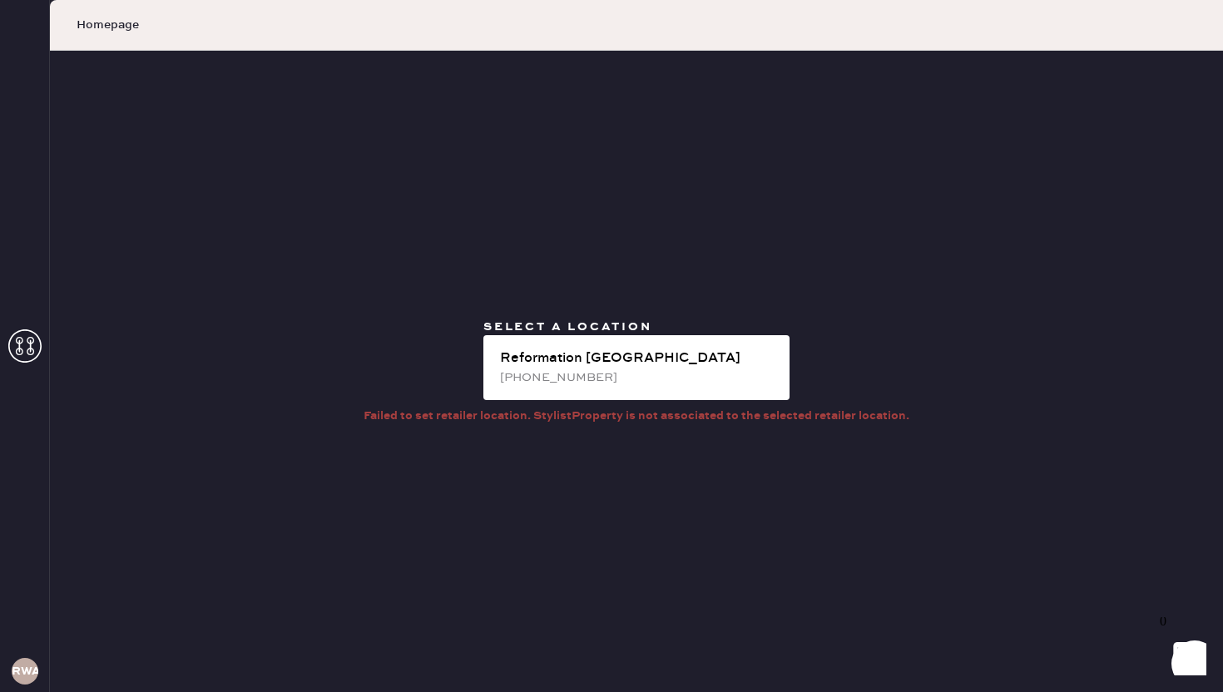
click at [636, 307] on div "Select a location Reformation Williamsburg (315) 537-8632 Failed to set retaile…" at bounding box center [636, 372] width 1173 height 642
click at [315, 17] on div "Homepage" at bounding box center [636, 25] width 1173 height 51
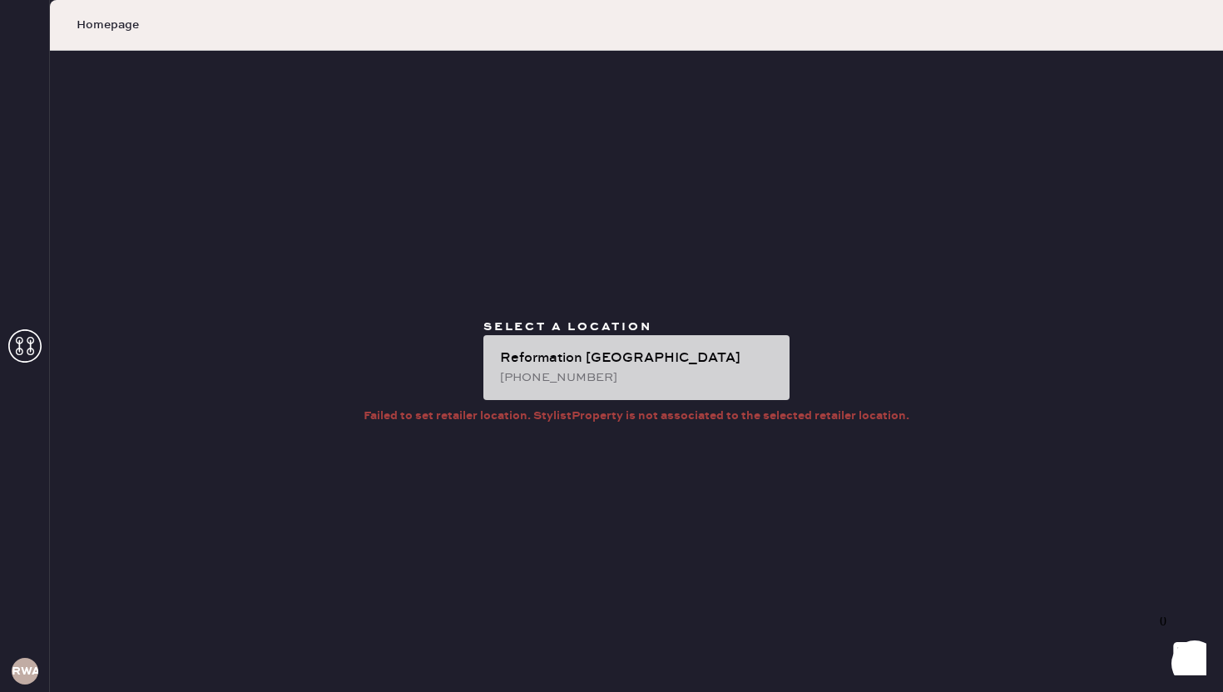
click at [588, 384] on div "[PHONE_NUMBER]" at bounding box center [638, 378] width 276 height 18
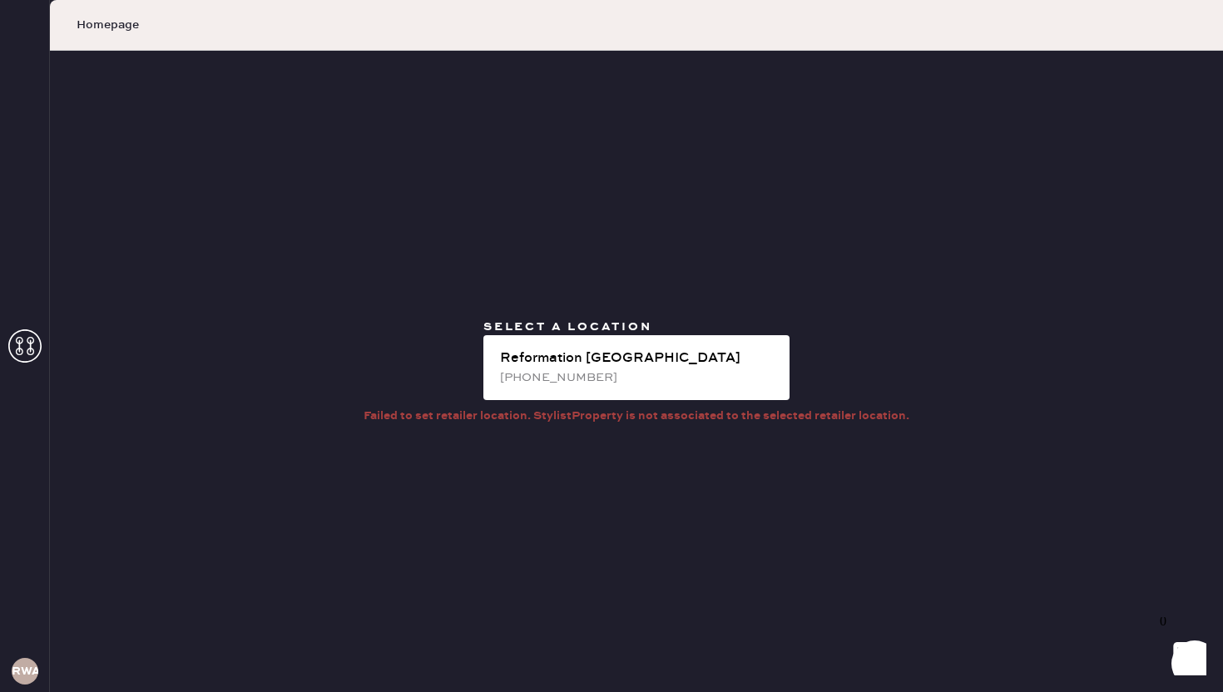
click at [650, 409] on div "Failed to set retailer location. StylistProperty is not associated to the selec…" at bounding box center [637, 416] width 546 height 18
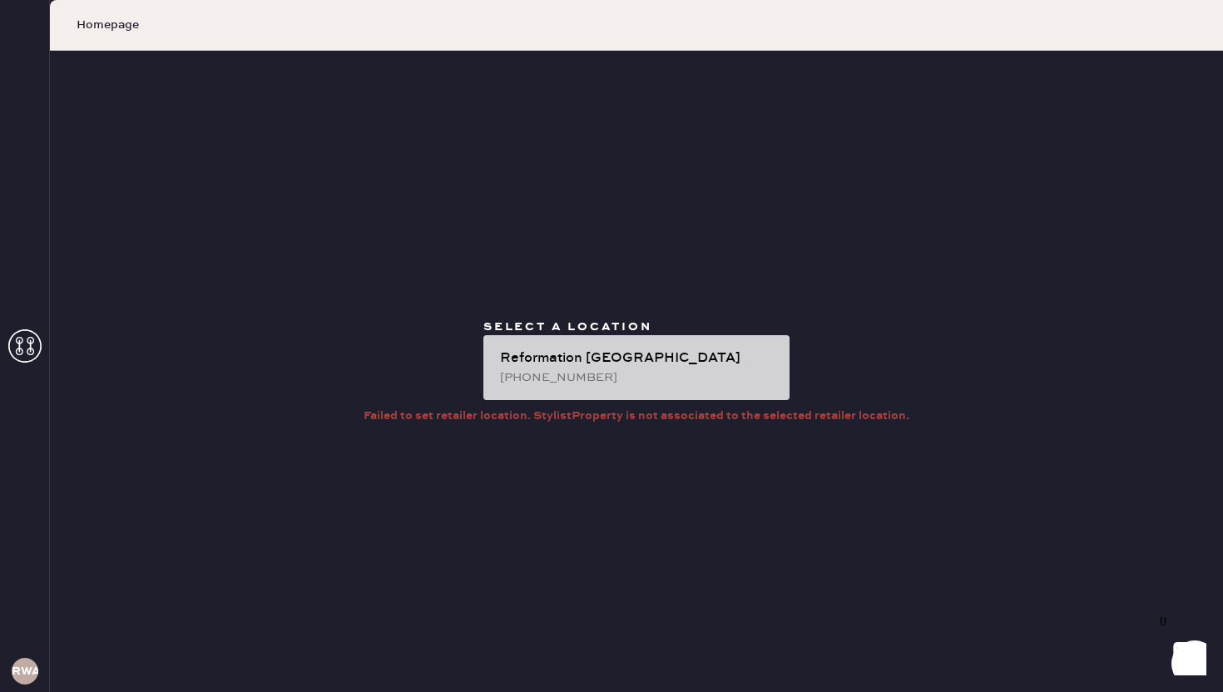
click at [614, 380] on div "[PHONE_NUMBER]" at bounding box center [638, 378] width 276 height 18
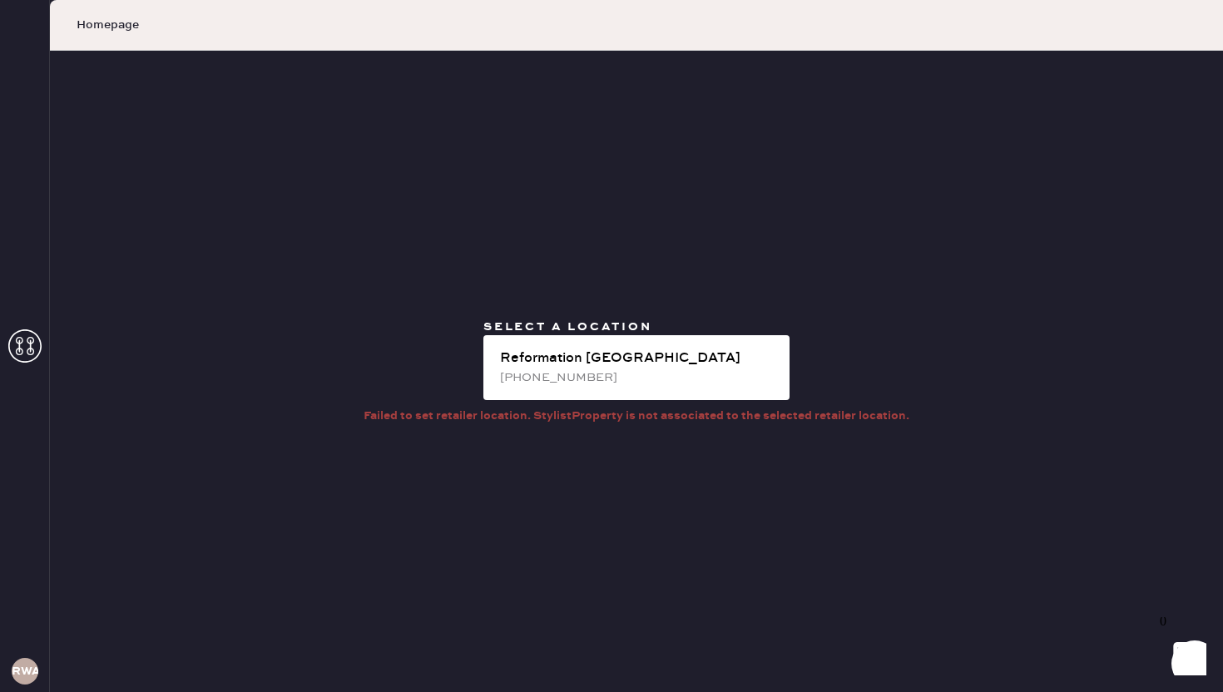
click at [7, 351] on div "RWA" at bounding box center [25, 346] width 50 height 692
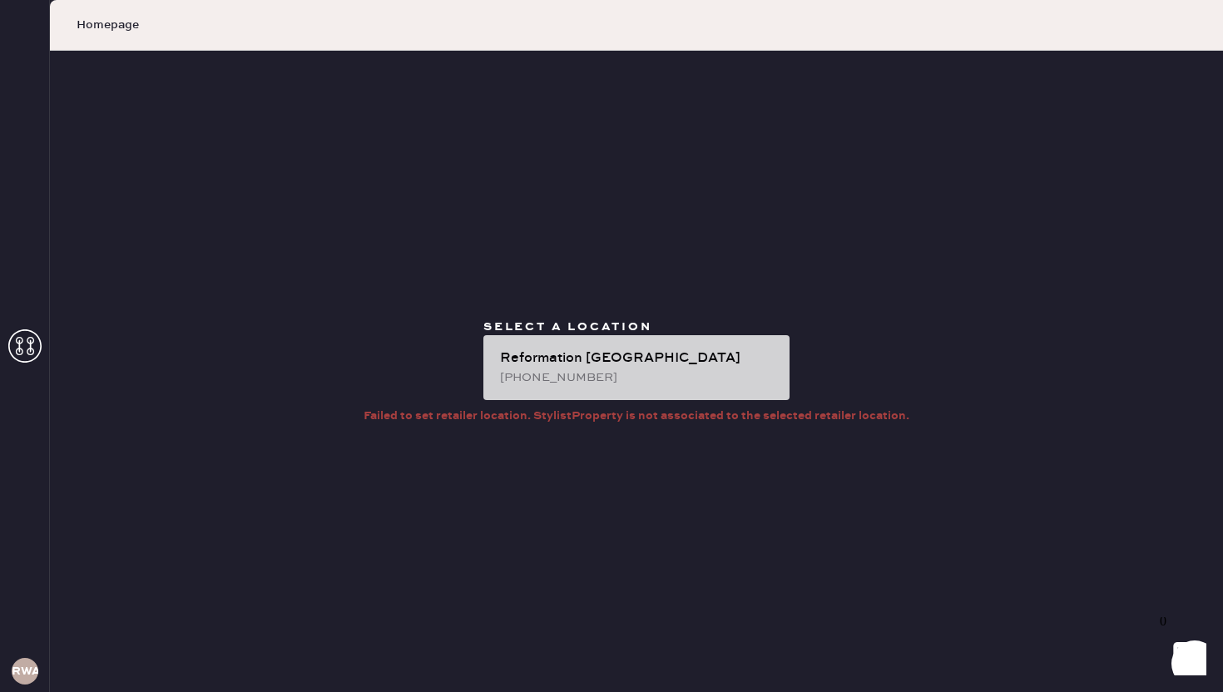
click at [548, 370] on div "[PHONE_NUMBER]" at bounding box center [638, 378] width 276 height 18
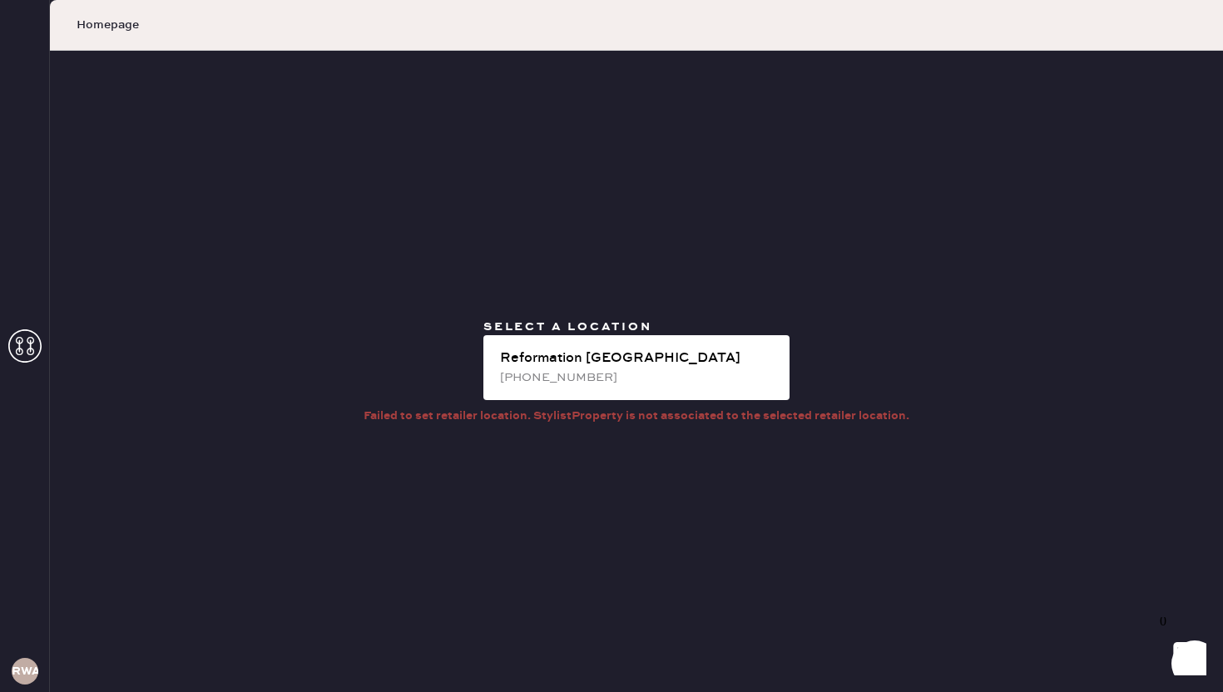
click at [590, 412] on div "Failed to set retailer location. StylistProperty is not associated to the selec…" at bounding box center [637, 416] width 546 height 18
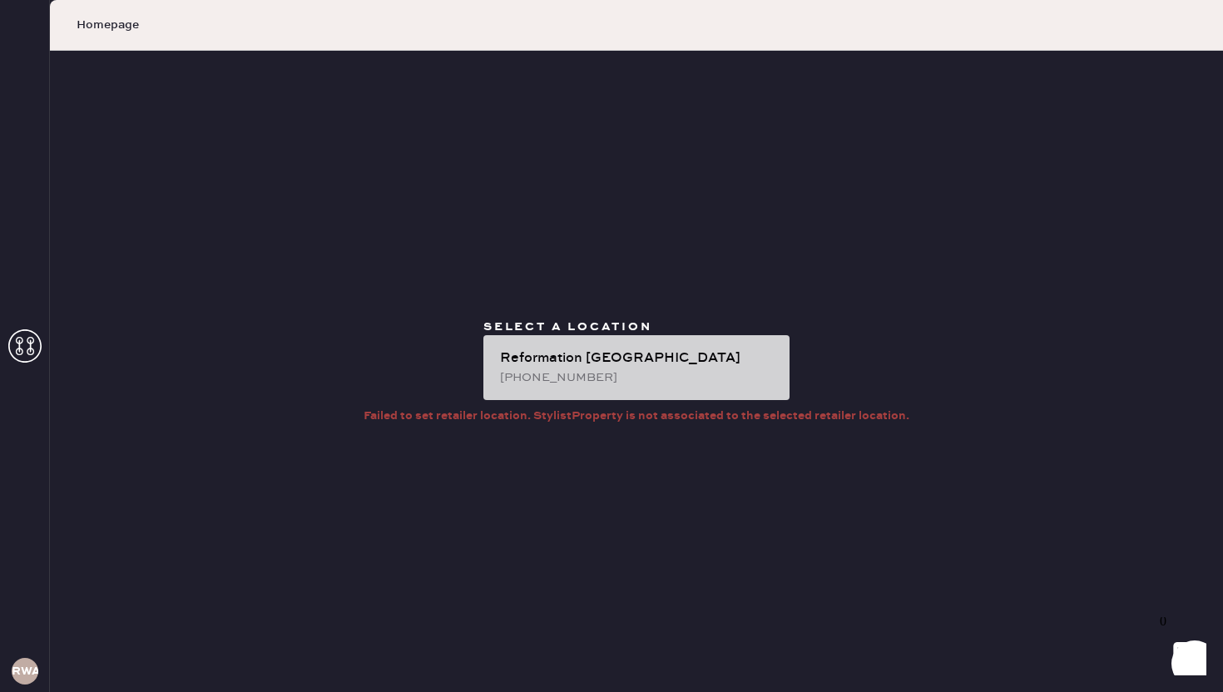
click at [607, 335] on div "Reformation Williamsburg (315) 537-8632" at bounding box center [637, 367] width 306 height 65
click at [655, 391] on div "Reformation Williamsburg (315) 537-8632" at bounding box center [637, 367] width 306 height 65
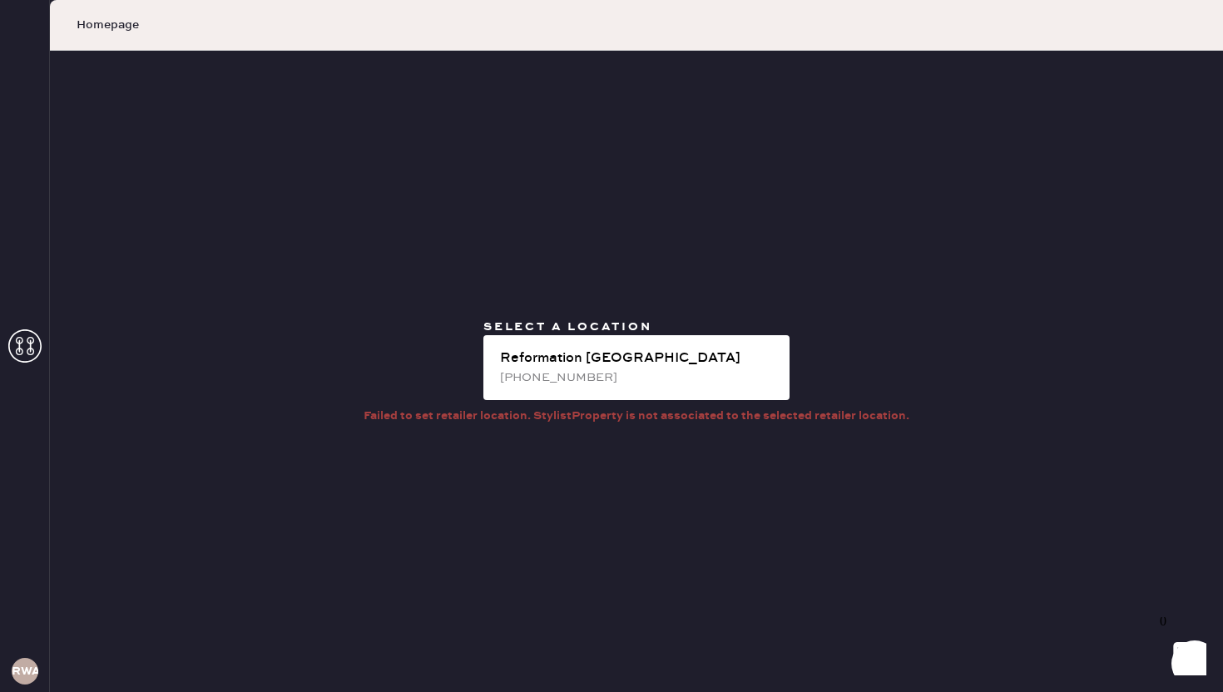
click at [667, 487] on div "Select a location Reformation Williamsburg (315) 537-8632 Failed to set retaile…" at bounding box center [636, 372] width 1173 height 642
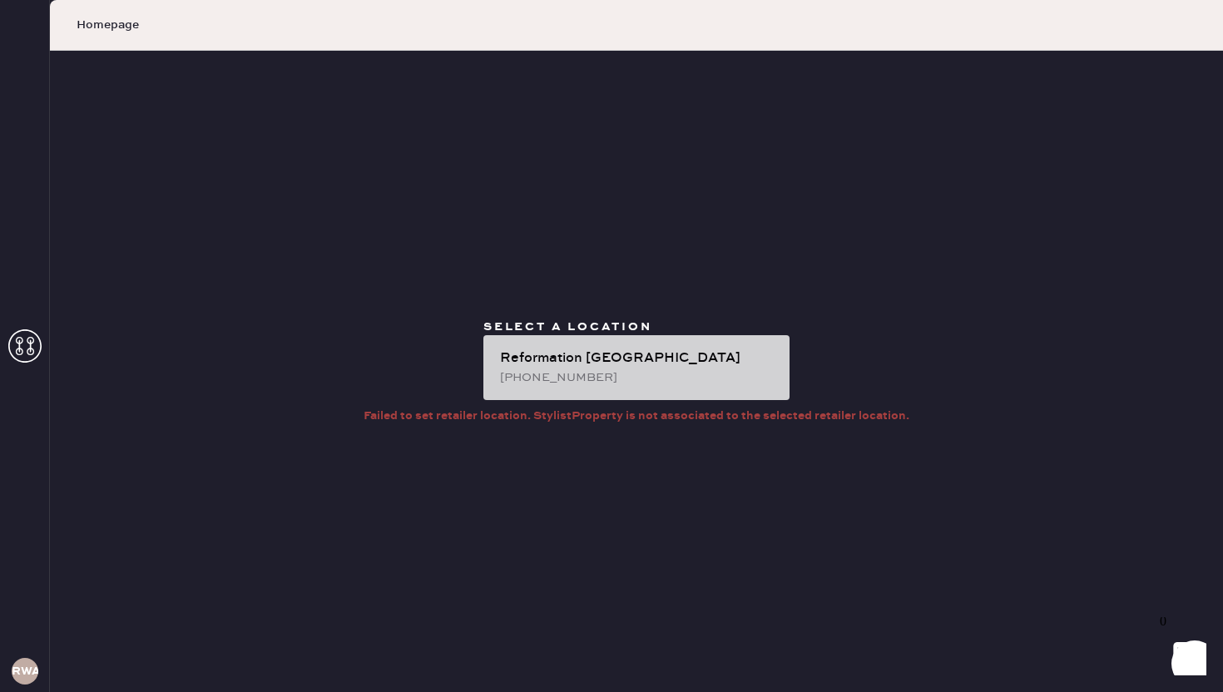
click at [633, 353] on div "Reformation [GEOGRAPHIC_DATA]" at bounding box center [638, 359] width 276 height 20
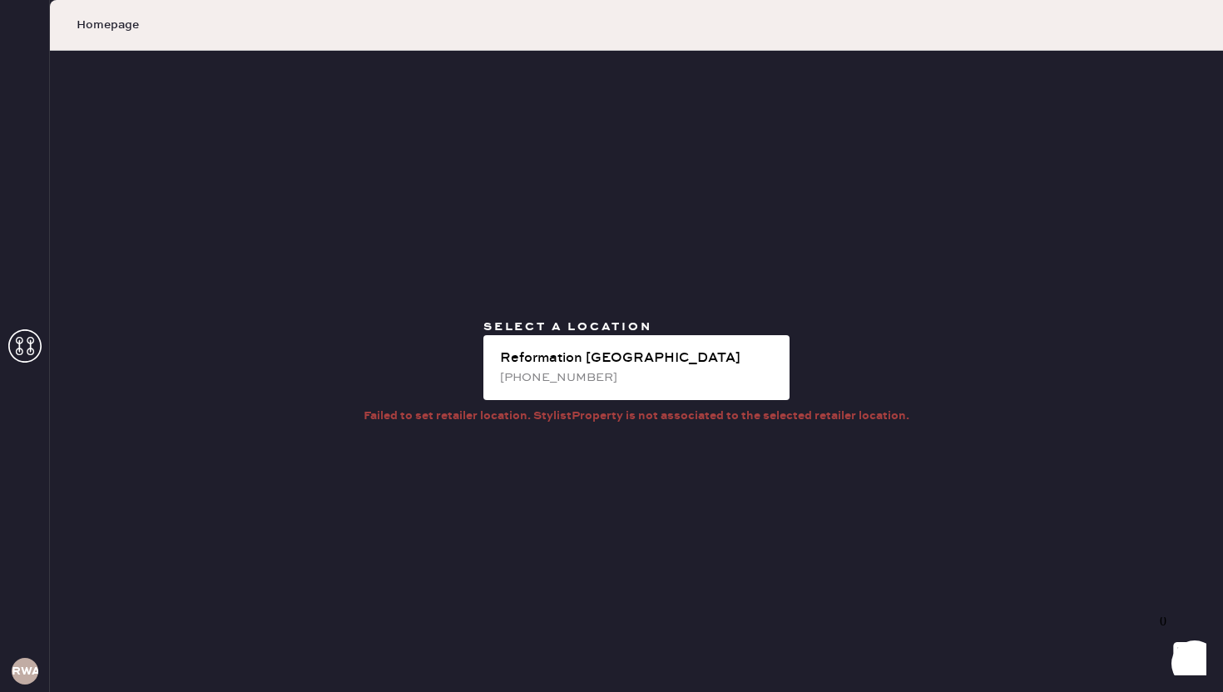
click at [594, 525] on div "Select a location Reformation Williamsburg (315) 537-8632 Failed to set retaile…" at bounding box center [636, 372] width 1173 height 642
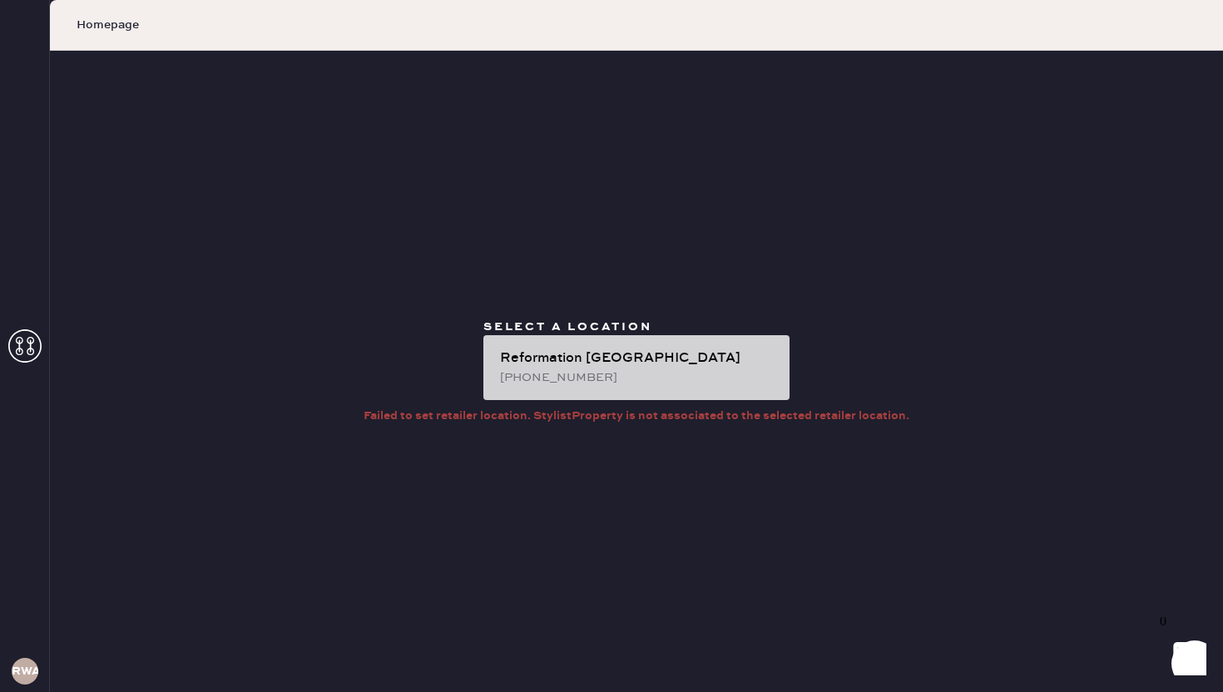
click at [625, 360] on div "Reformation [GEOGRAPHIC_DATA]" at bounding box center [638, 359] width 276 height 20
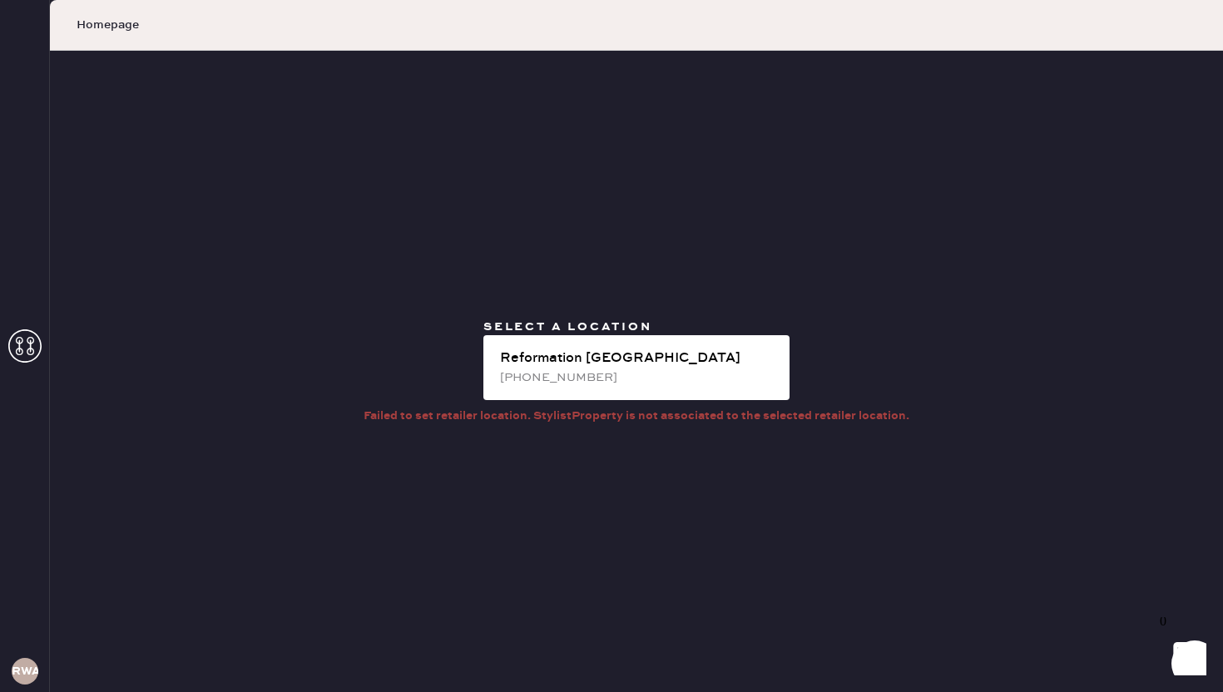
click at [620, 427] on div "Select a location Reformation Williamsburg (315) 537-8632 Failed to set retaile…" at bounding box center [636, 372] width 1173 height 642
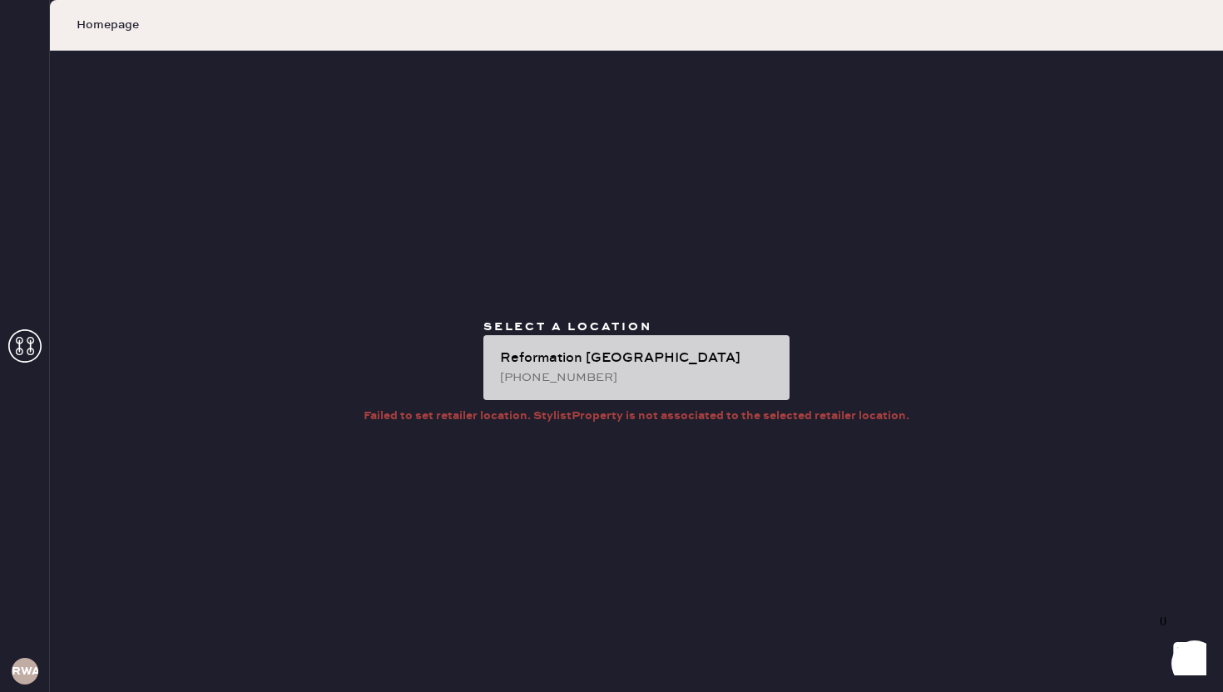
click at [618, 356] on div "Reformation [GEOGRAPHIC_DATA]" at bounding box center [638, 359] width 276 height 20
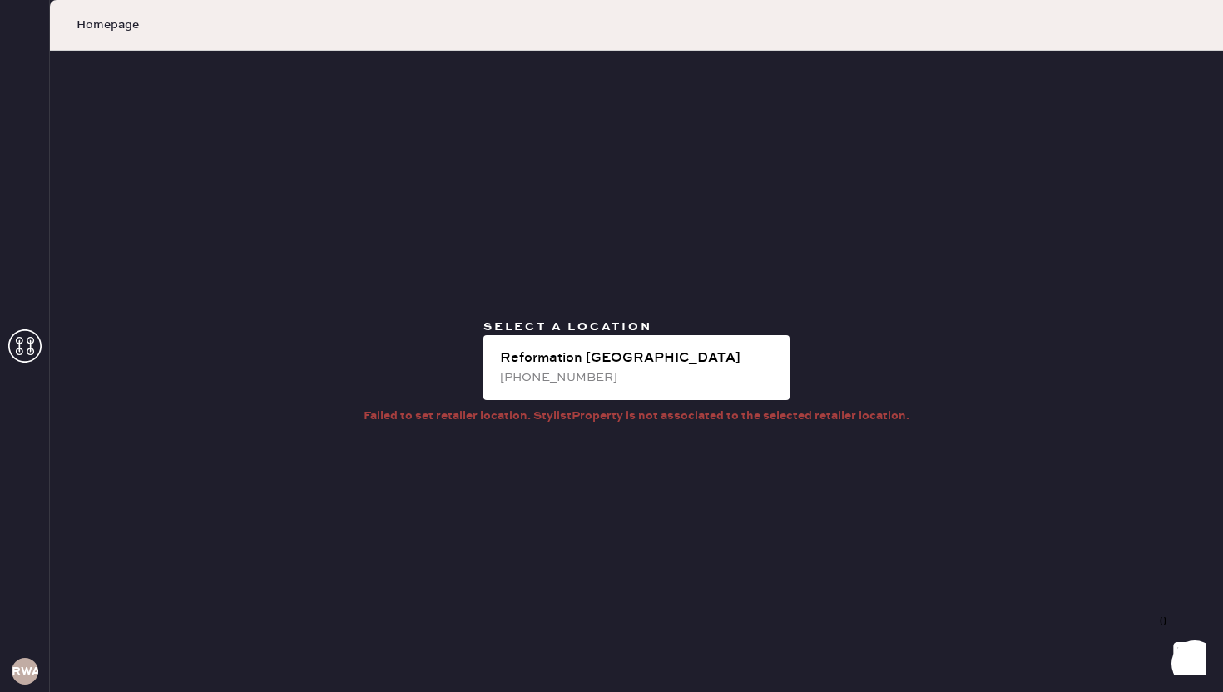
click at [613, 401] on div "Select a location Reformation Williamsburg (315) 537-8632" at bounding box center [636, 363] width 333 height 88
click at [611, 412] on div "Failed to set retailer location. StylistProperty is not associated to the selec…" at bounding box center [637, 416] width 546 height 18
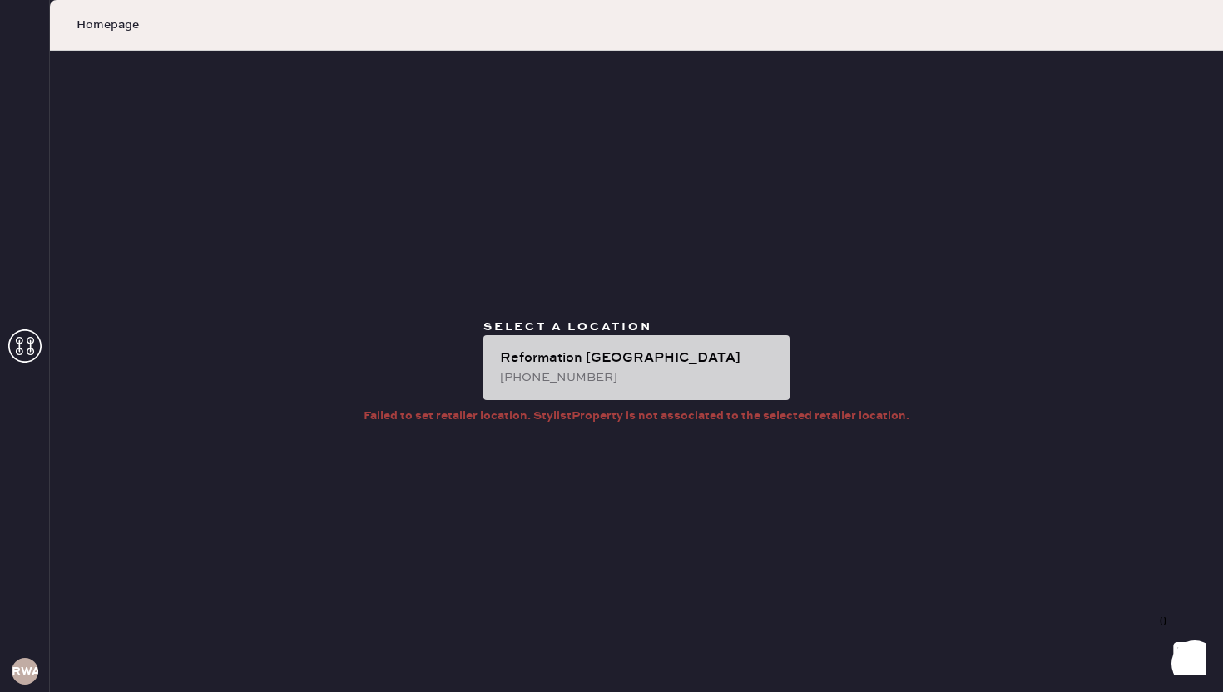
click at [611, 378] on div "[PHONE_NUMBER]" at bounding box center [638, 378] width 276 height 18
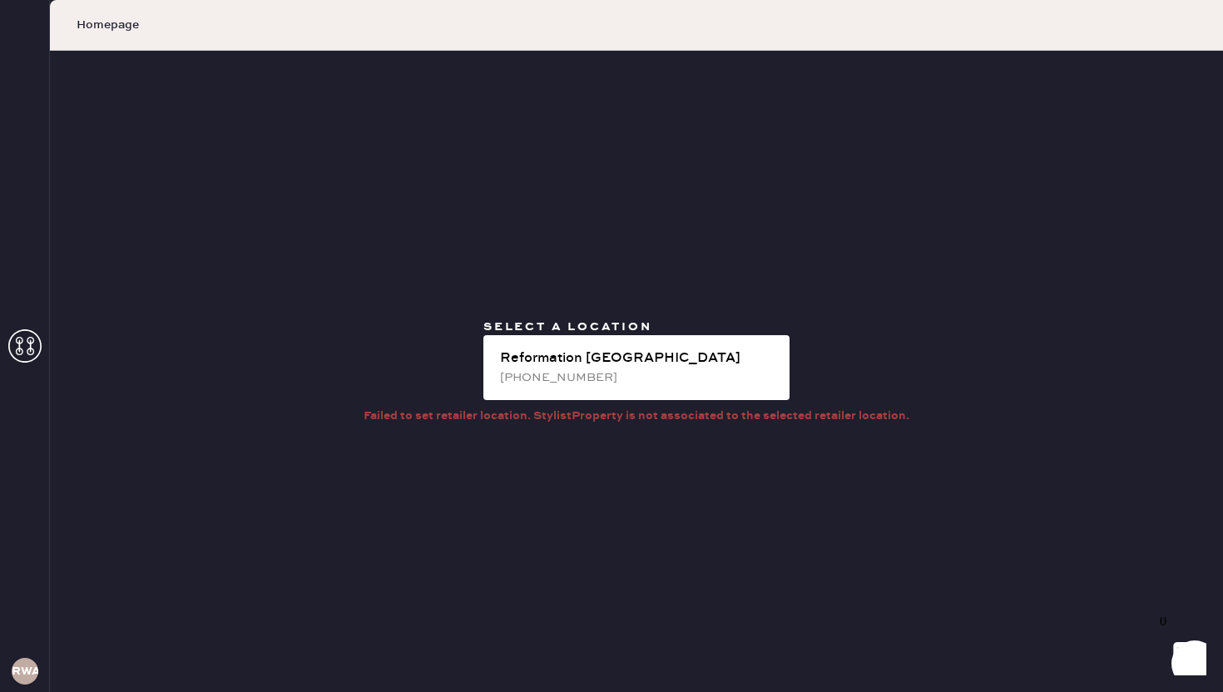
click at [742, 541] on div "Select a location Reformation Williamsburg (315) 537-8632 Failed to set retaile…" at bounding box center [636, 372] width 1173 height 642
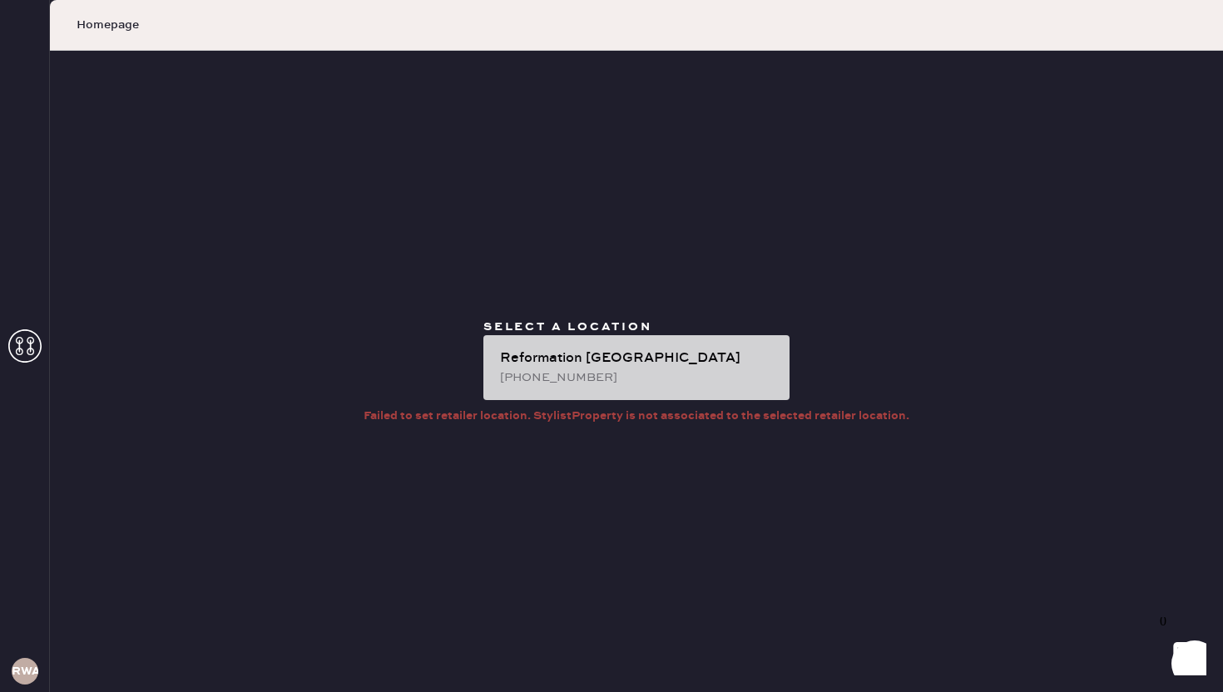
click at [705, 351] on div "Reformation [GEOGRAPHIC_DATA]" at bounding box center [638, 359] width 276 height 20
click at [649, 362] on div "Reformation [GEOGRAPHIC_DATA]" at bounding box center [638, 359] width 276 height 20
click at [602, 371] on div "[PHONE_NUMBER]" at bounding box center [638, 378] width 276 height 18
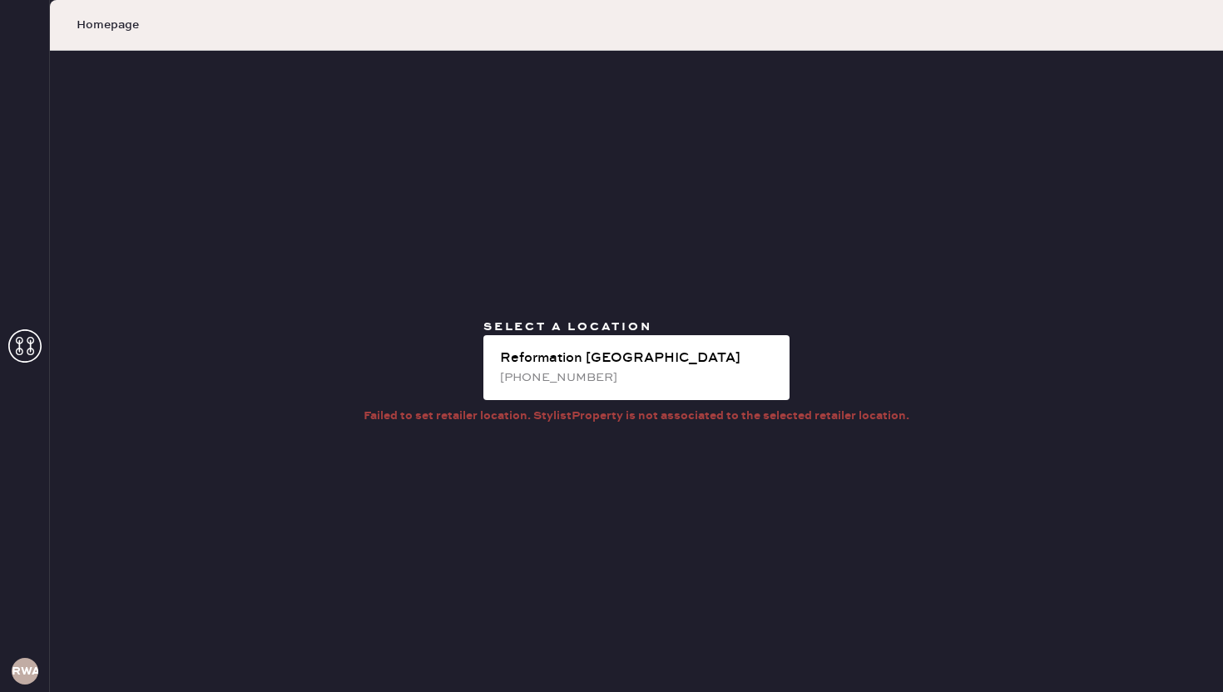
click at [7, 364] on div "RWA" at bounding box center [25, 346] width 50 height 692
click at [36, 335] on use at bounding box center [24, 346] width 33 height 33
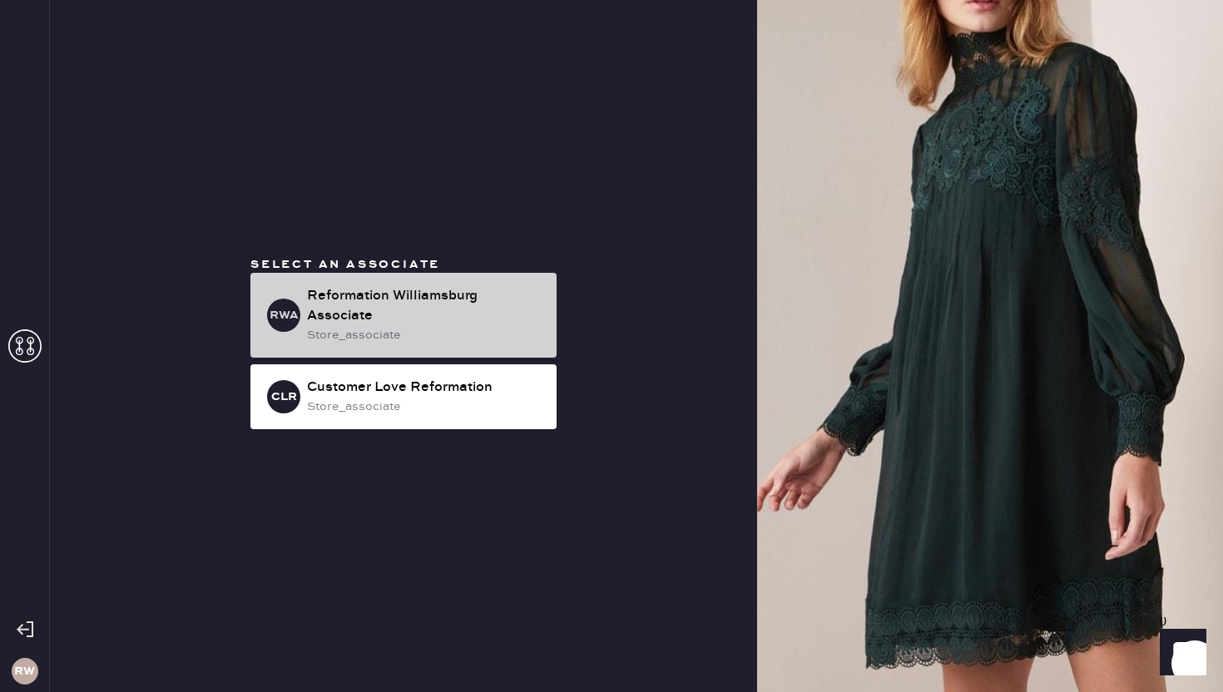
click at [317, 281] on div "RWA Reformation [GEOGRAPHIC_DATA] Associate store_associate" at bounding box center [404, 315] width 306 height 85
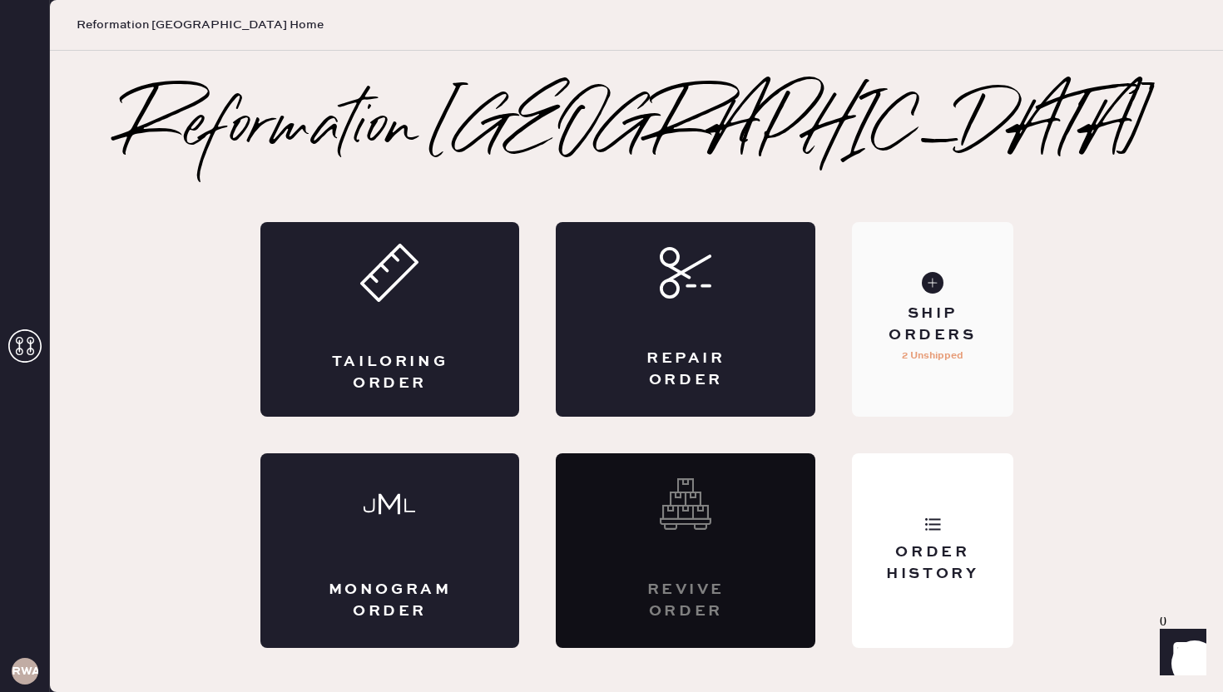
click at [895, 335] on div "Ship Orders" at bounding box center [933, 325] width 134 height 42
